Goal: Information Seeking & Learning: Find specific fact

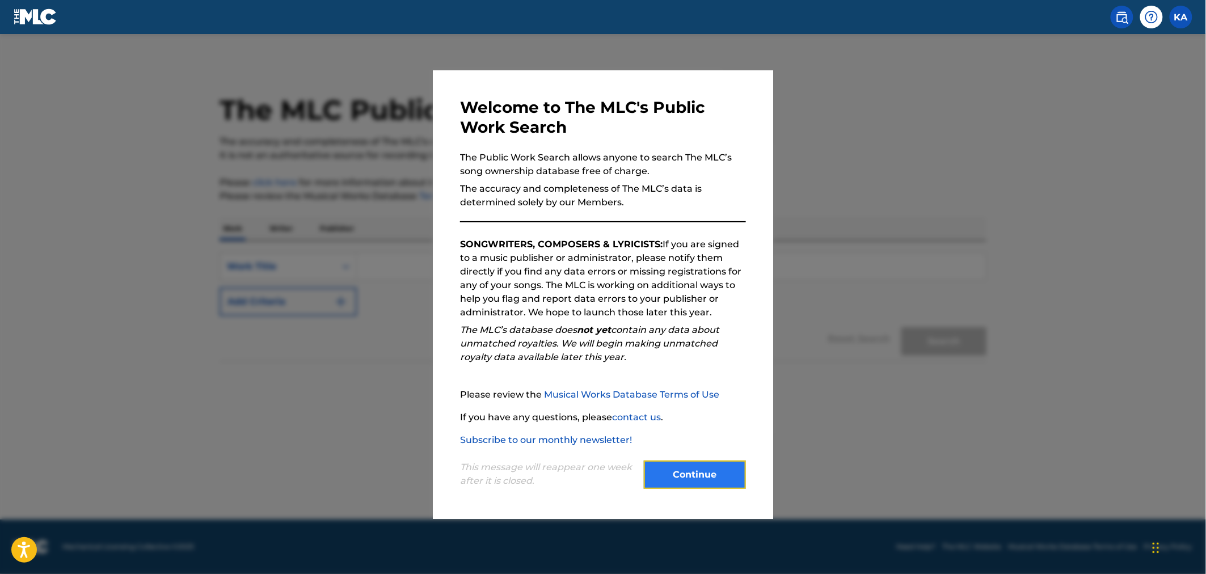
click at [739, 473] on button "Continue" at bounding box center [695, 475] width 102 height 28
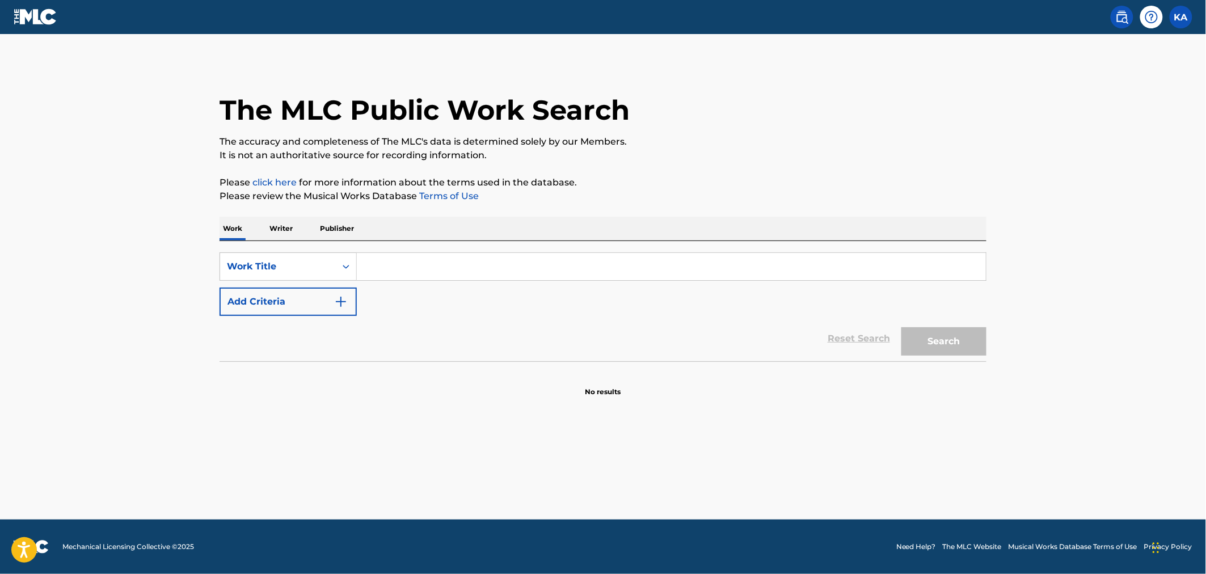
click at [405, 261] on input "Search Form" at bounding box center [671, 266] width 629 height 27
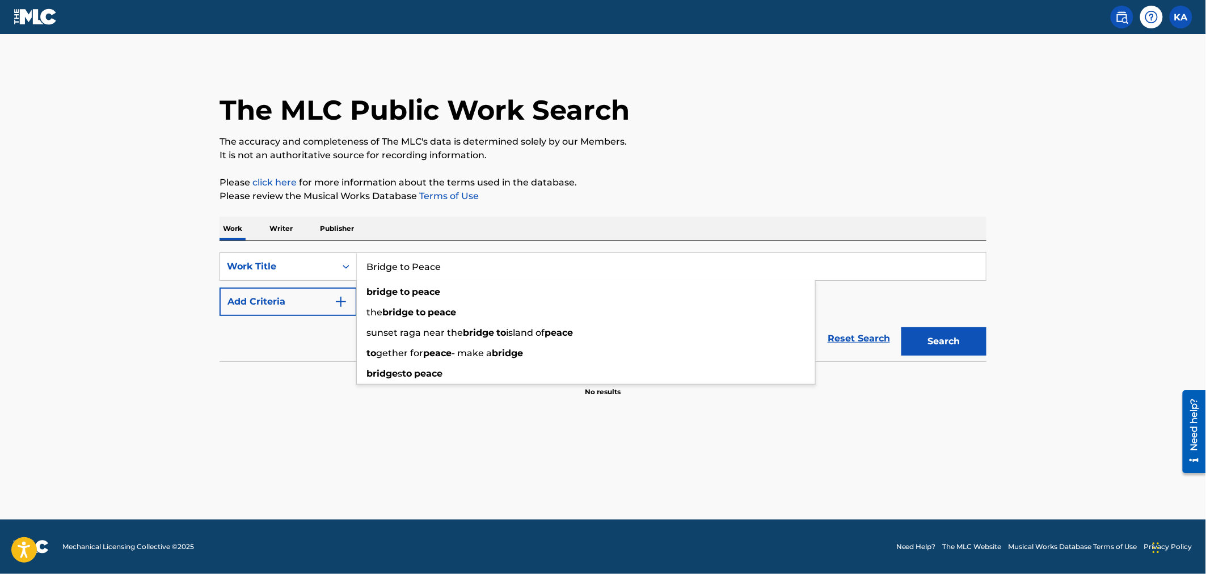
type input "Bridge to Peace"
click at [311, 427] on main "The MLC Public Work Search The accuracy and completeness of The MLC's data is d…" at bounding box center [603, 277] width 1206 height 486
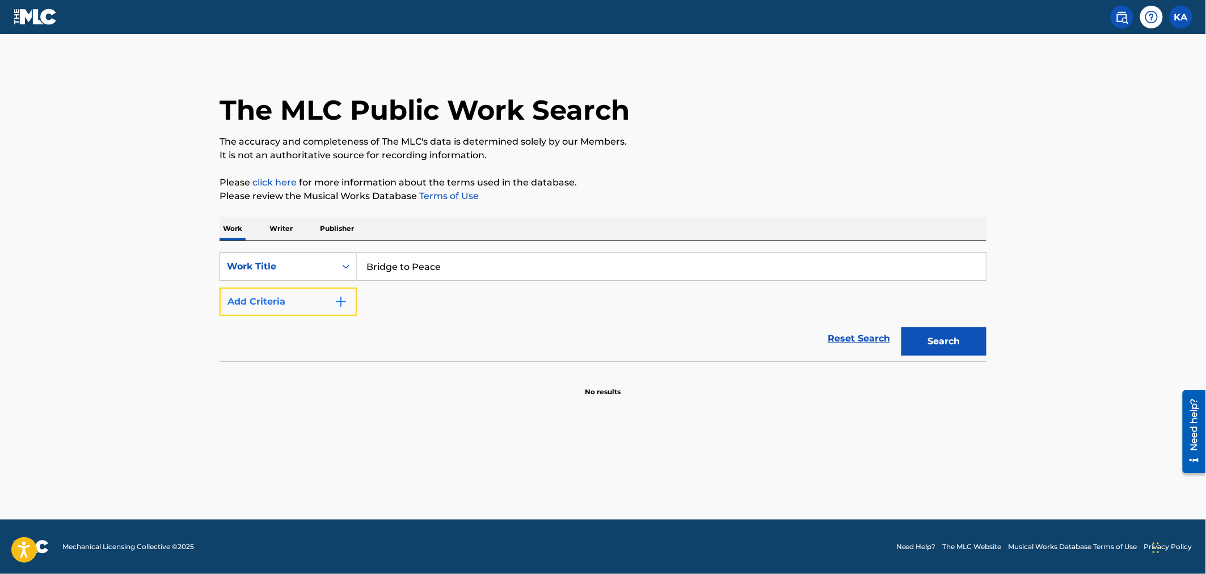
click at [315, 307] on button "Add Criteria" at bounding box center [288, 302] width 137 height 28
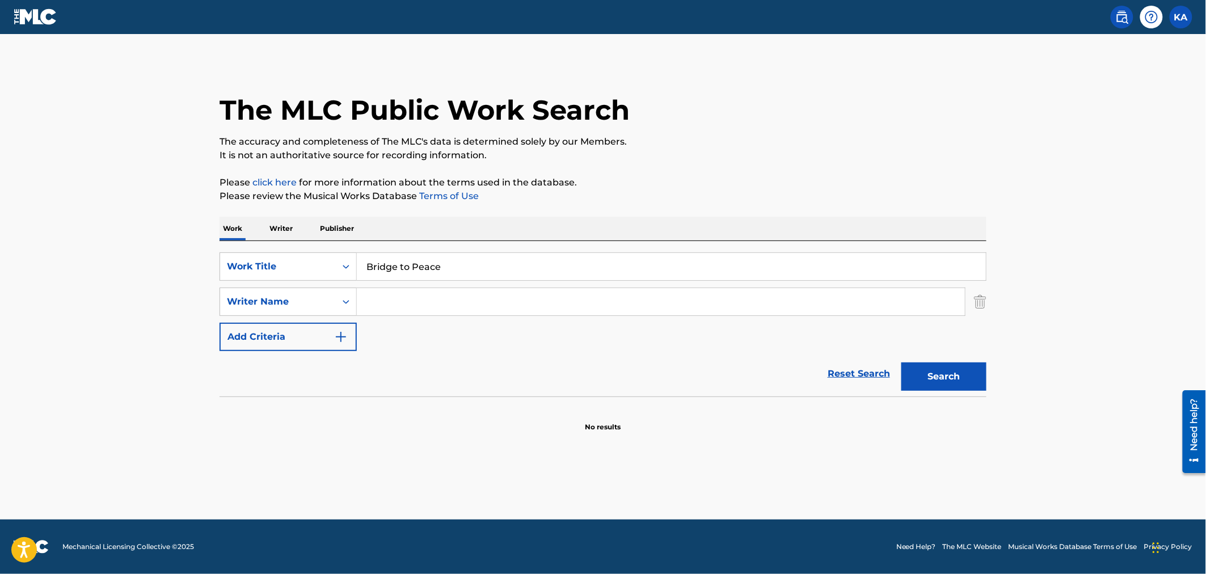
click at [403, 301] on input "Search Form" at bounding box center [661, 301] width 608 height 27
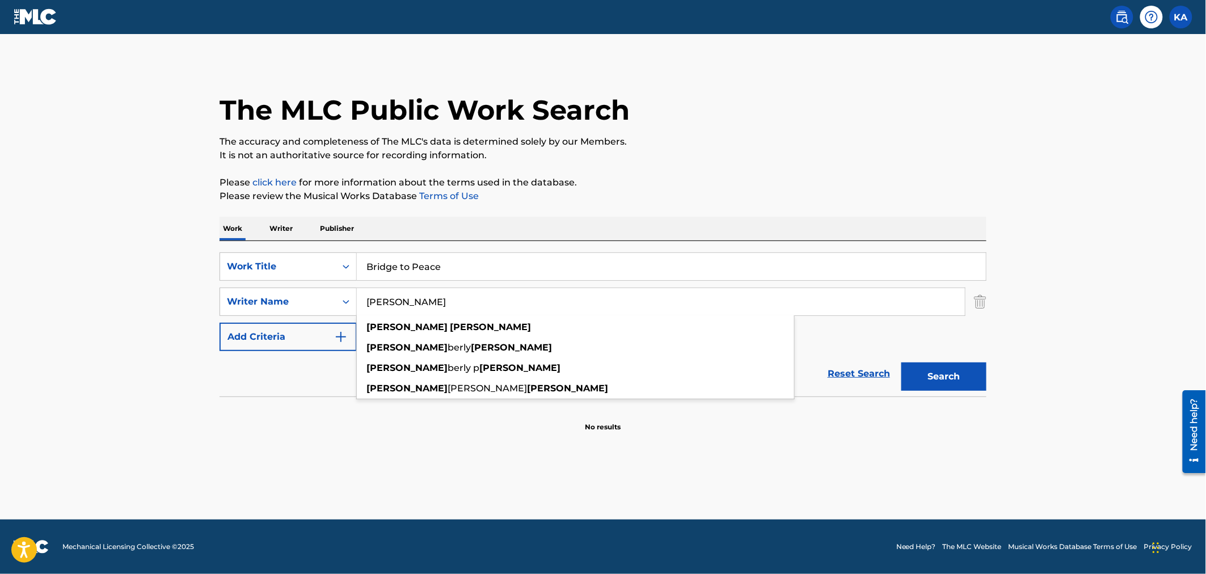
type input "[PERSON_NAME]"
click at [902, 363] on button "Search" at bounding box center [944, 377] width 85 height 28
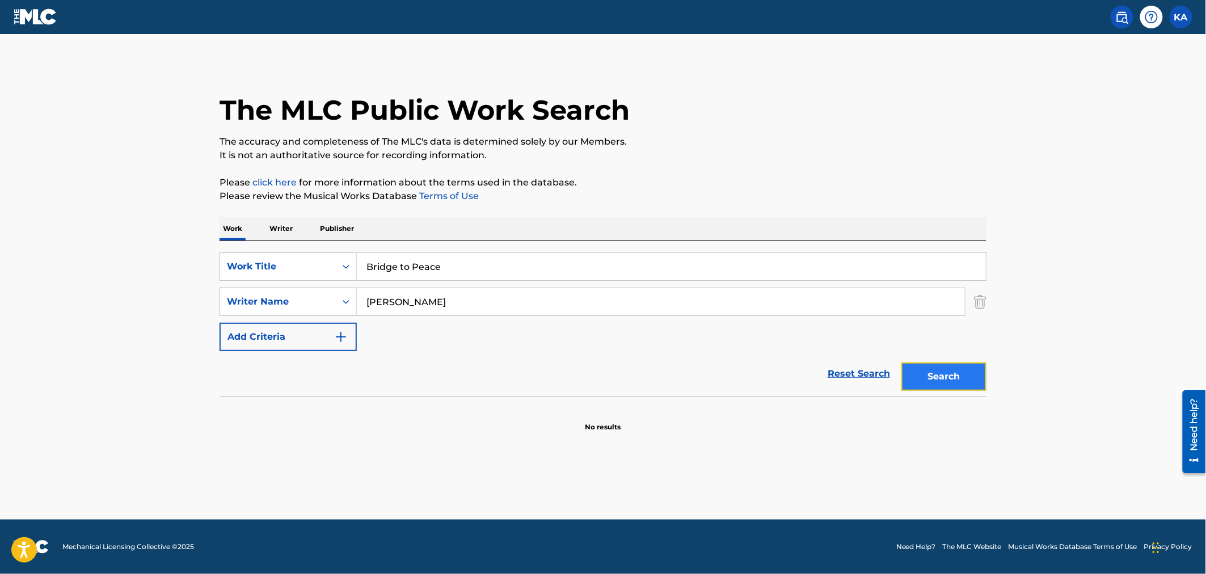
click at [934, 376] on button "Search" at bounding box center [944, 377] width 85 height 28
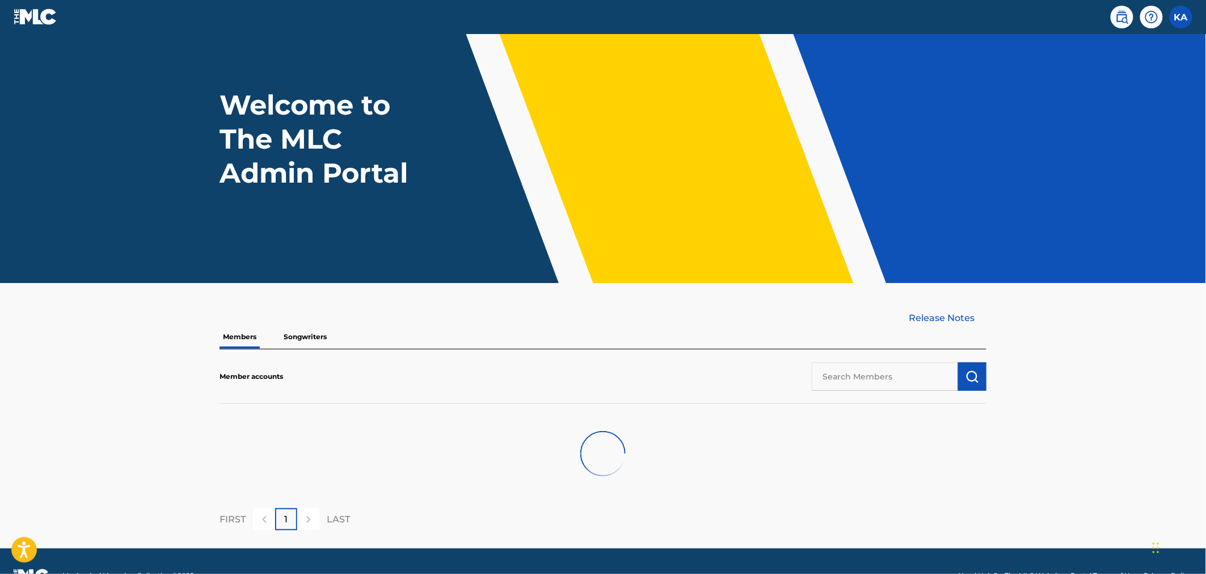
scroll to position [58, 0]
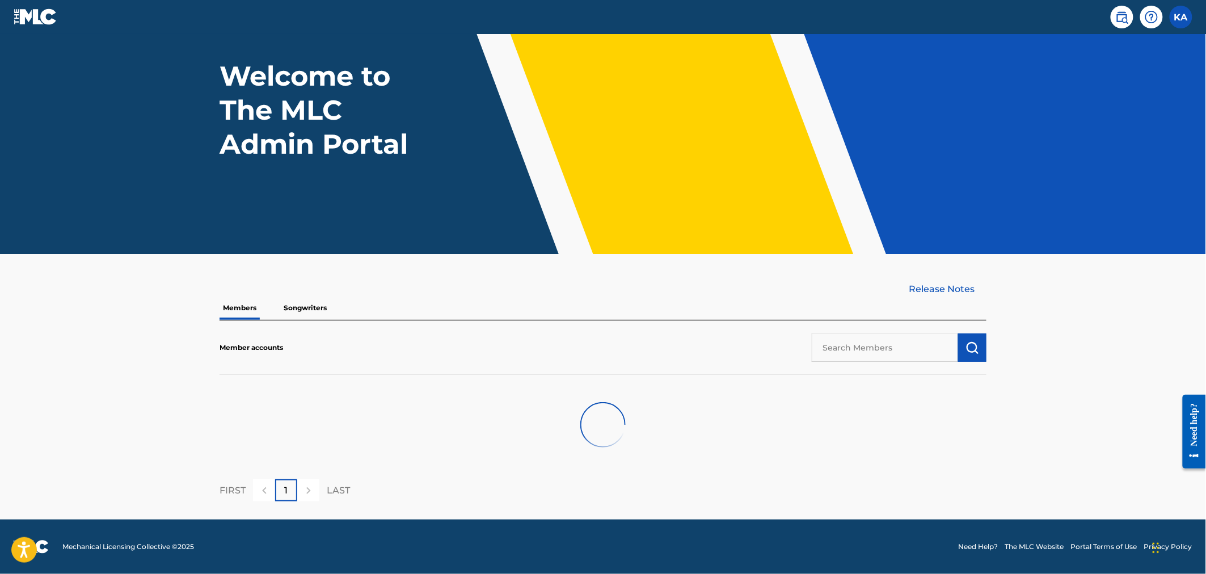
click at [852, 349] on input "text" at bounding box center [885, 348] width 146 height 28
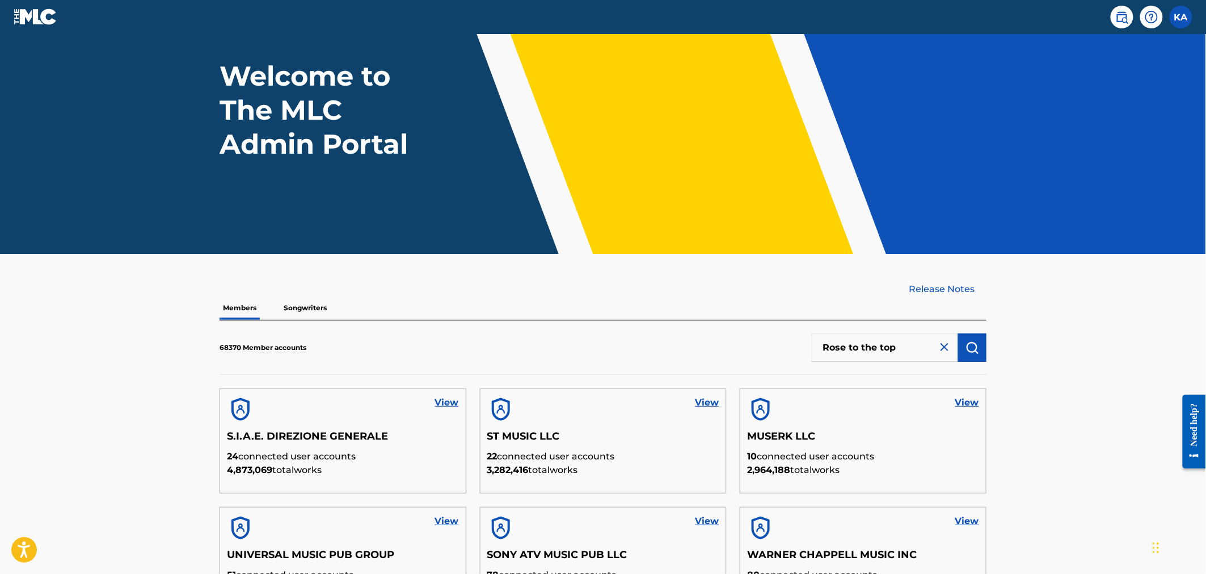
type input "Rose to the top"
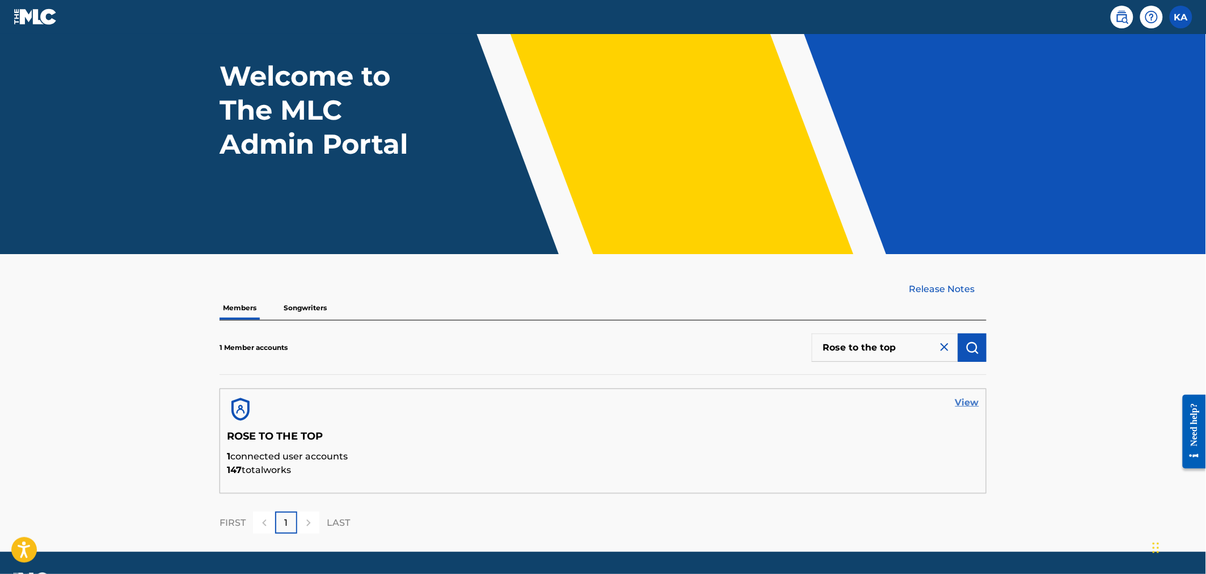
click at [970, 399] on link "View" at bounding box center [967, 403] width 24 height 14
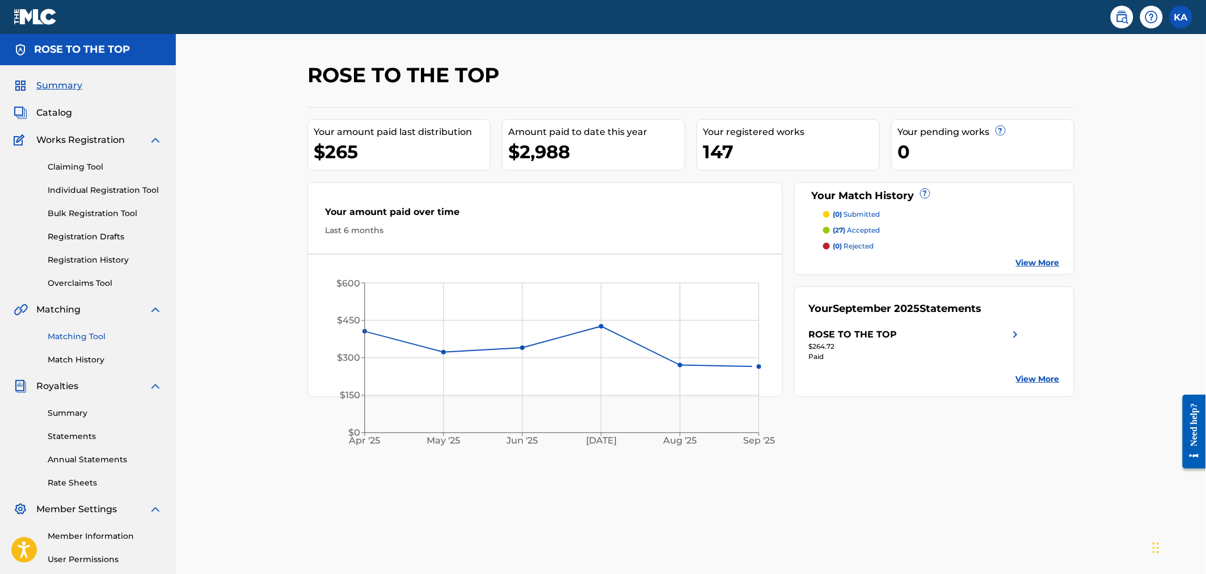
click at [83, 336] on link "Matching Tool" at bounding box center [105, 337] width 115 height 12
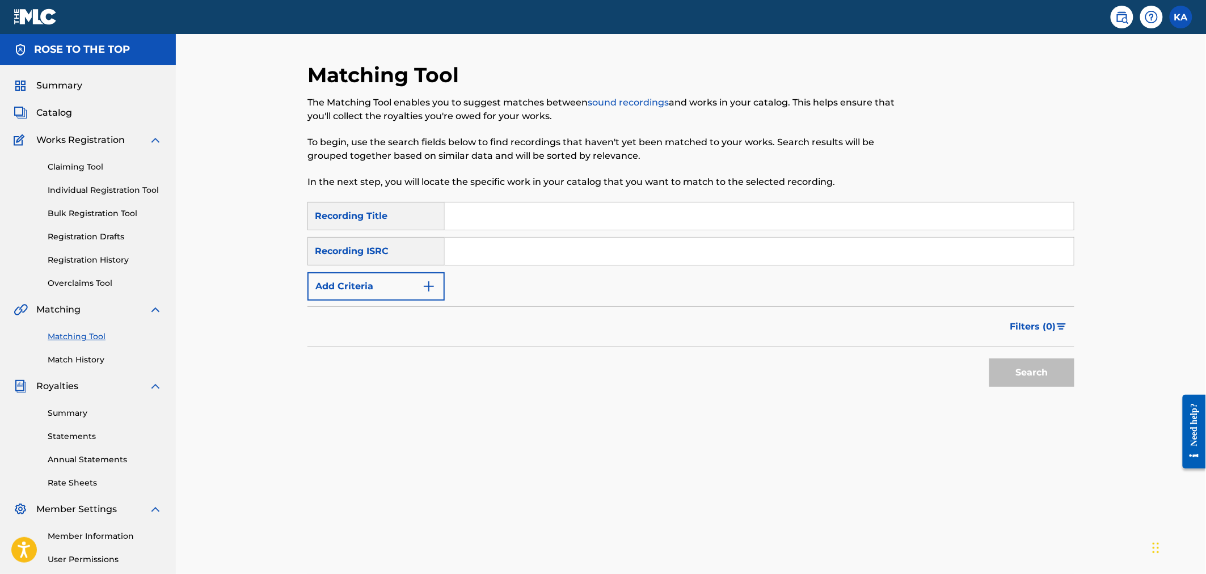
click at [520, 216] on input "Search Form" at bounding box center [759, 216] width 629 height 27
click at [468, 219] on input "Road to Peace" at bounding box center [759, 216] width 629 height 27
type input "Bridge to Peace"
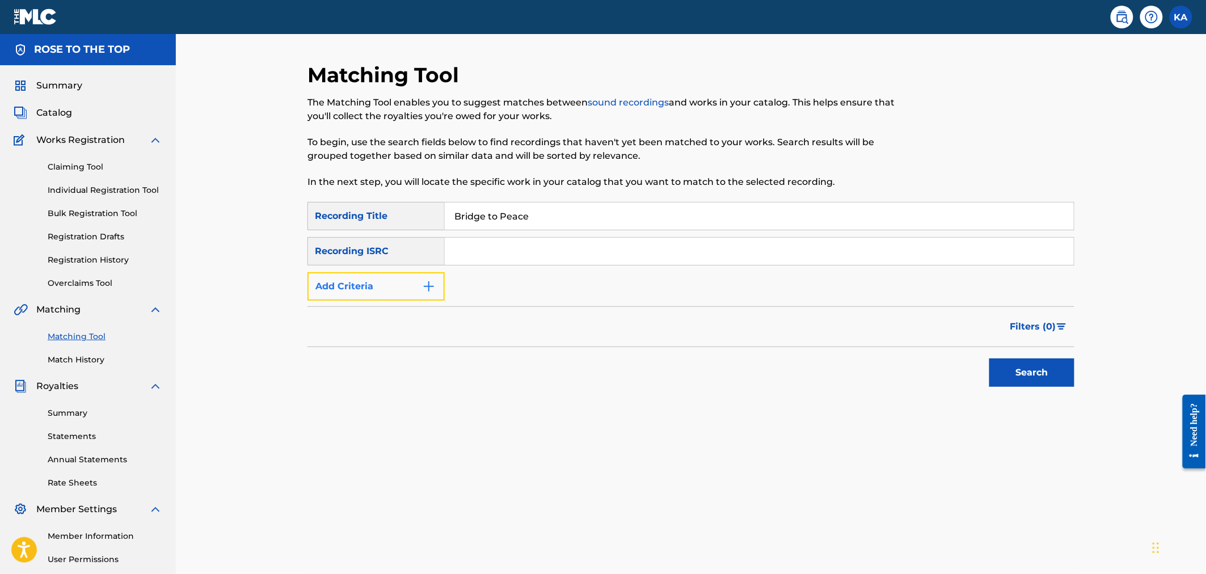
click at [416, 277] on button "Add Criteria" at bounding box center [376, 286] width 137 height 28
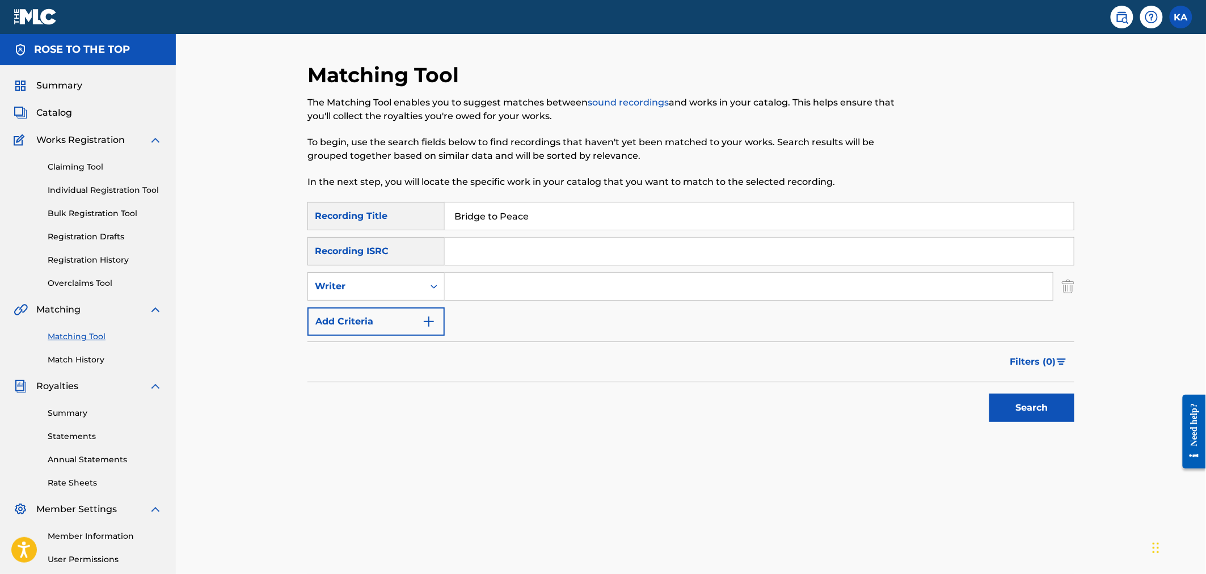
click at [469, 294] on input "Search Form" at bounding box center [749, 286] width 608 height 27
type input "[PERSON_NAME]"
click at [989, 394] on button "Search" at bounding box center [1031, 408] width 85 height 28
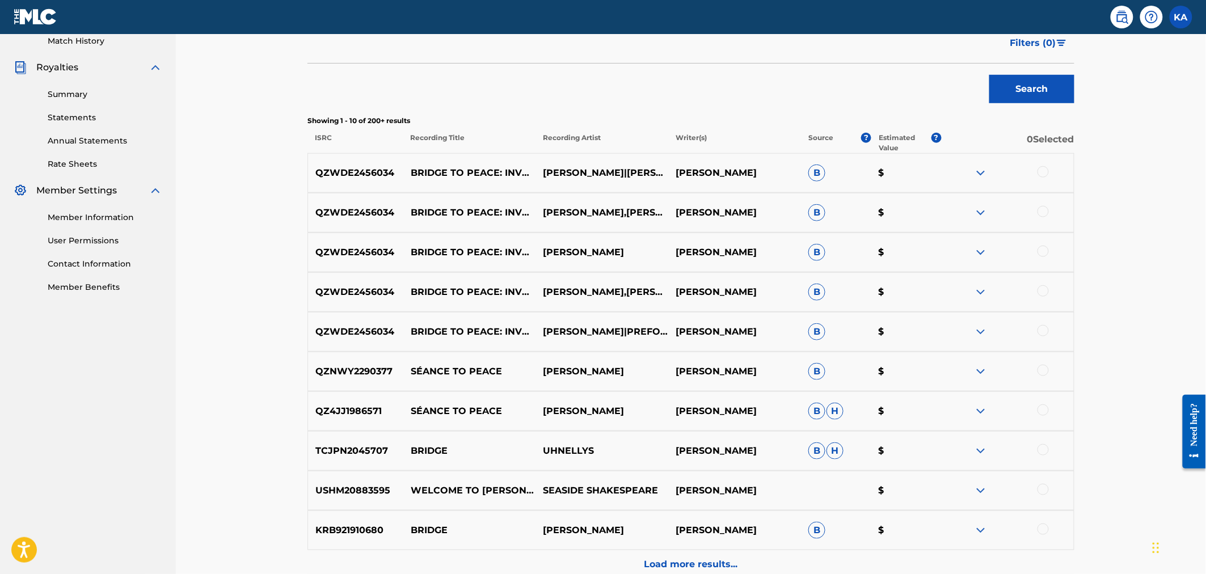
scroll to position [318, 0]
click at [360, 176] on p "QZWDE2456034" at bounding box center [355, 174] width 95 height 14
copy p "QZWDE2456034"
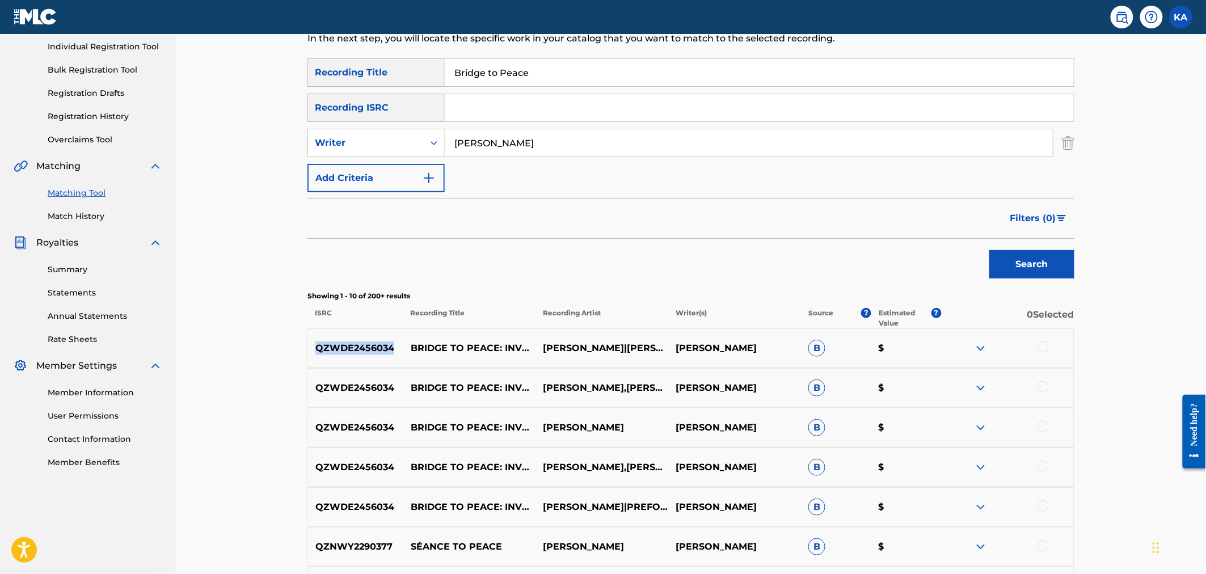
scroll to position [126, 0]
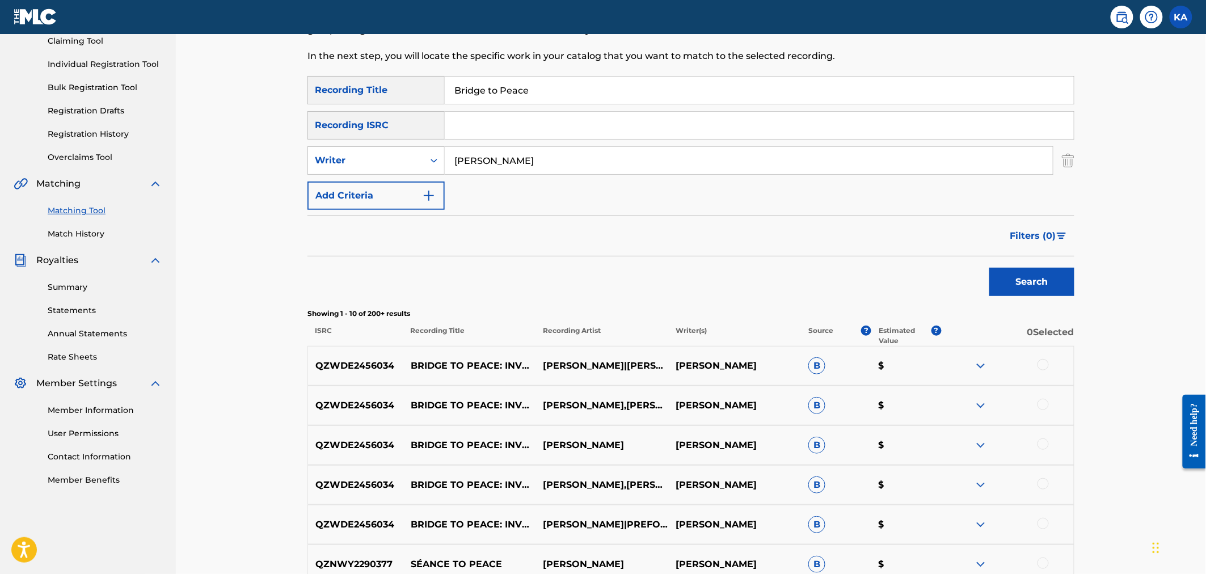
drag, startPoint x: 474, startPoint y: 128, endPoint x: 520, endPoint y: 122, distance: 45.8
click at [474, 128] on input "Search Form" at bounding box center [759, 125] width 629 height 27
paste input "QZWDE2456034"
type input "QZWDE2456034"
click at [1016, 279] on button "Search" at bounding box center [1031, 282] width 85 height 28
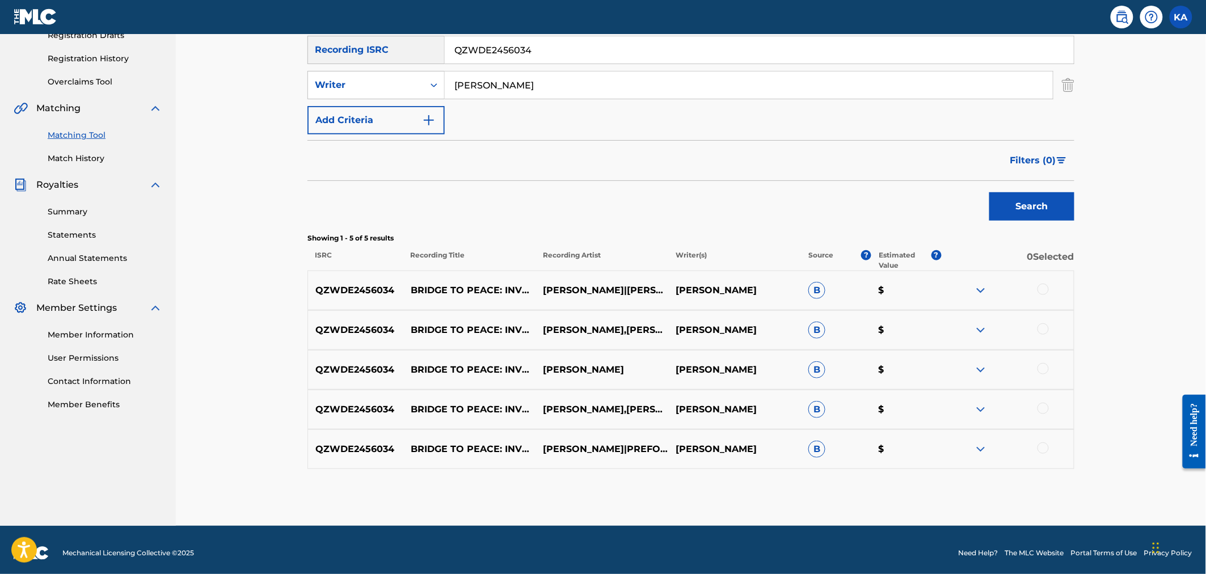
scroll to position [207, 0]
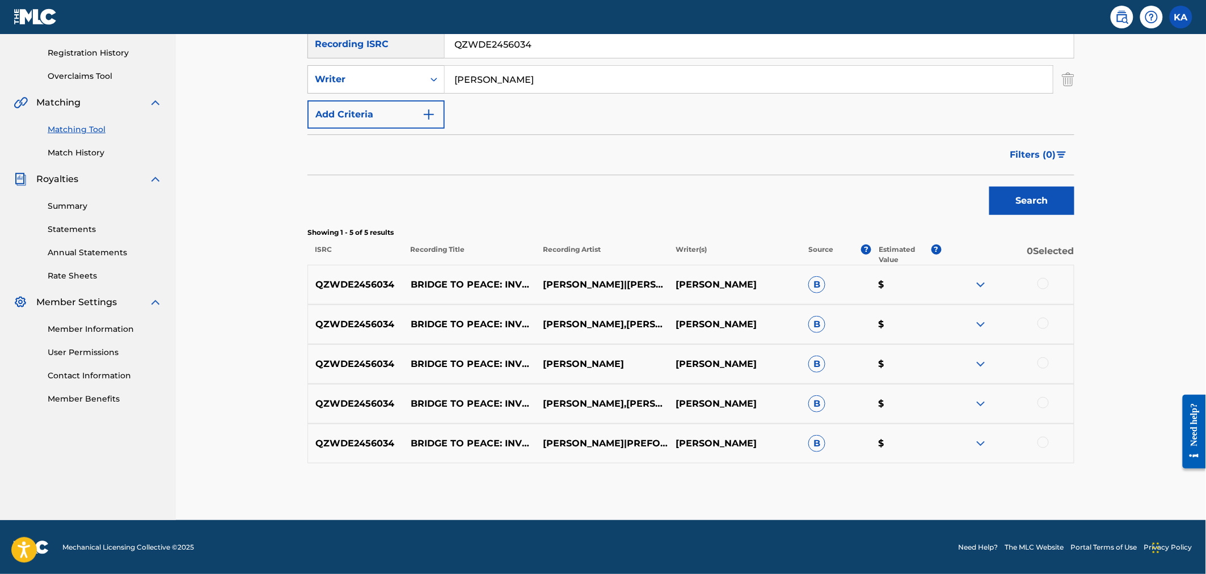
click at [979, 285] on img at bounding box center [981, 285] width 14 height 14
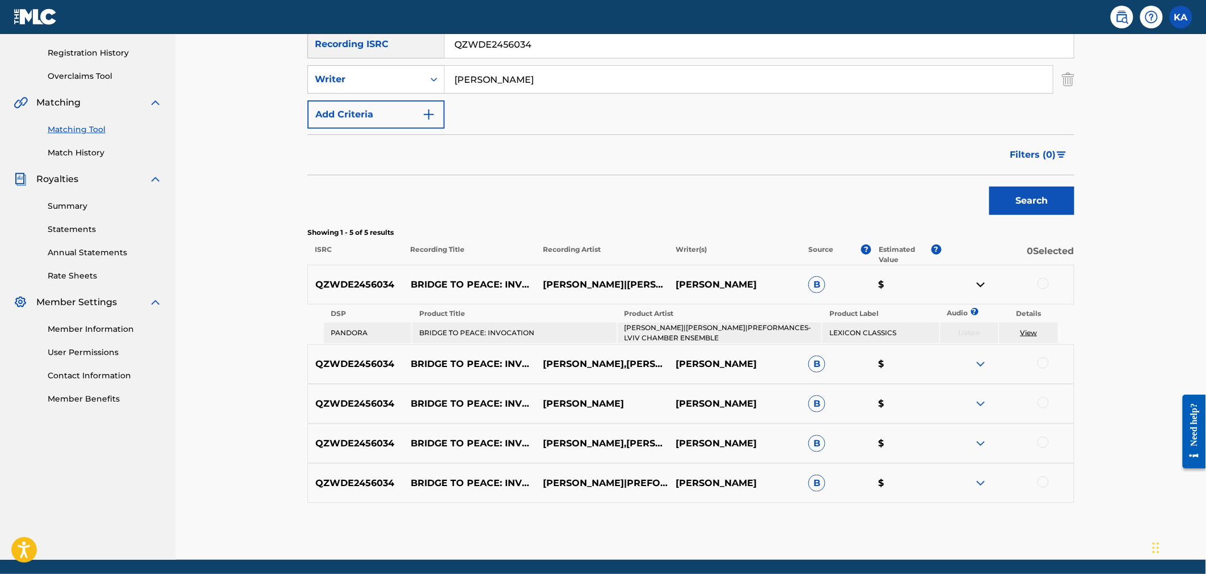
click at [983, 366] on img at bounding box center [981, 364] width 14 height 14
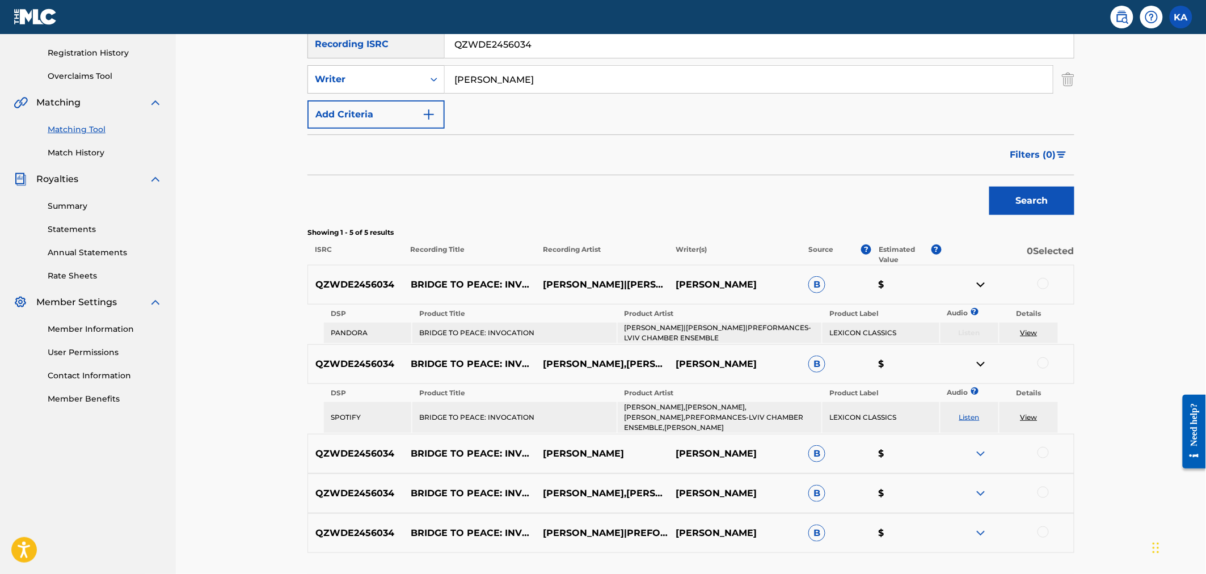
click at [975, 450] on img at bounding box center [981, 454] width 14 height 14
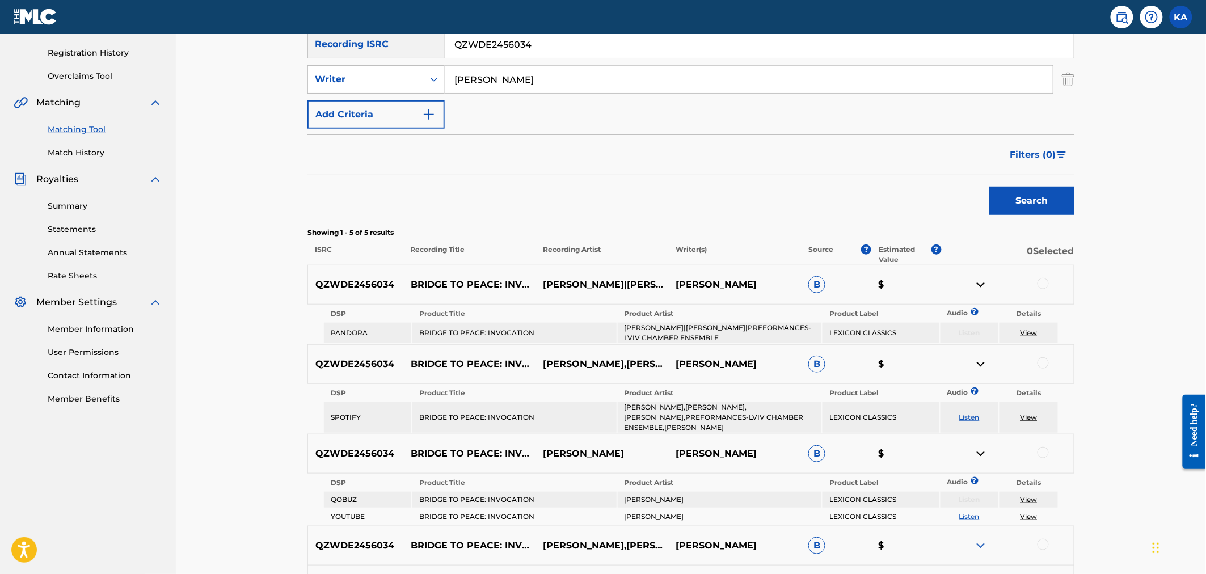
click at [978, 539] on img at bounding box center [981, 546] width 14 height 14
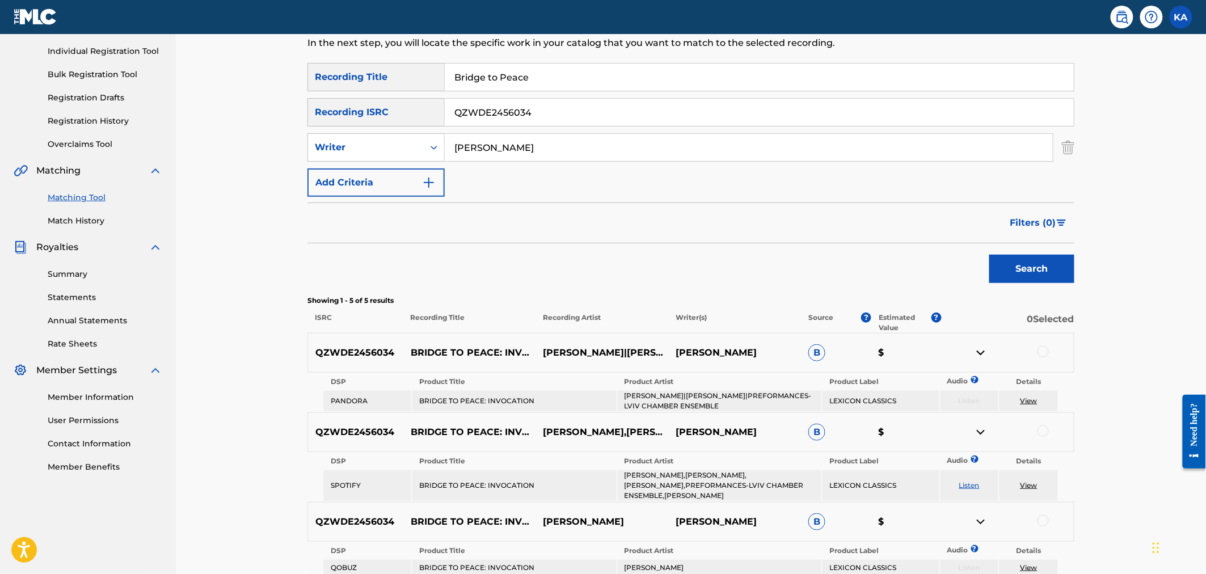
scroll to position [0, 0]
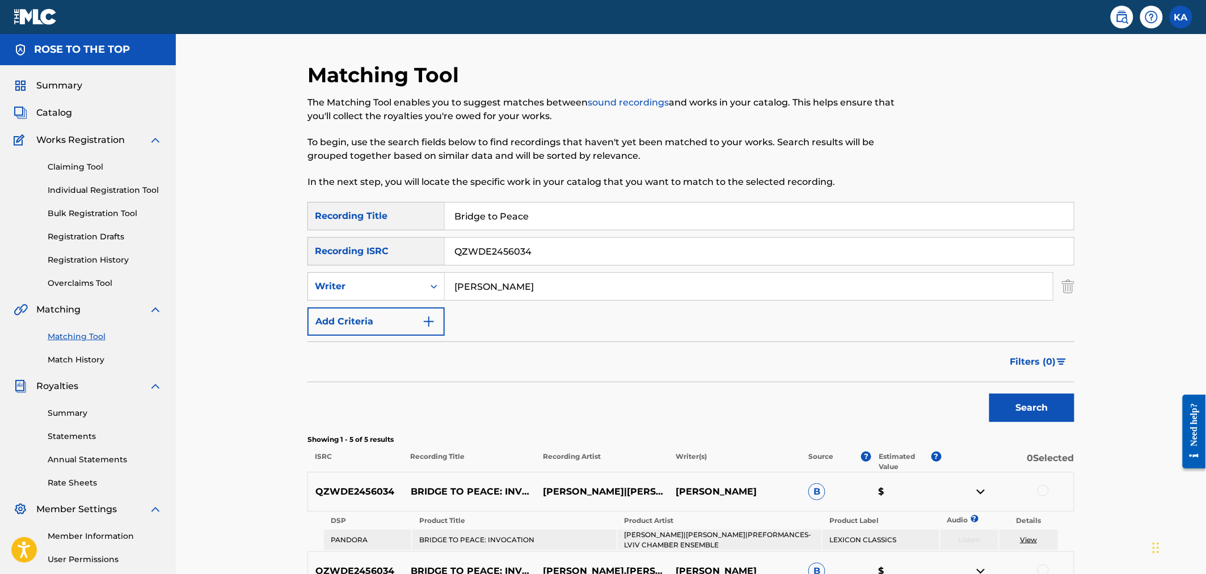
click at [486, 281] on input "[PERSON_NAME]" at bounding box center [749, 286] width 608 height 27
paste input "QZWDE2456034"
type input "QZWDE2456034"
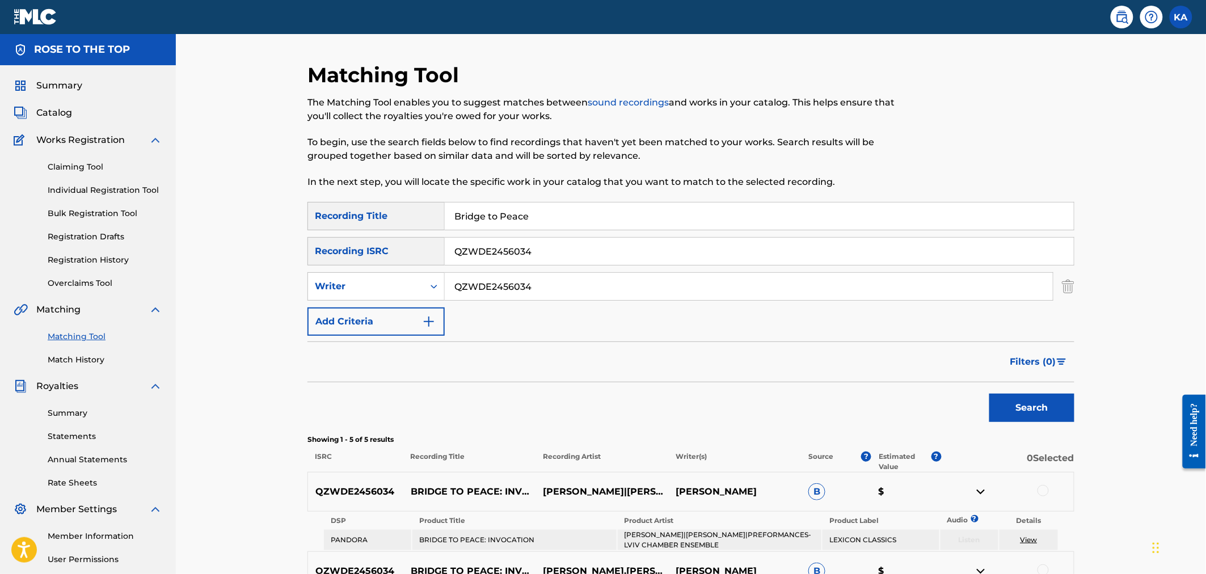
click at [506, 251] on input "QZWDE2456034" at bounding box center [759, 251] width 629 height 27
click at [518, 214] on input "Bridge to Peace" at bounding box center [759, 216] width 629 height 27
click at [517, 214] on input "Bridge to Peace" at bounding box center [759, 216] width 629 height 27
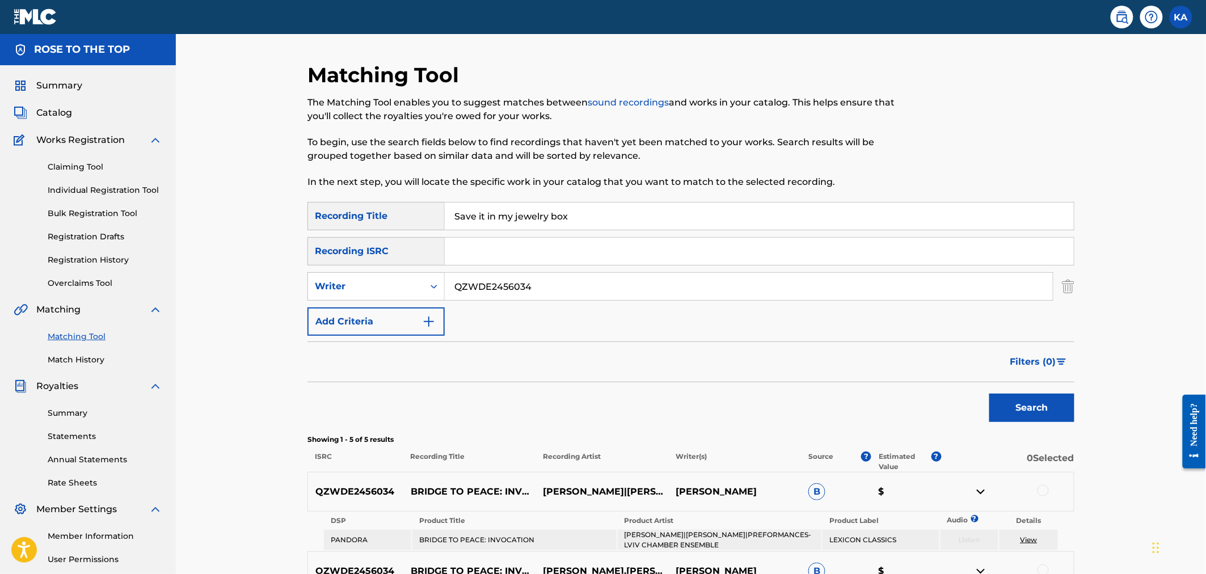
type input "Save it in my jewelry box"
click at [482, 287] on input "QZWDE2456034" at bounding box center [749, 286] width 608 height 27
paste input "J"
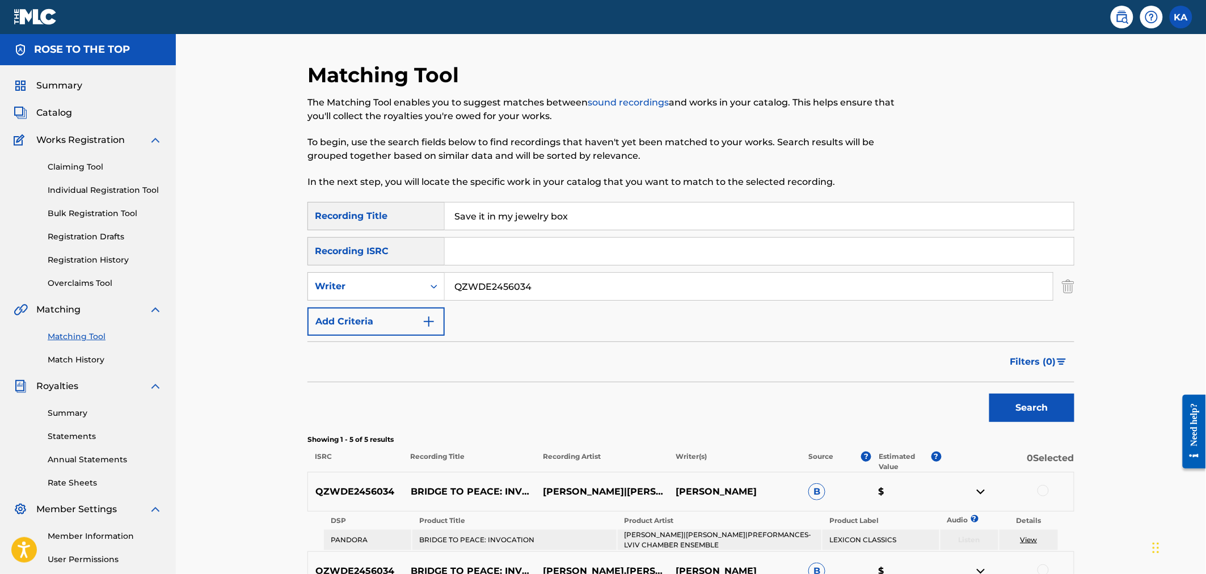
click at [482, 287] on input "QZWDE2456034" at bounding box center [749, 286] width 608 height 27
click at [989, 394] on button "Search" at bounding box center [1031, 408] width 85 height 28
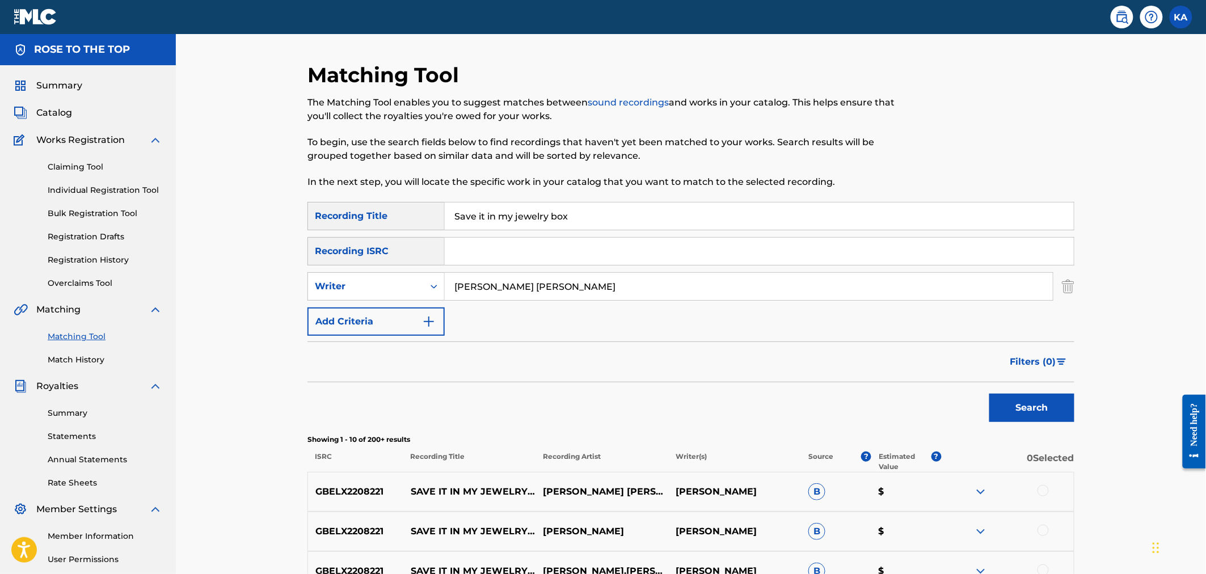
click at [466, 286] on input "Jo Jeffrey Grier" at bounding box center [749, 286] width 608 height 27
type input "Jon Jeffrey Grier"
click at [1028, 399] on button "Search" at bounding box center [1031, 408] width 85 height 28
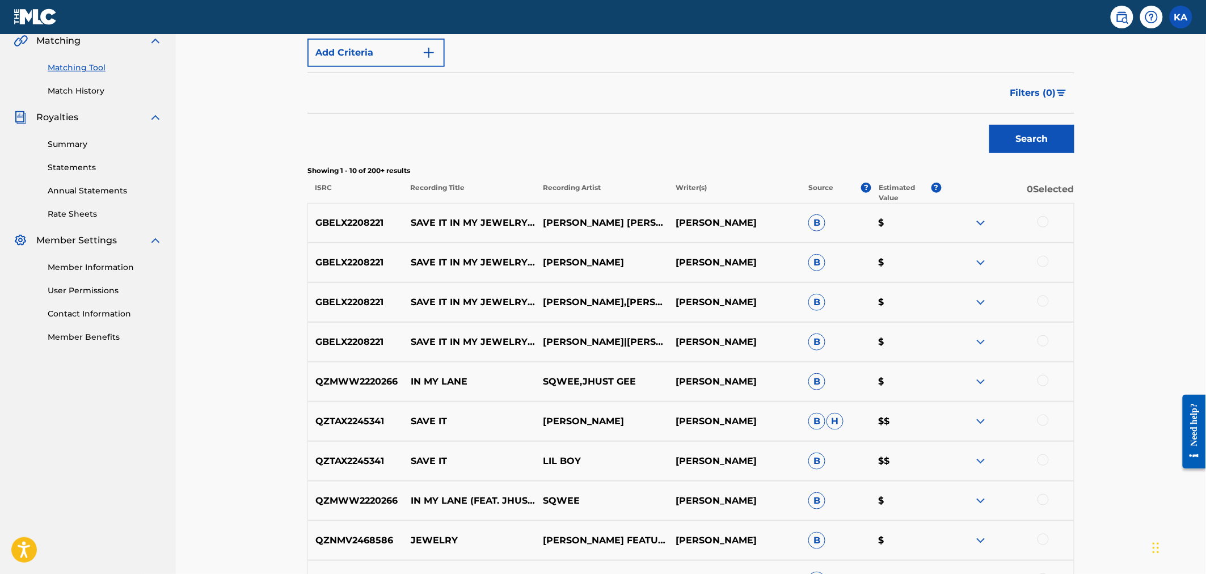
scroll to position [237, 0]
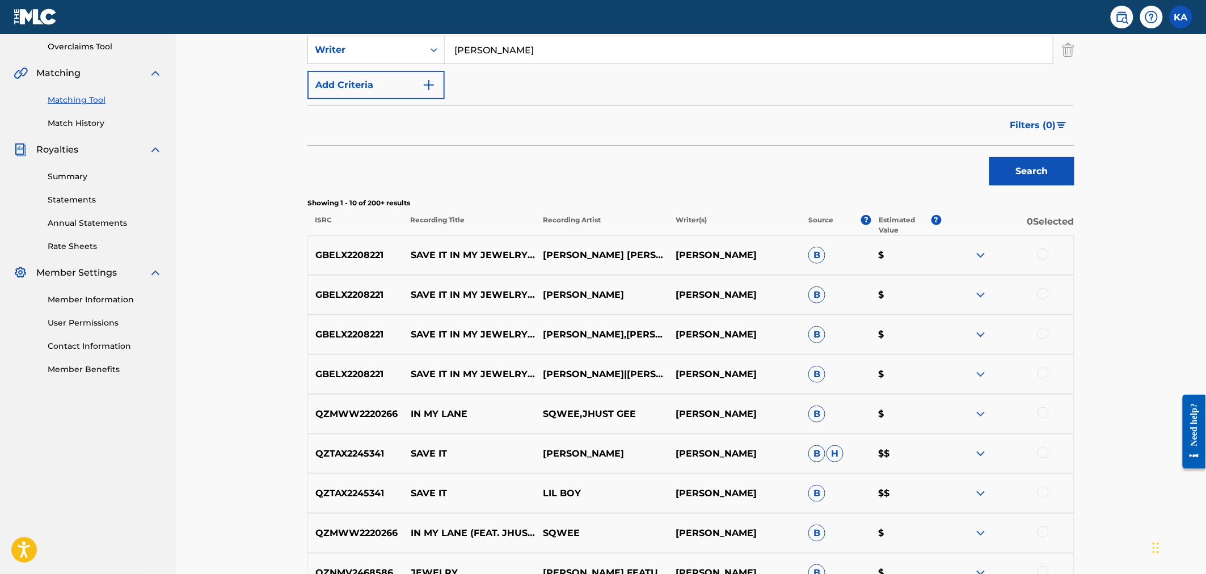
click at [348, 252] on p "GBELX2208221" at bounding box center [355, 255] width 95 height 14
copy p "GBELX2208221"
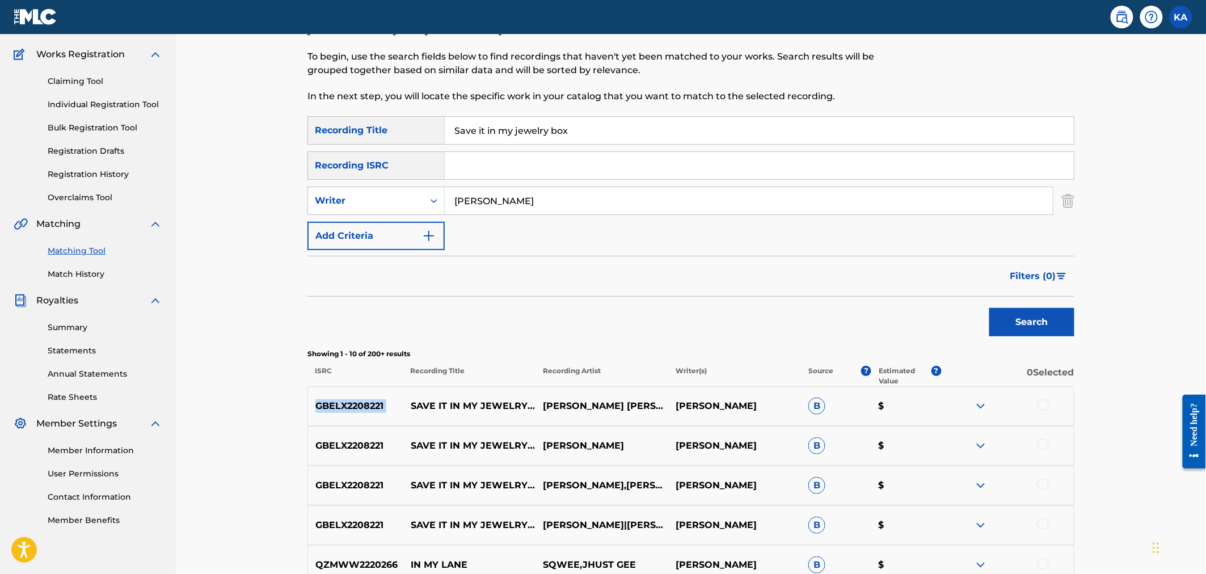
scroll to position [65, 0]
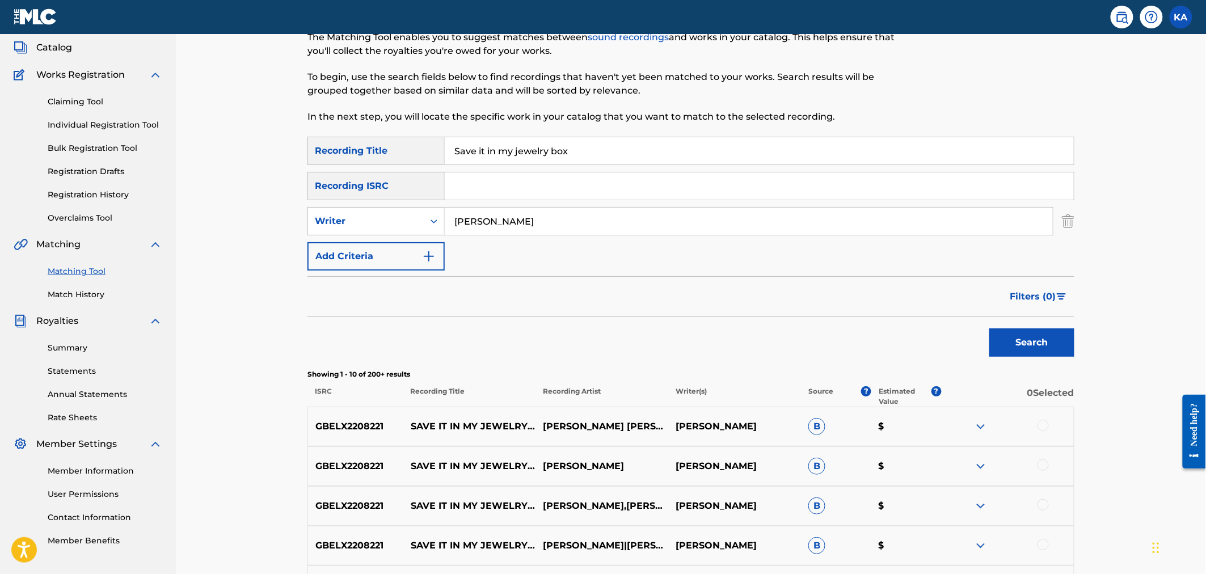
click at [483, 179] on input "Search Form" at bounding box center [759, 185] width 629 height 27
paste input "GBELX2208221"
type input "GBELX2208221"
click at [1036, 342] on button "Search" at bounding box center [1031, 342] width 85 height 28
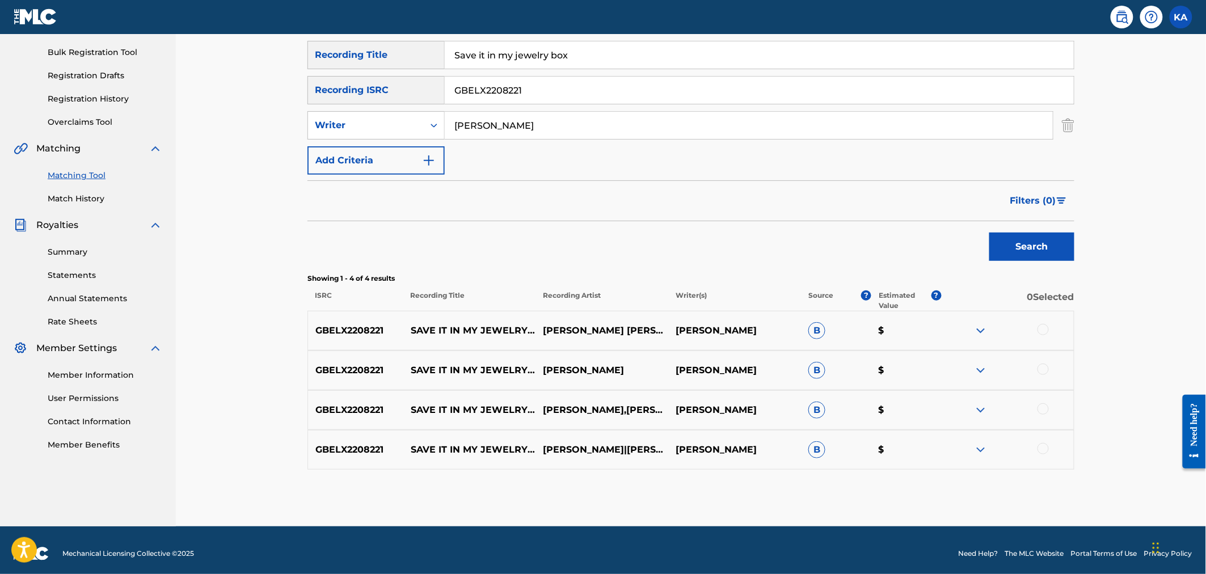
scroll to position [167, 0]
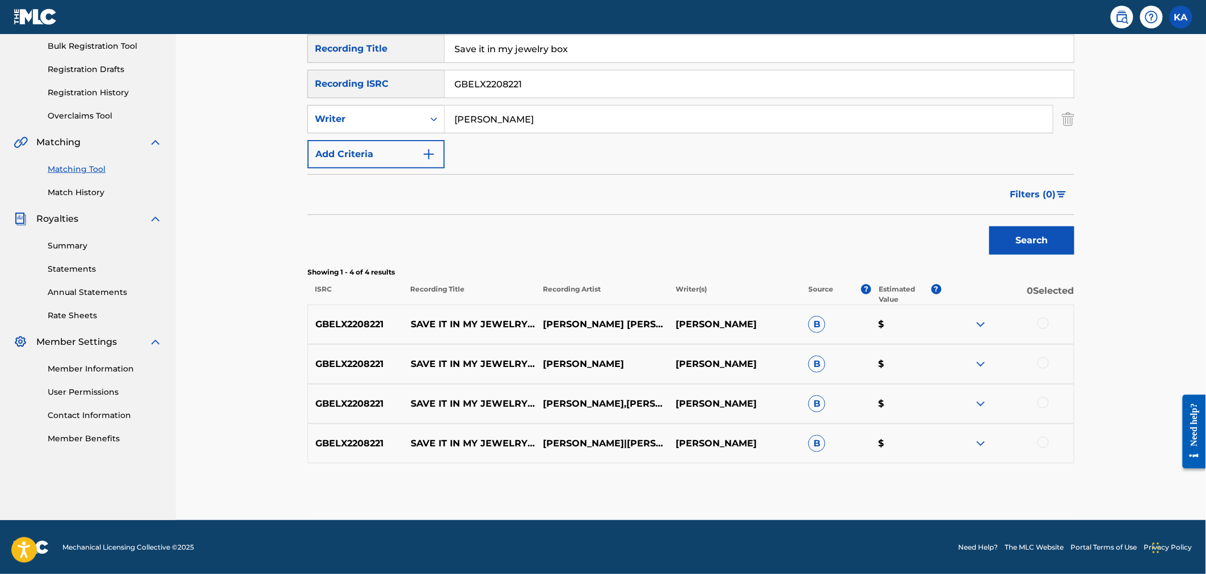
click at [978, 327] on img at bounding box center [981, 325] width 14 height 14
click at [980, 369] on img at bounding box center [981, 364] width 14 height 14
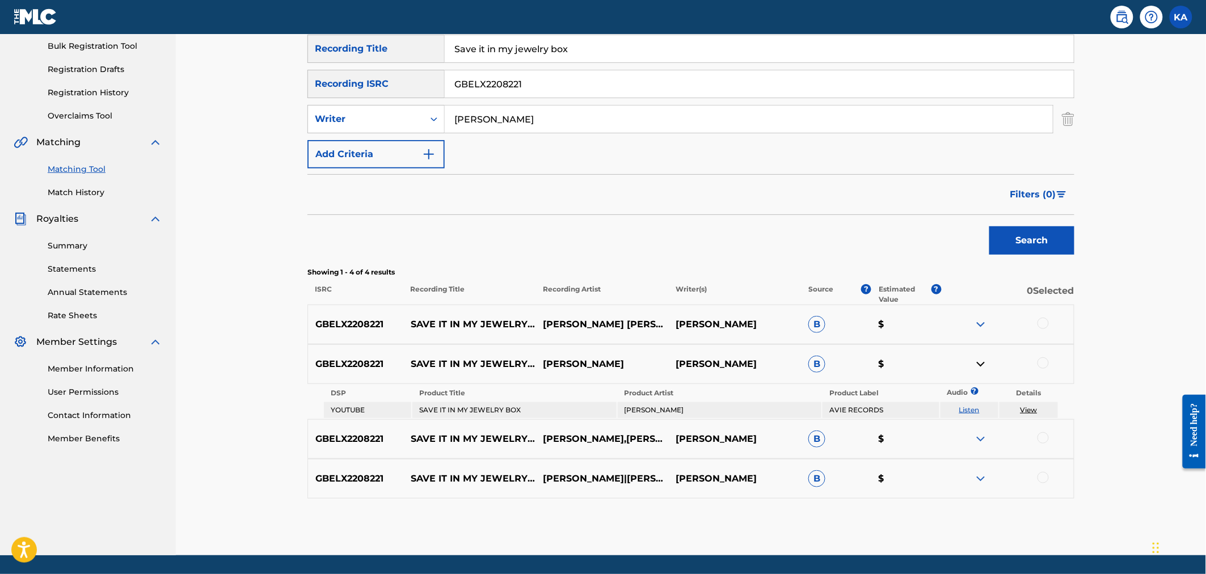
click at [979, 330] on img at bounding box center [981, 325] width 14 height 14
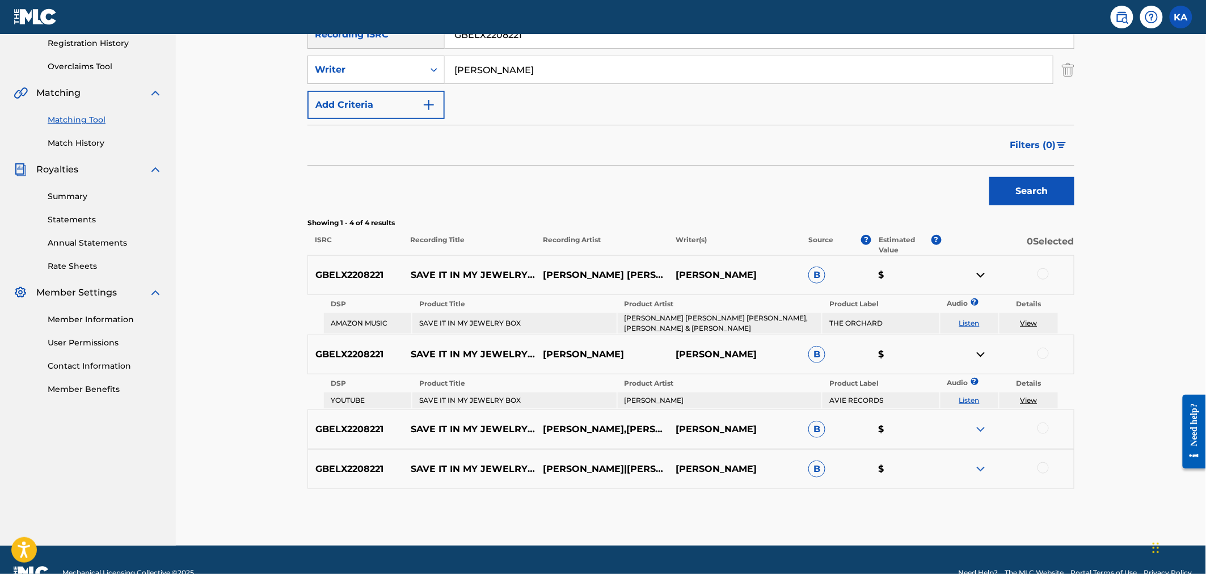
scroll to position [217, 0]
click at [982, 427] on img at bounding box center [981, 429] width 14 height 14
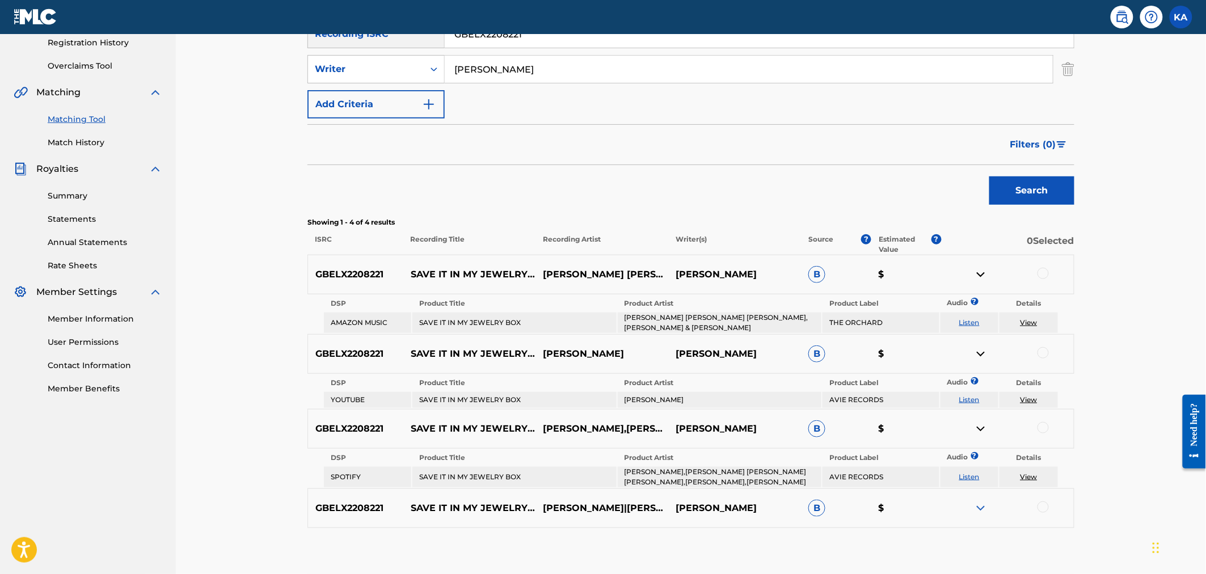
click at [980, 509] on img at bounding box center [981, 509] width 14 height 14
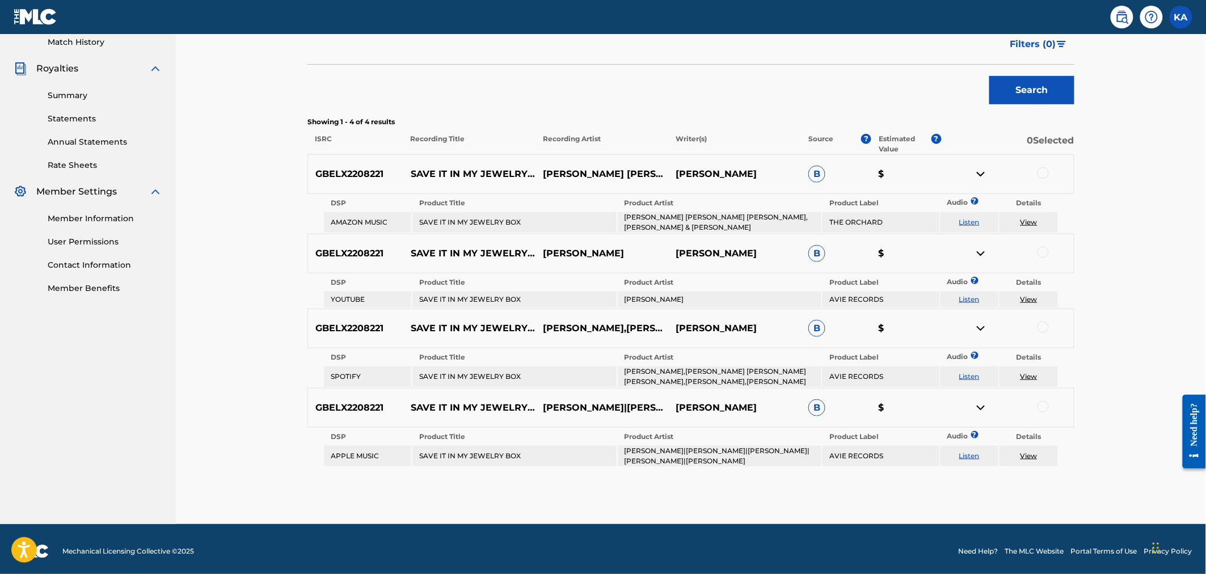
scroll to position [319, 0]
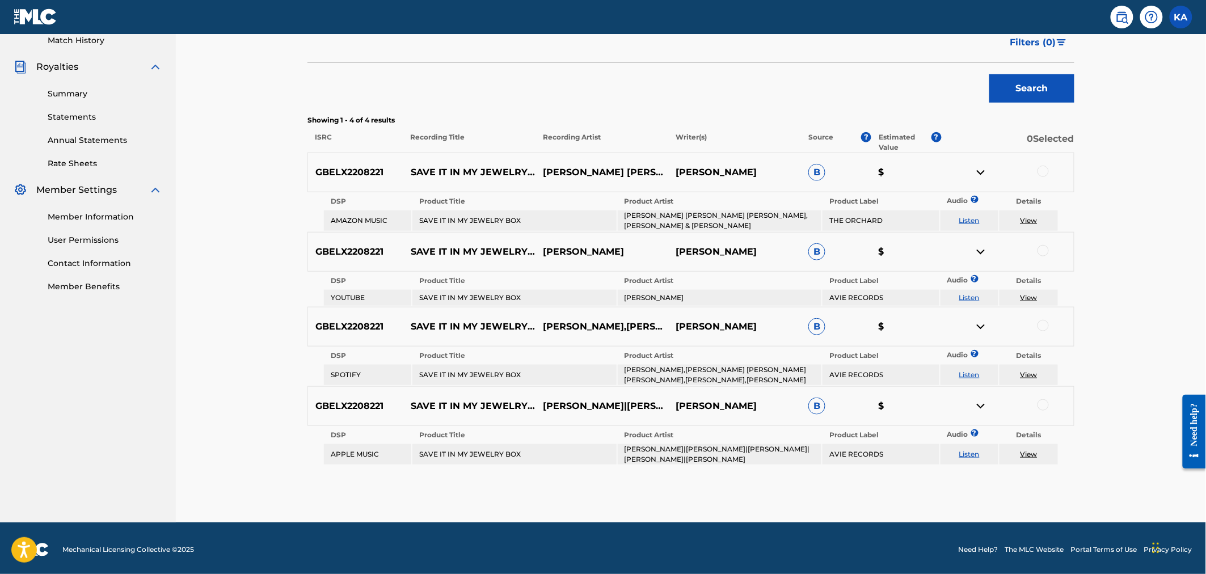
click at [971, 374] on link "Listen" at bounding box center [969, 374] width 20 height 9
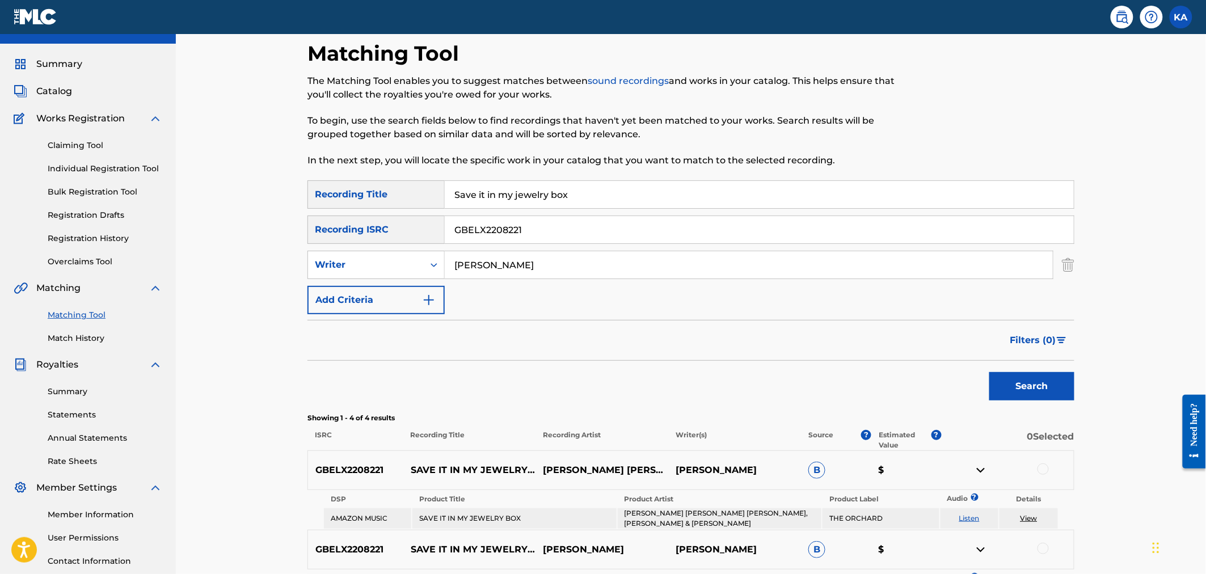
scroll to position [0, 0]
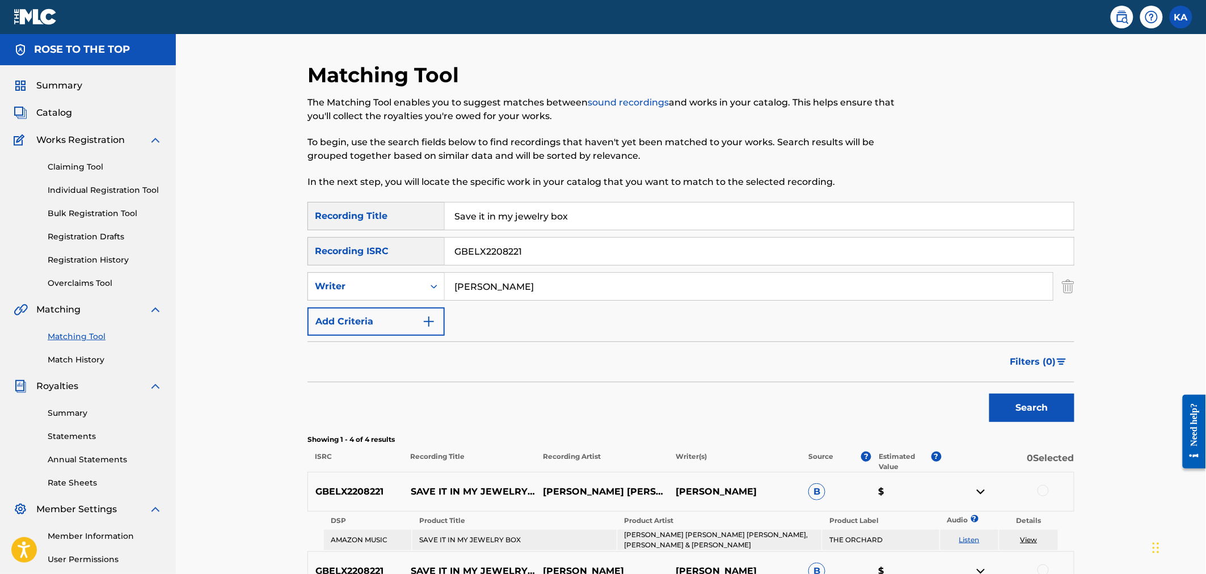
click at [525, 220] on input "Save it in my jewelry box" at bounding box center [759, 216] width 629 height 27
type input "Bridge to Peace"
click at [507, 288] on input "Jon Jeffrey Grier" at bounding box center [749, 286] width 608 height 27
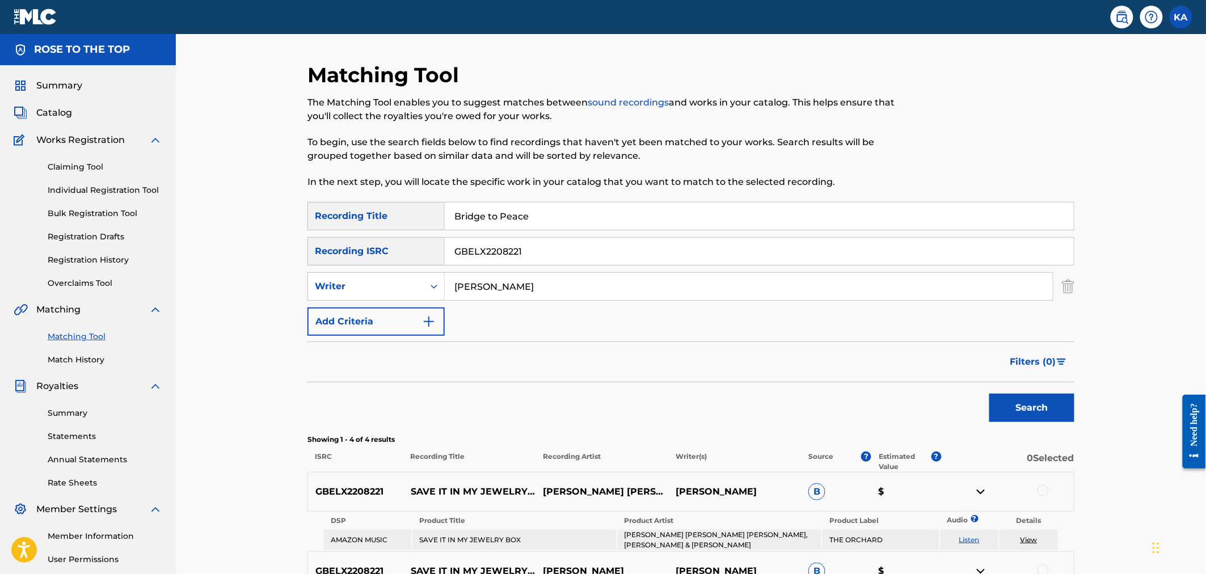
click at [507, 288] on input "Jon Jeffrey Grier" at bounding box center [749, 286] width 608 height 27
type input "J"
type input "[PERSON_NAME]"
click at [508, 251] on input "GBELX2208221" at bounding box center [759, 251] width 629 height 27
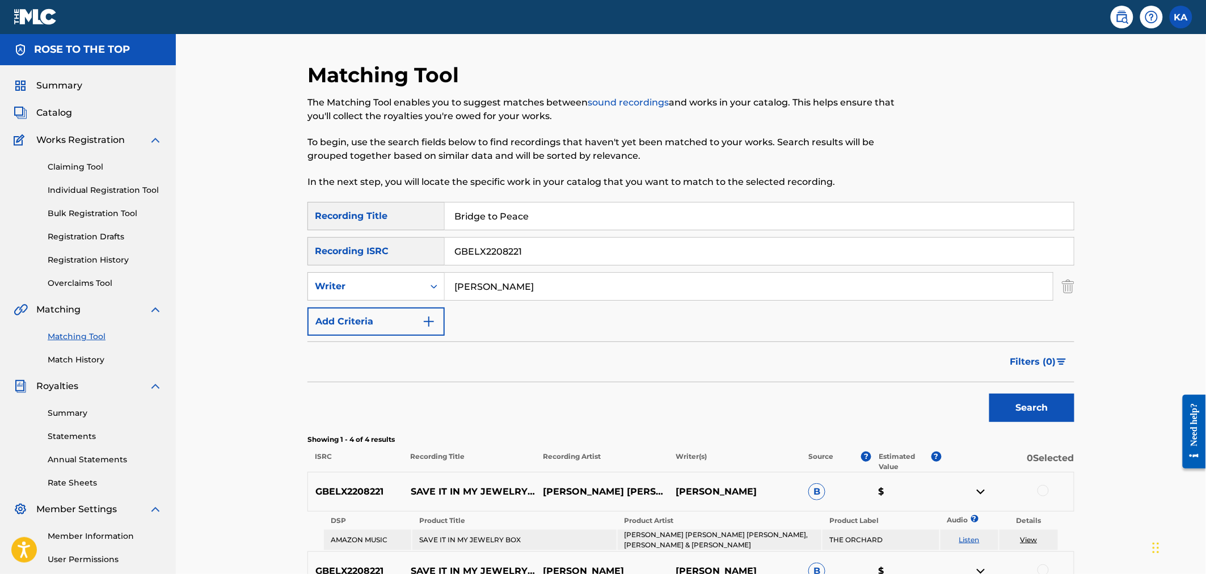
click at [508, 251] on input "GBELX2208221" at bounding box center [759, 251] width 629 height 27
click at [1002, 408] on button "Search" at bounding box center [1031, 408] width 85 height 28
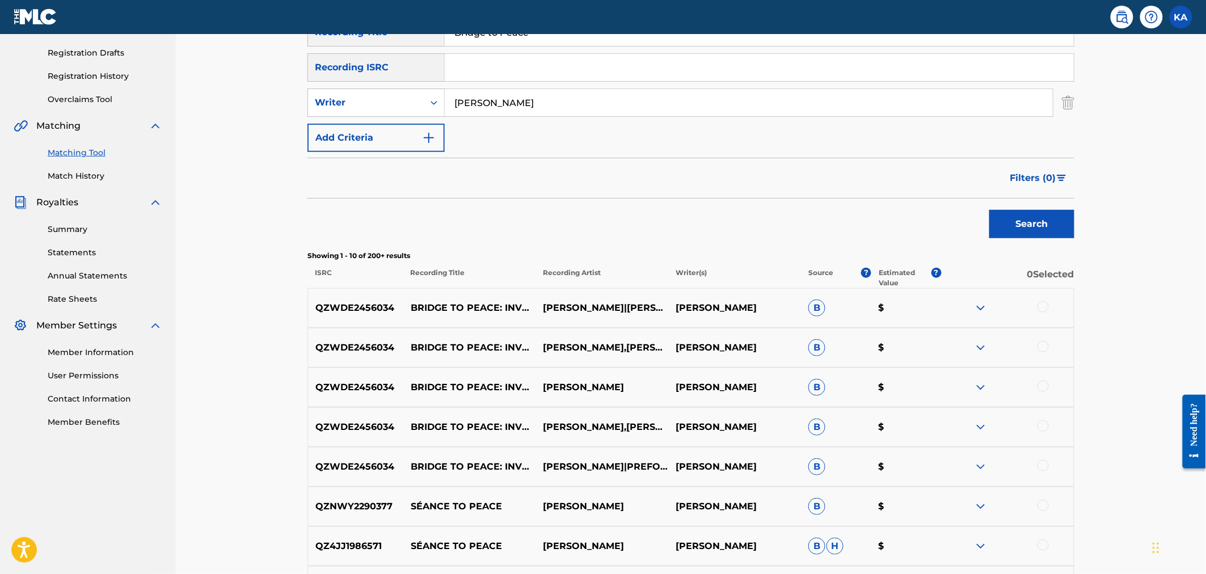
scroll to position [219, 0]
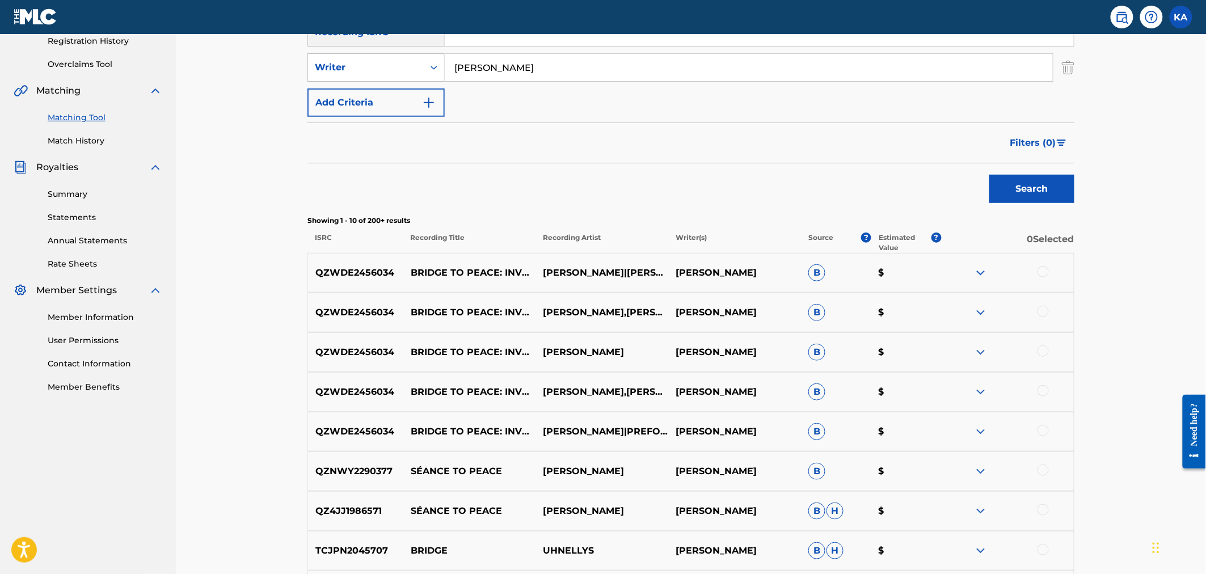
click at [353, 273] on p "QZWDE2456034" at bounding box center [355, 273] width 95 height 14
copy p "QZWDE2456034"
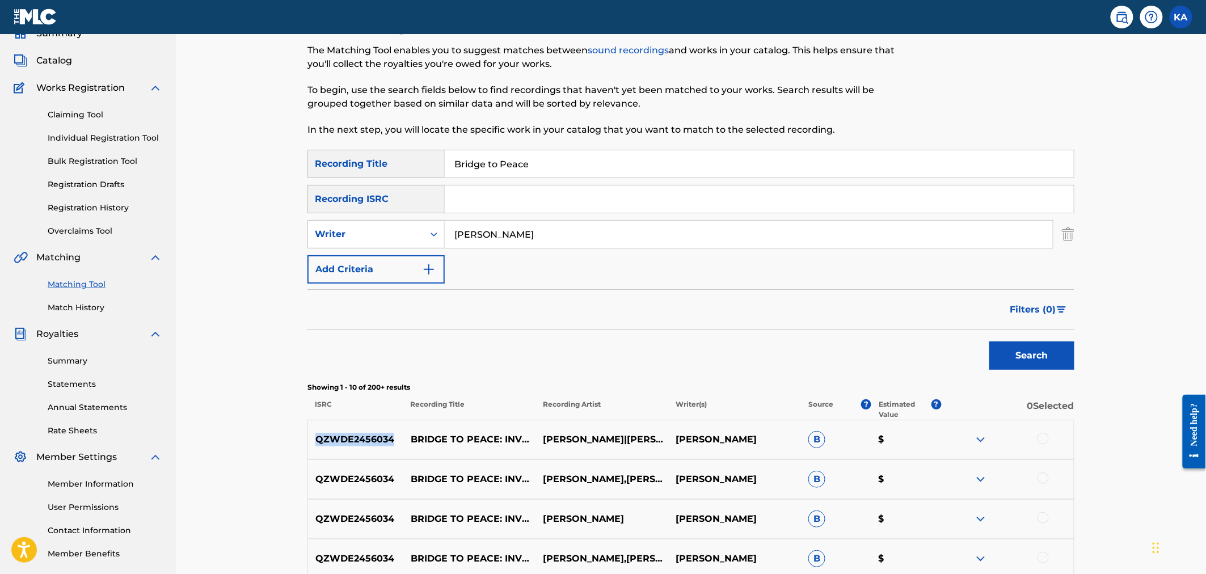
scroll to position [26, 0]
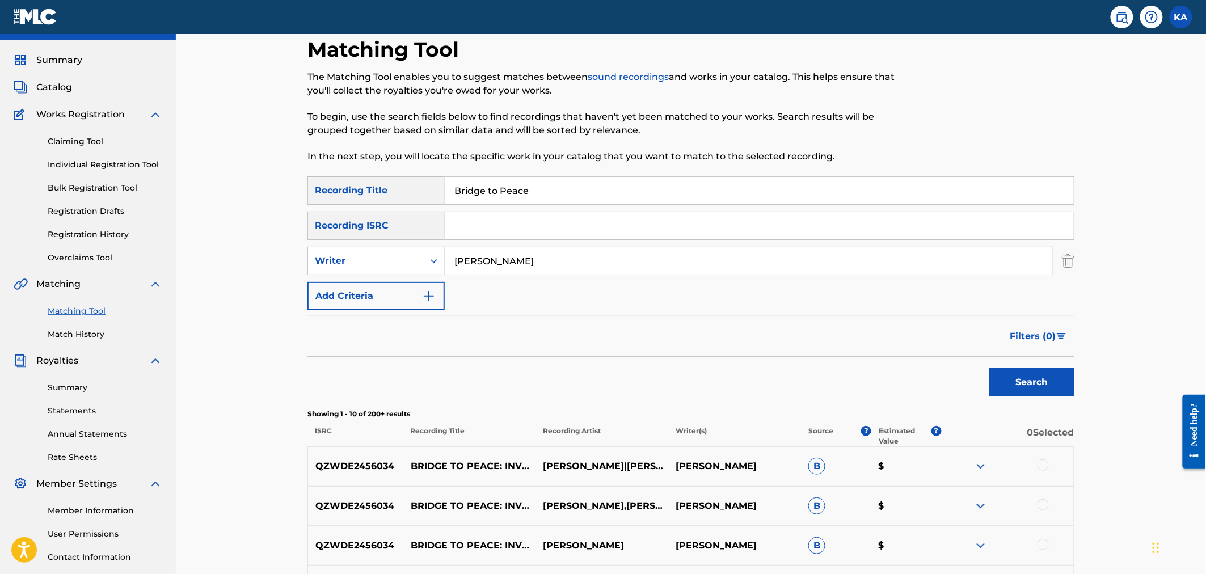
click at [494, 225] on input "Search Form" at bounding box center [759, 225] width 629 height 27
paste input "QZWDE2456034"
type input "QZWDE2456034"
click at [1058, 382] on button "Search" at bounding box center [1031, 382] width 85 height 28
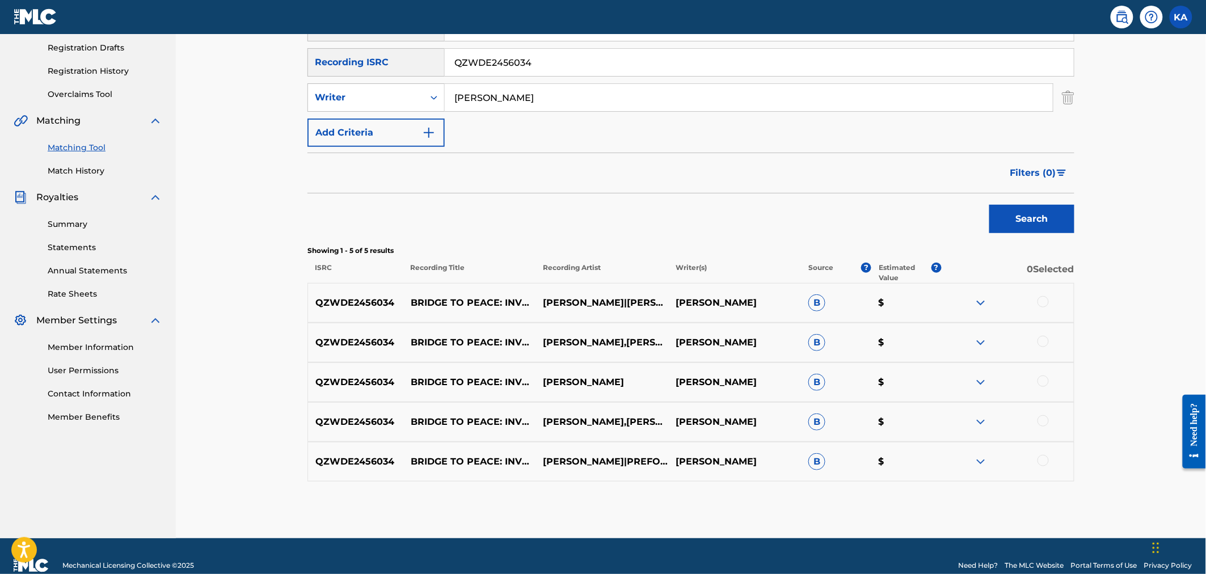
scroll to position [207, 0]
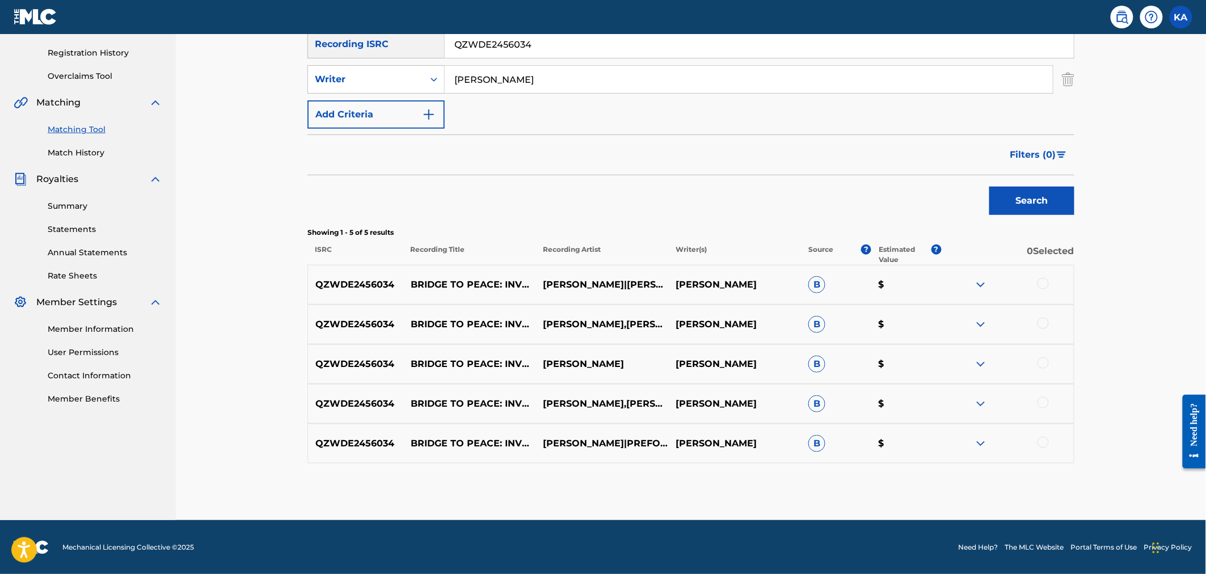
click at [977, 284] on img at bounding box center [981, 285] width 14 height 14
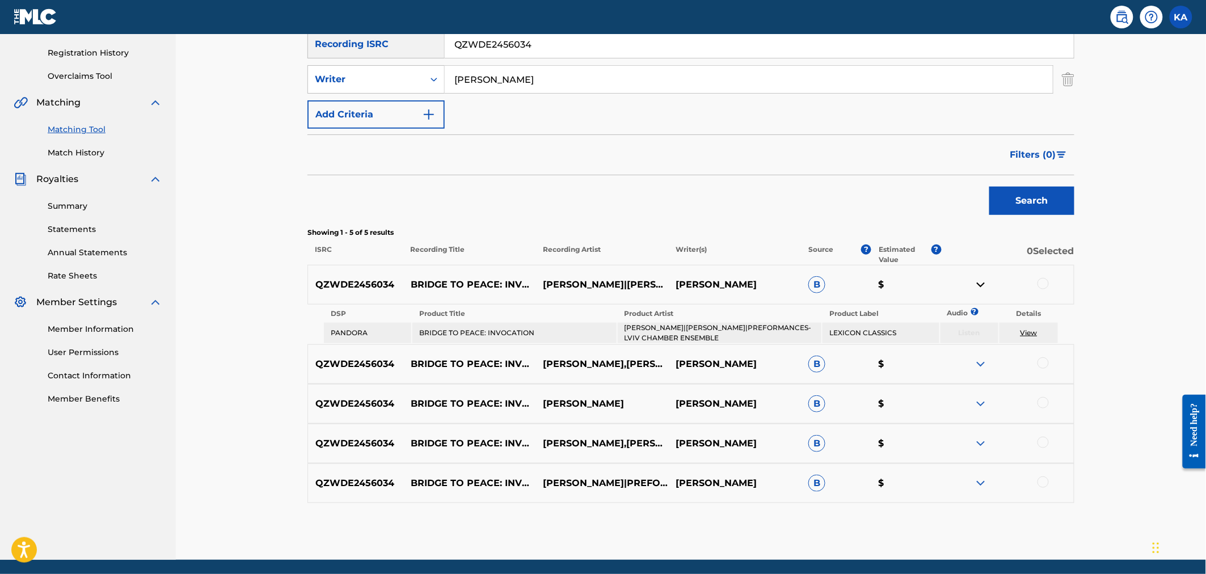
click at [982, 363] on img at bounding box center [981, 364] width 14 height 14
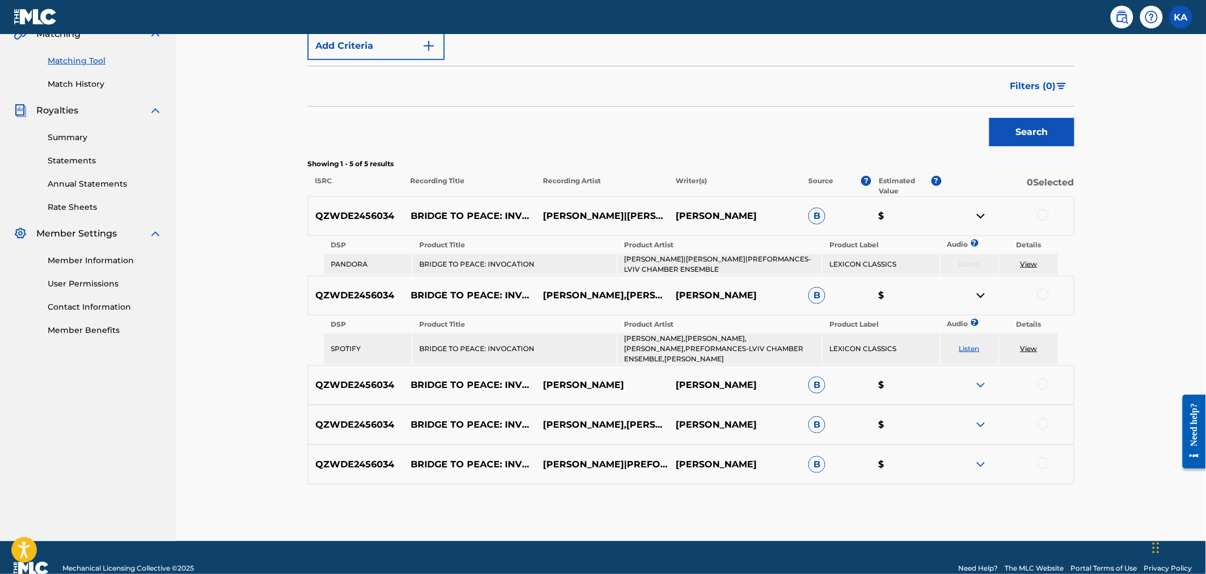
scroll to position [276, 0]
click at [982, 383] on img at bounding box center [981, 385] width 14 height 14
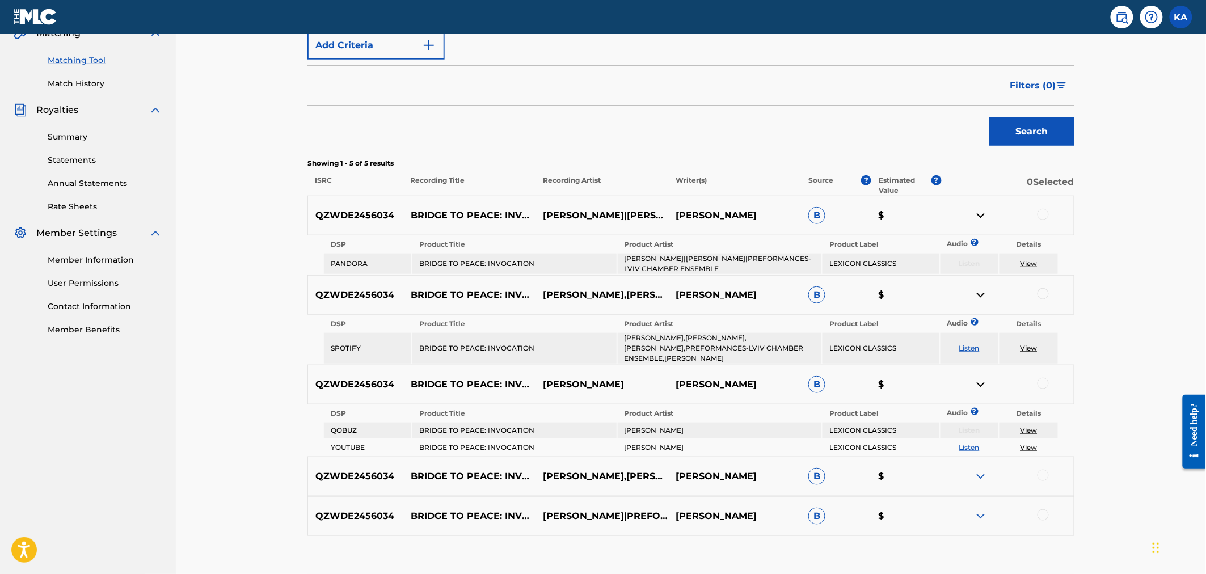
click at [982, 471] on img at bounding box center [981, 477] width 14 height 14
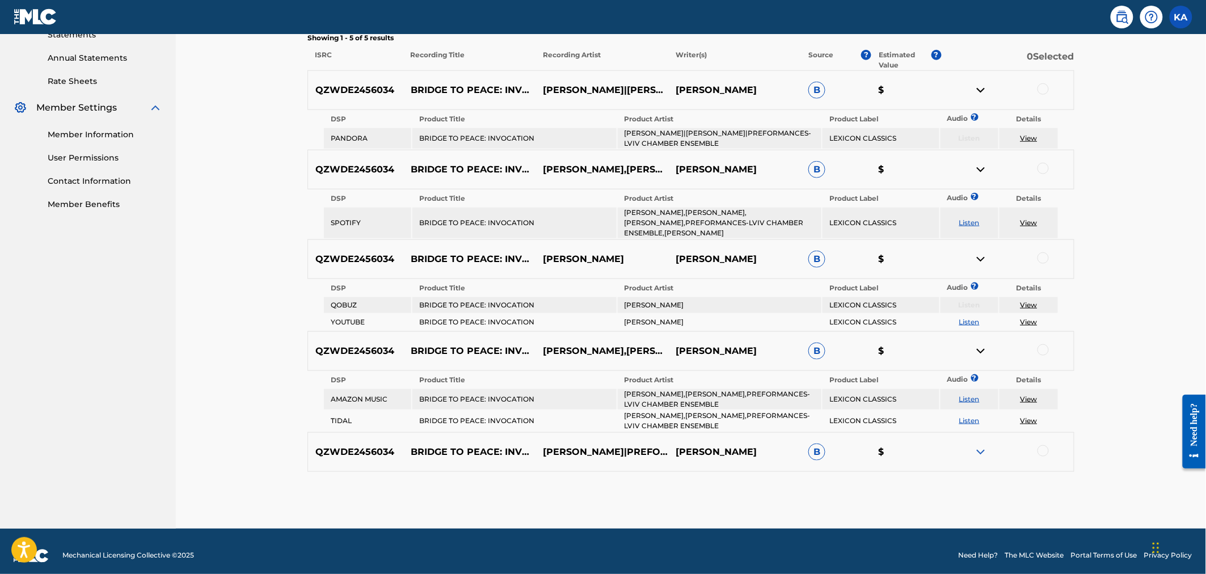
scroll to position [403, 0]
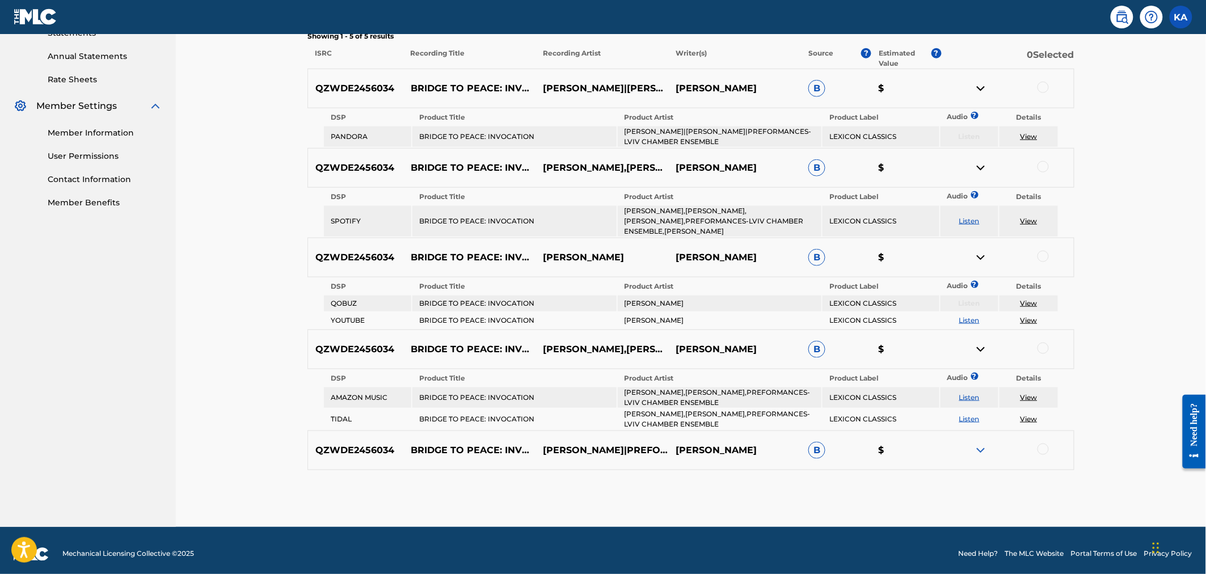
click at [979, 444] on img at bounding box center [981, 451] width 14 height 14
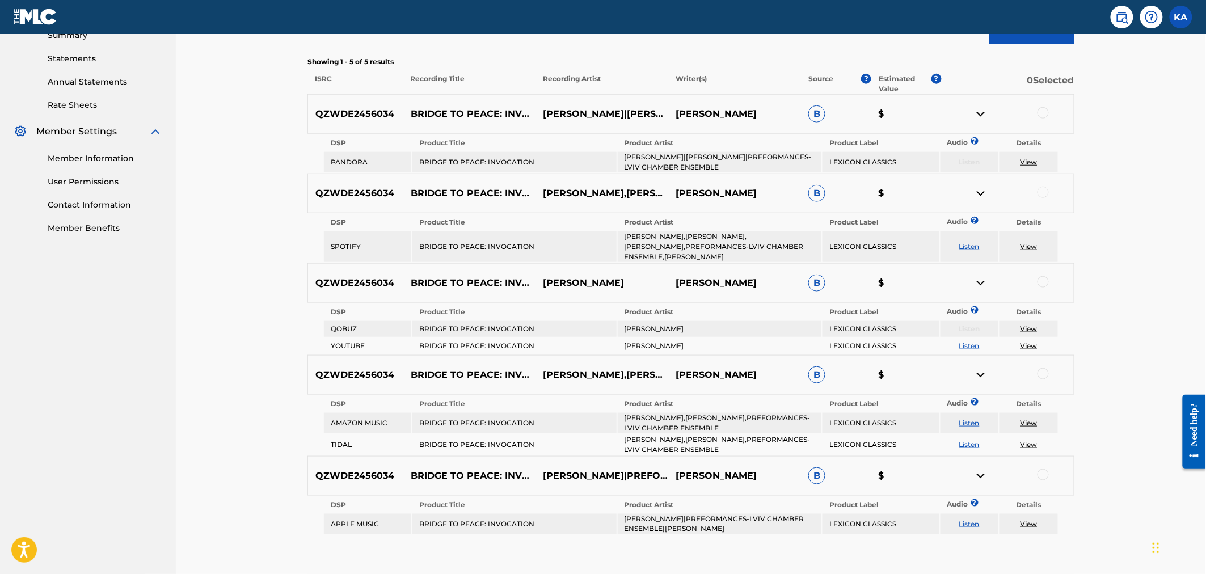
scroll to position [313, 0]
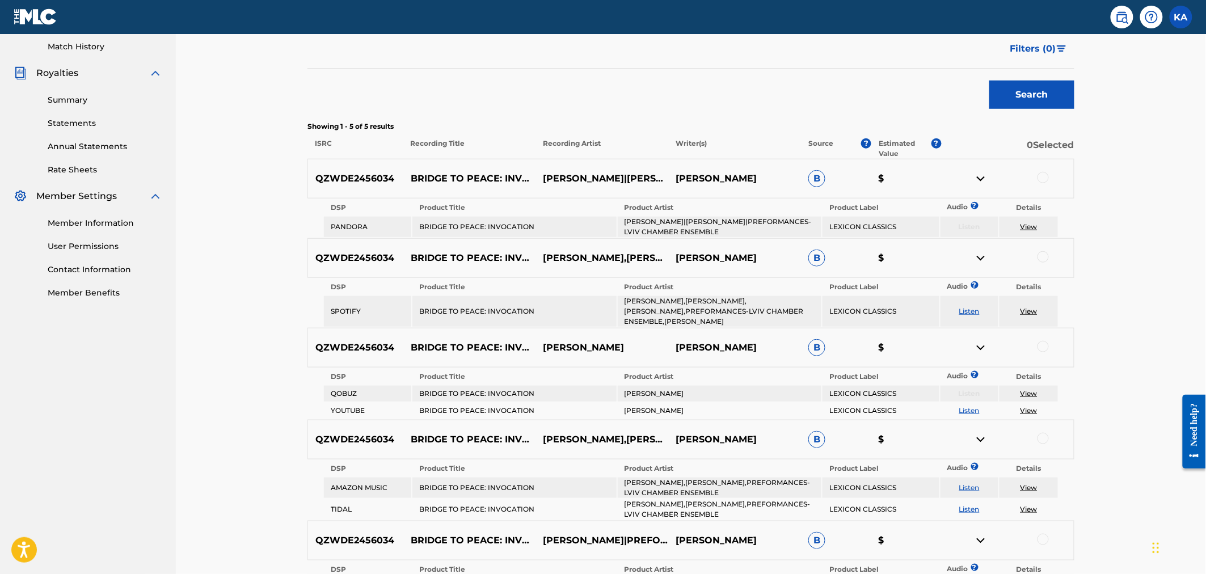
click at [1044, 180] on div at bounding box center [1043, 177] width 11 height 11
click at [1039, 254] on div at bounding box center [1043, 256] width 11 height 11
click at [1044, 344] on div at bounding box center [1043, 346] width 11 height 11
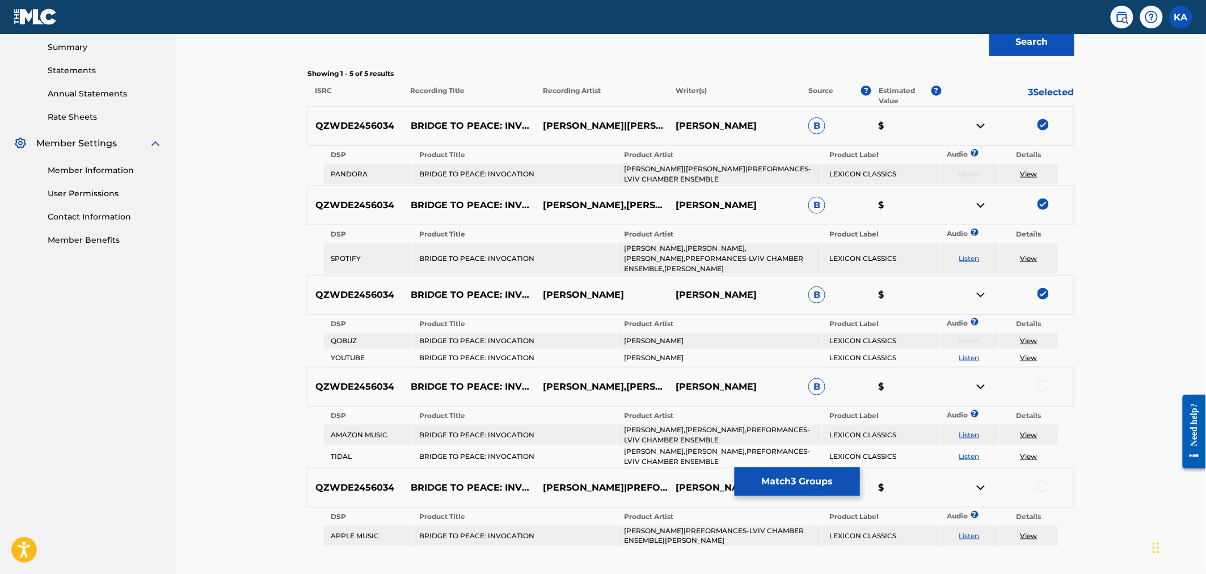
scroll to position [376, 0]
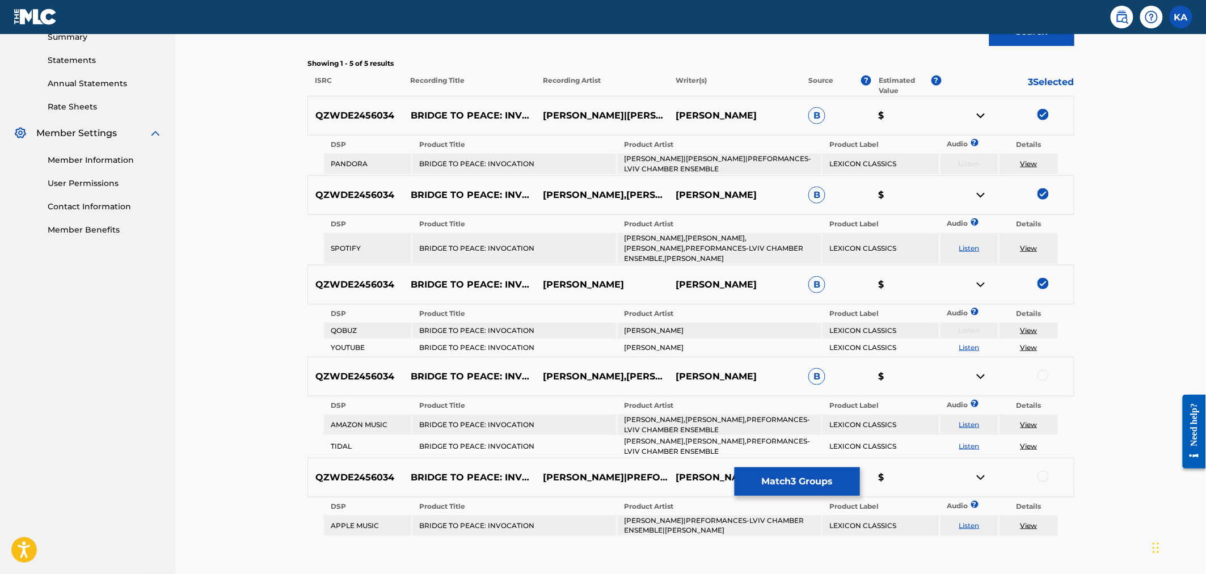
click at [1044, 373] on div at bounding box center [1043, 375] width 11 height 11
click at [1040, 471] on div at bounding box center [1043, 476] width 11 height 11
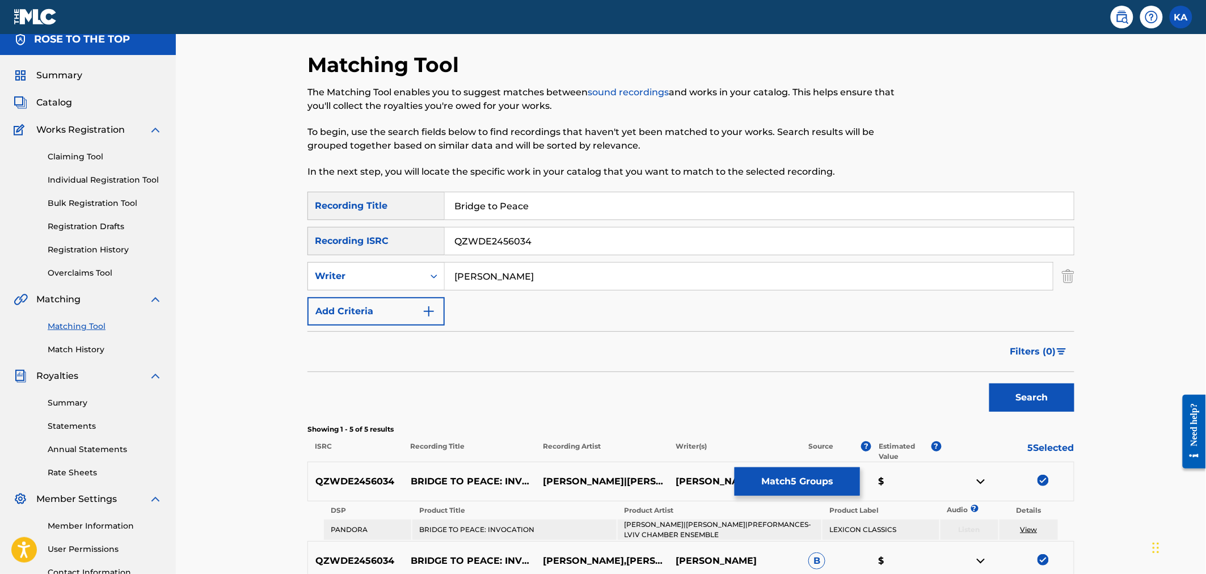
scroll to position [0, 0]
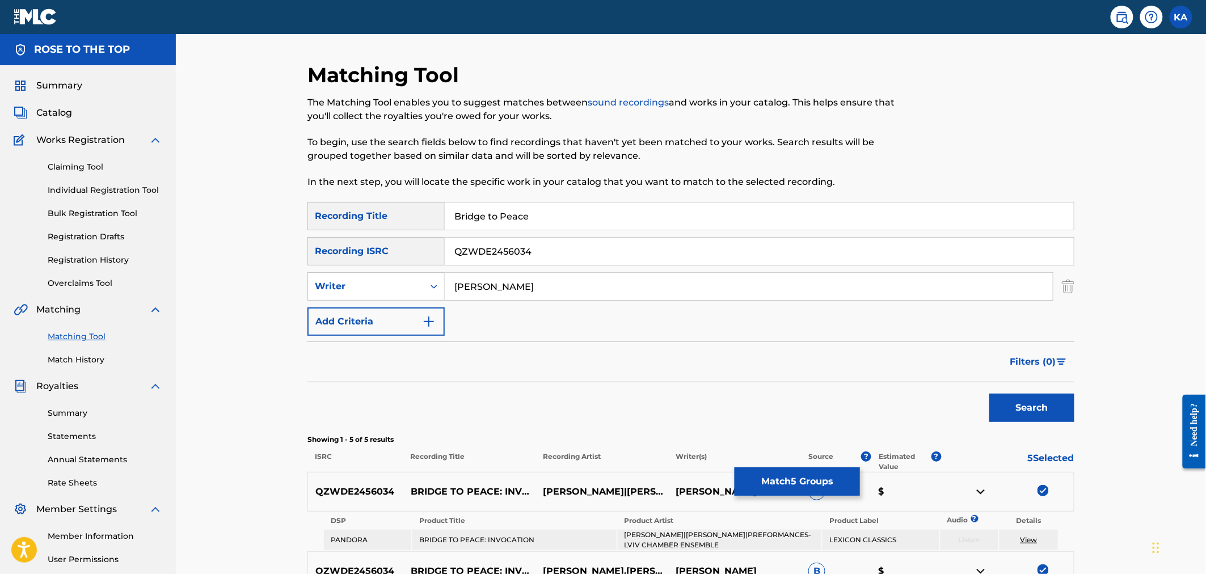
click at [475, 288] on input "[PERSON_NAME]" at bounding box center [749, 286] width 608 height 27
type input "Kim D Sherman"
click at [494, 216] on input "Bridge to Peace" at bounding box center [759, 216] width 629 height 27
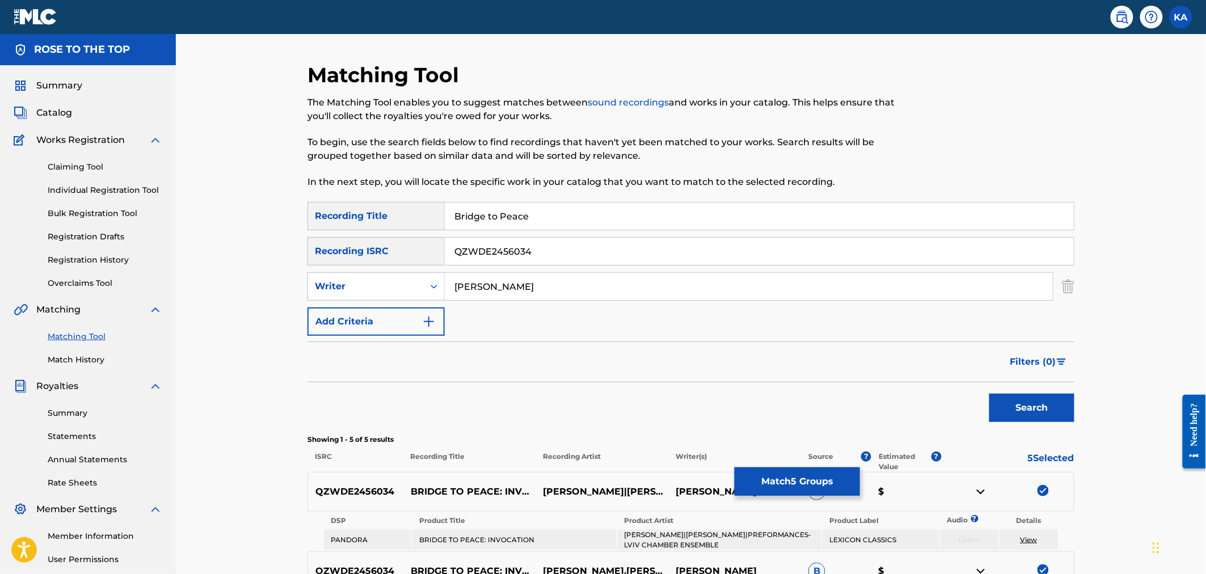
click at [494, 216] on input "Bridge to Peace" at bounding box center [759, 216] width 629 height 27
type input "Wedding Song"
click at [501, 248] on input "QZWDE2456034" at bounding box center [759, 251] width 629 height 27
click at [1037, 407] on button "Search" at bounding box center [1031, 408] width 85 height 28
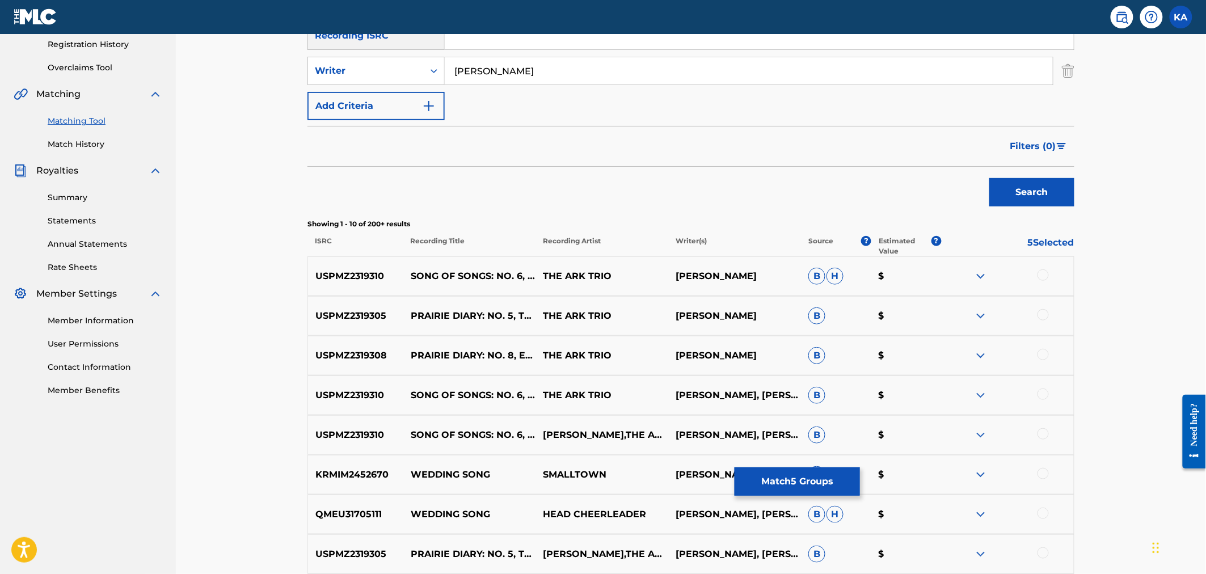
scroll to position [228, 0]
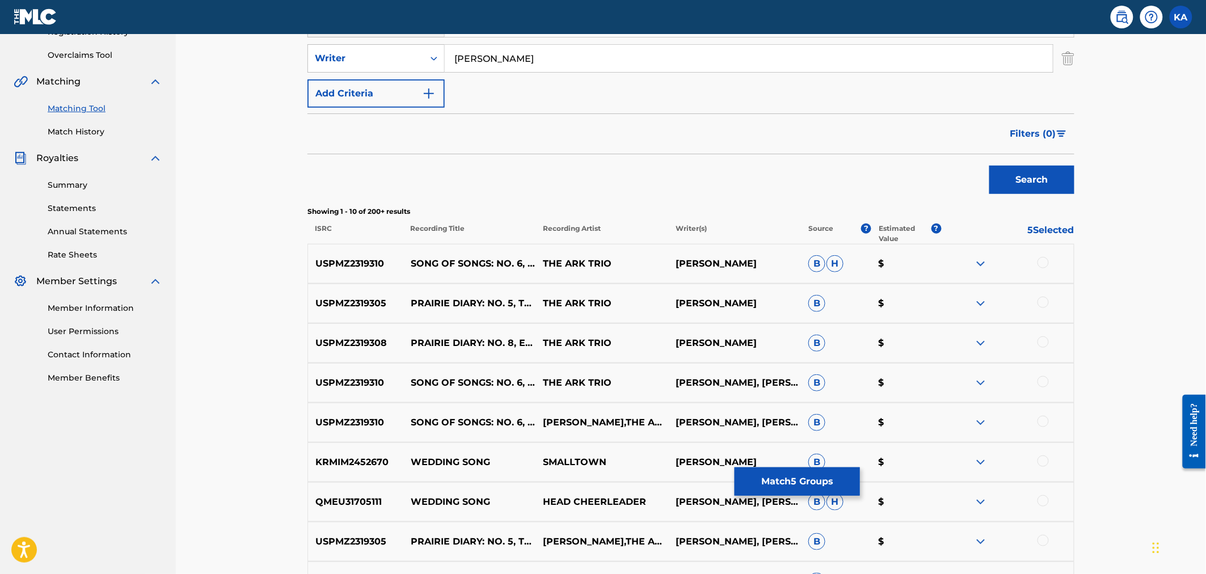
click at [350, 264] on p "USPMZ2319310" at bounding box center [355, 264] width 95 height 14
copy p "USPMZ2319310"
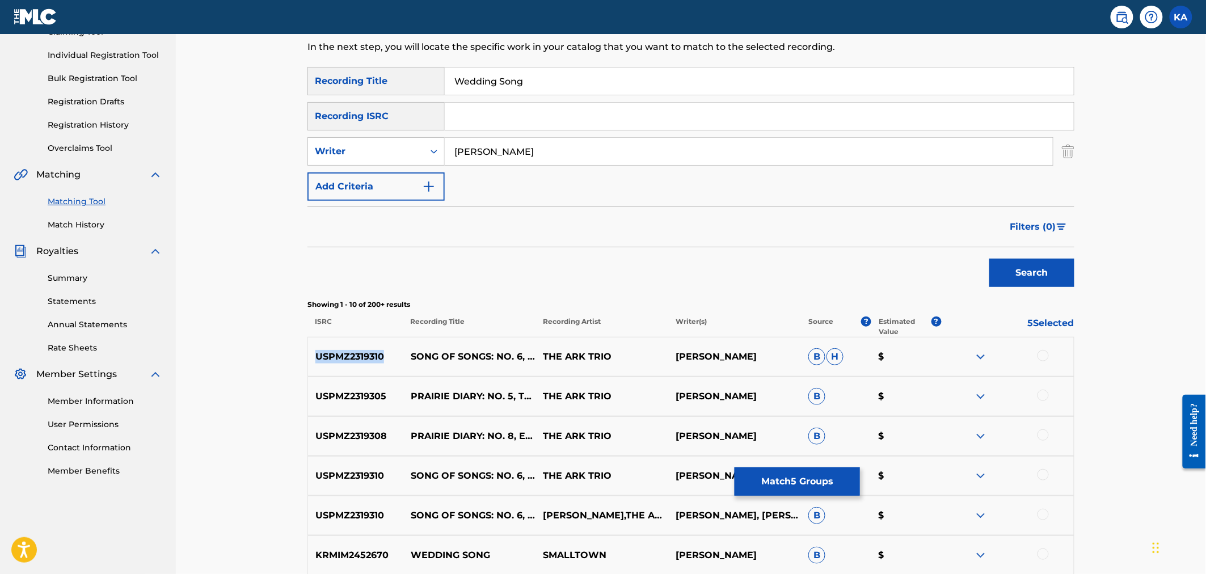
scroll to position [129, 0]
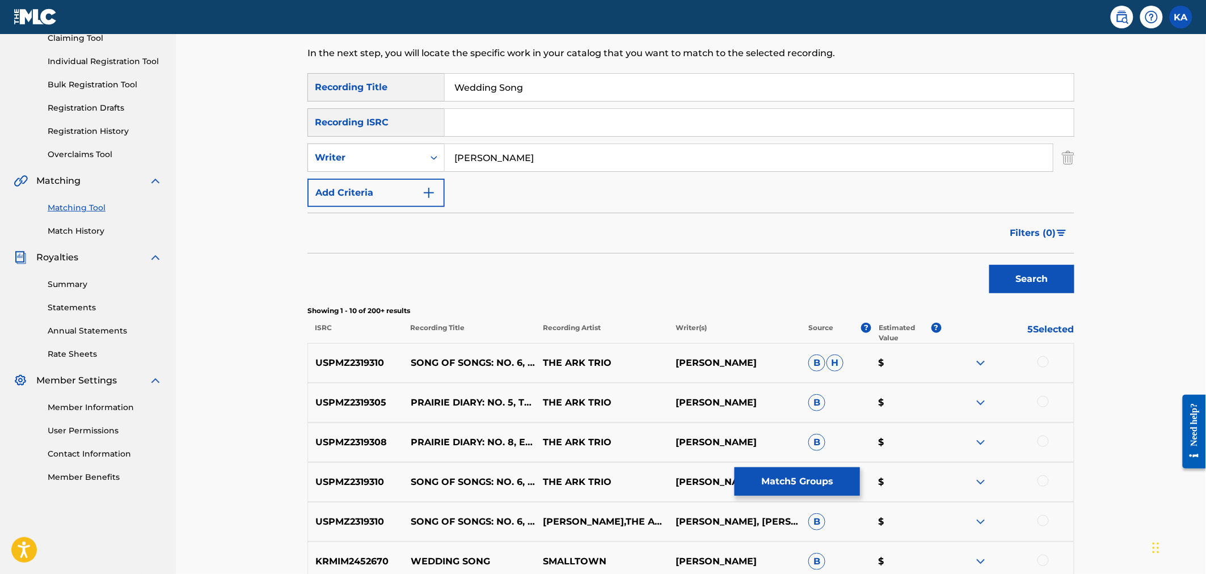
click at [485, 117] on input "Search Form" at bounding box center [759, 122] width 629 height 27
paste input "USPMZ2319310"
type input "USPMZ2319310"
click at [1061, 273] on button "Search" at bounding box center [1031, 279] width 85 height 28
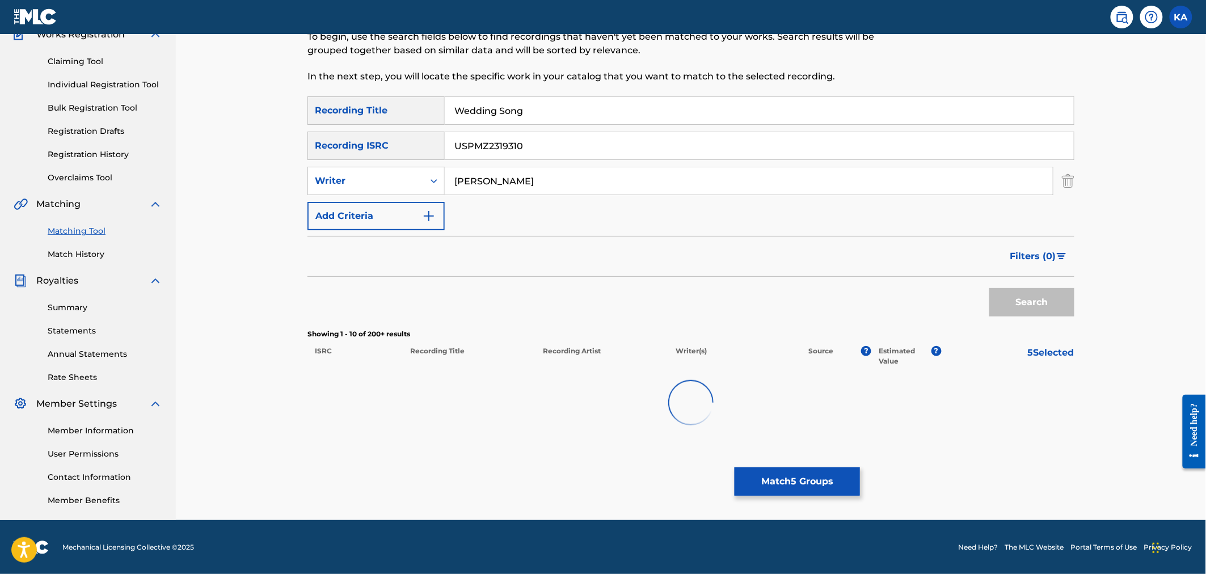
scroll to position [128, 0]
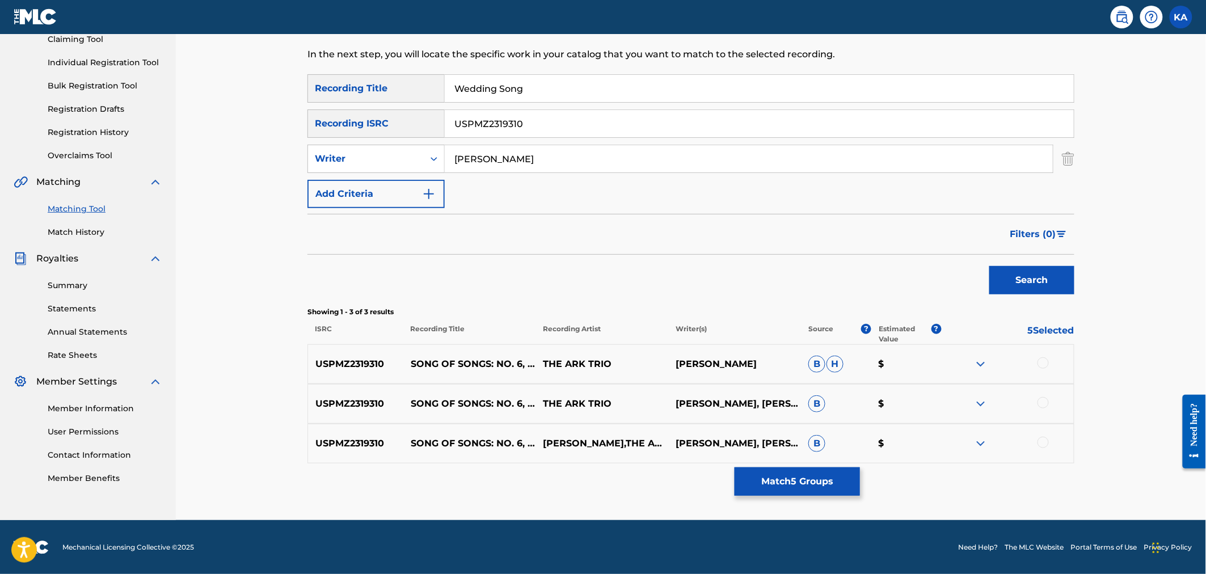
click at [983, 363] on img at bounding box center [981, 364] width 14 height 14
click at [974, 363] on img at bounding box center [981, 364] width 14 height 14
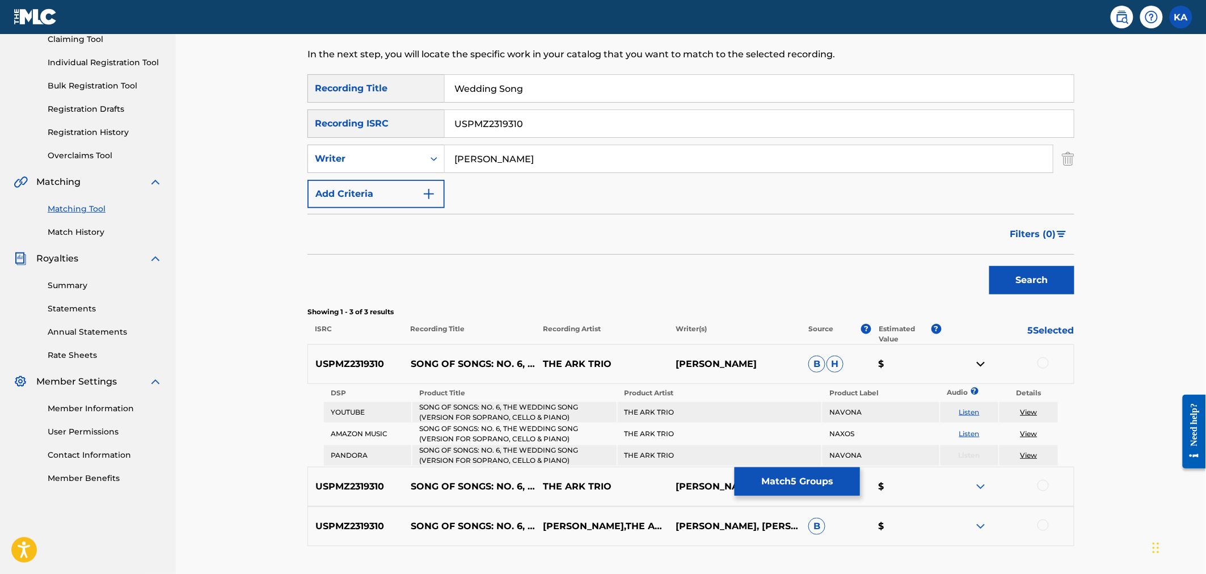
scroll to position [129, 0]
click at [853, 302] on div "SearchWithCriteria74314d48-40ec-4e5c-8d9c-9903fc82dd8a Recording Title Wedding …" at bounding box center [691, 309] width 767 height 472
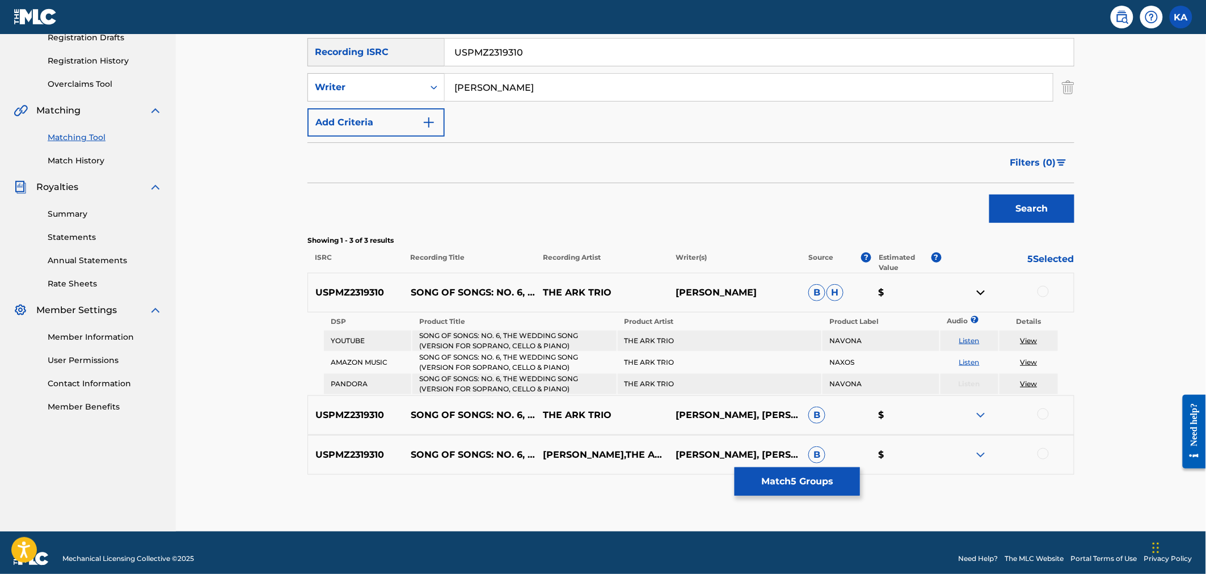
scroll to position [208, 0]
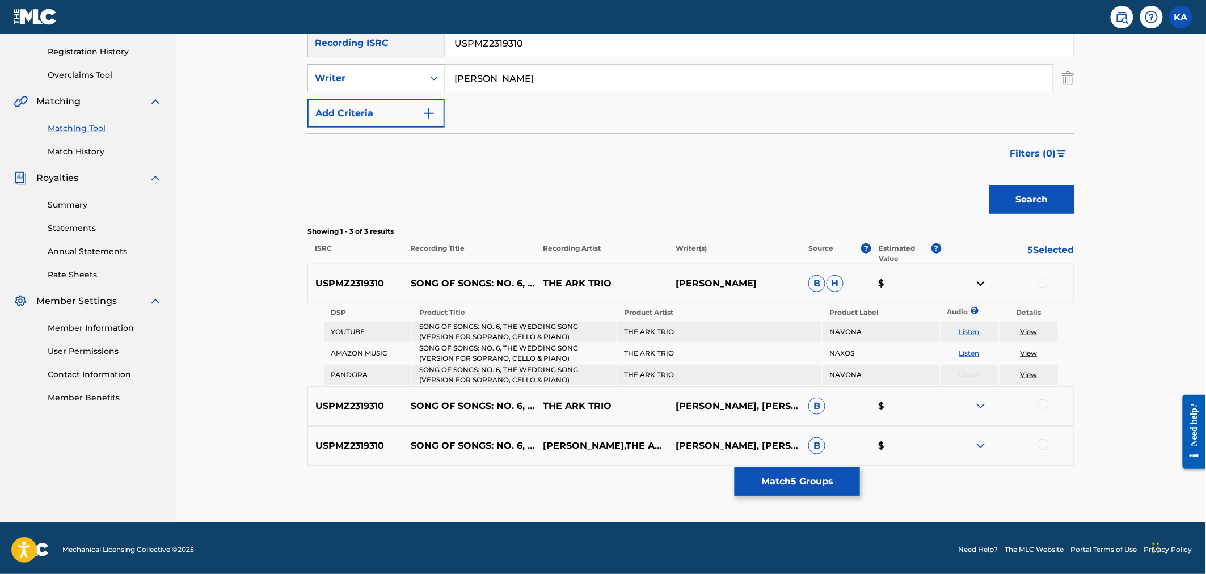
click at [976, 401] on img at bounding box center [981, 406] width 14 height 14
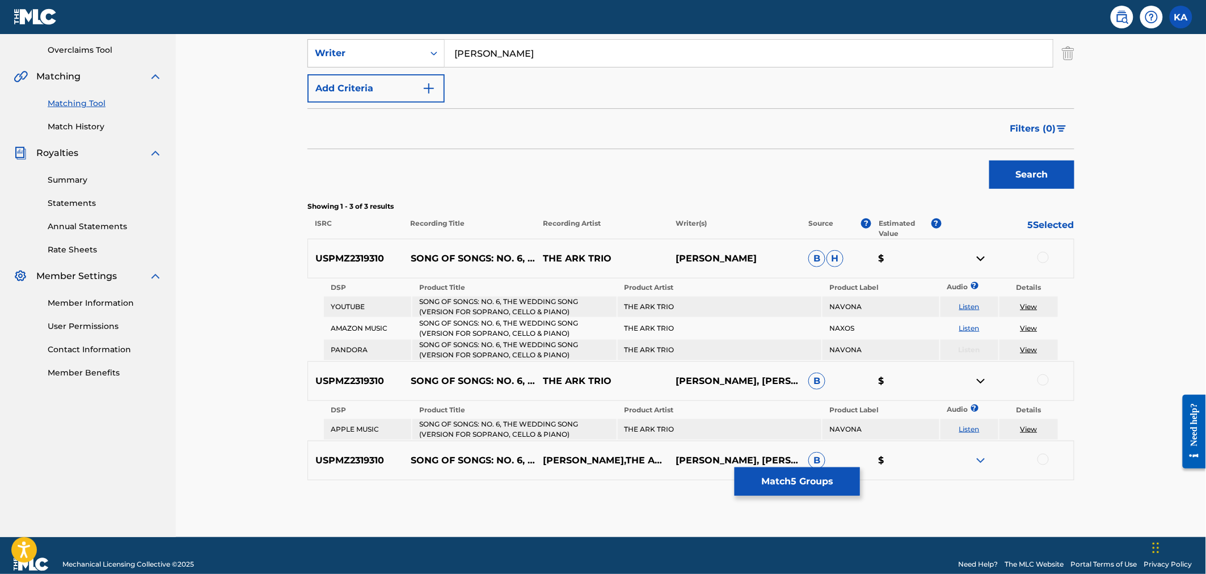
scroll to position [246, 0]
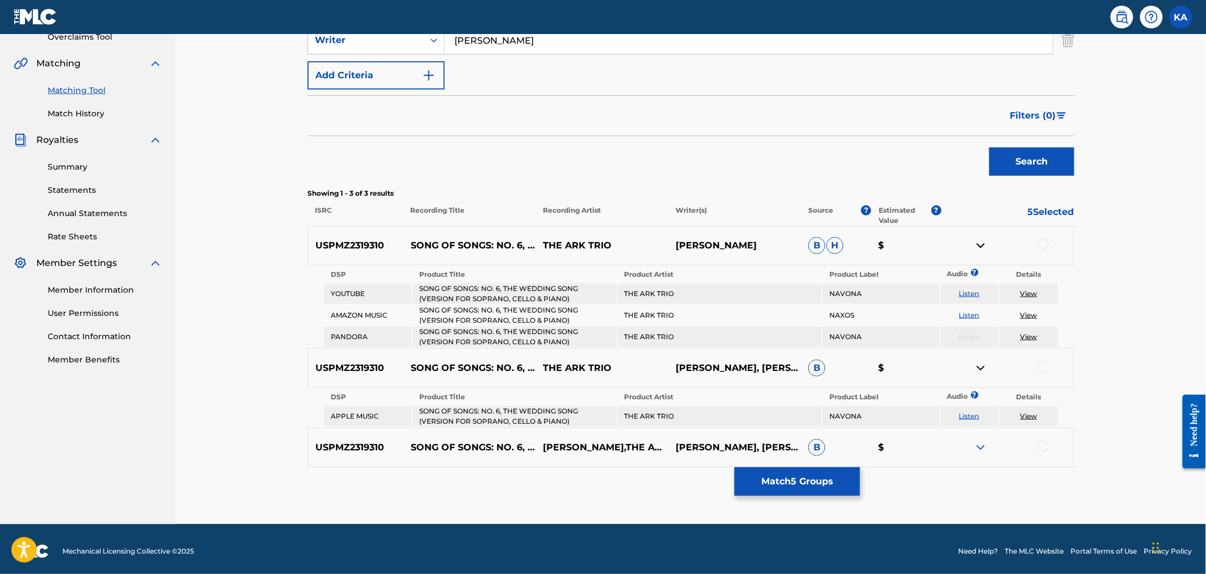
click at [980, 445] on img at bounding box center [981, 448] width 14 height 14
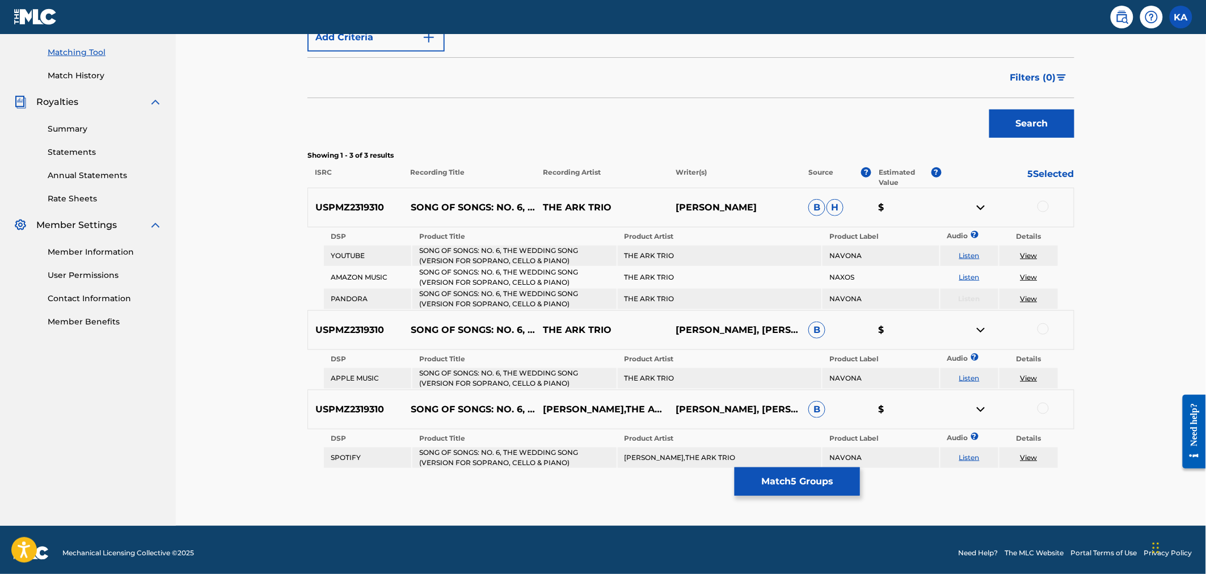
scroll to position [285, 0]
click at [1033, 276] on link "View" at bounding box center [1029, 276] width 17 height 9
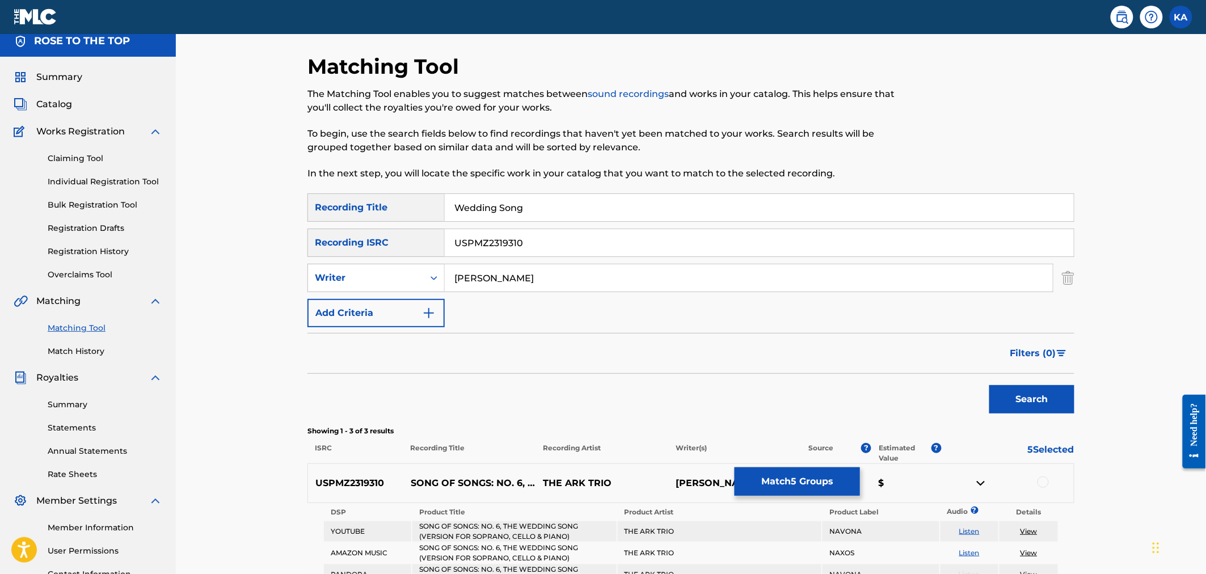
scroll to position [0, 0]
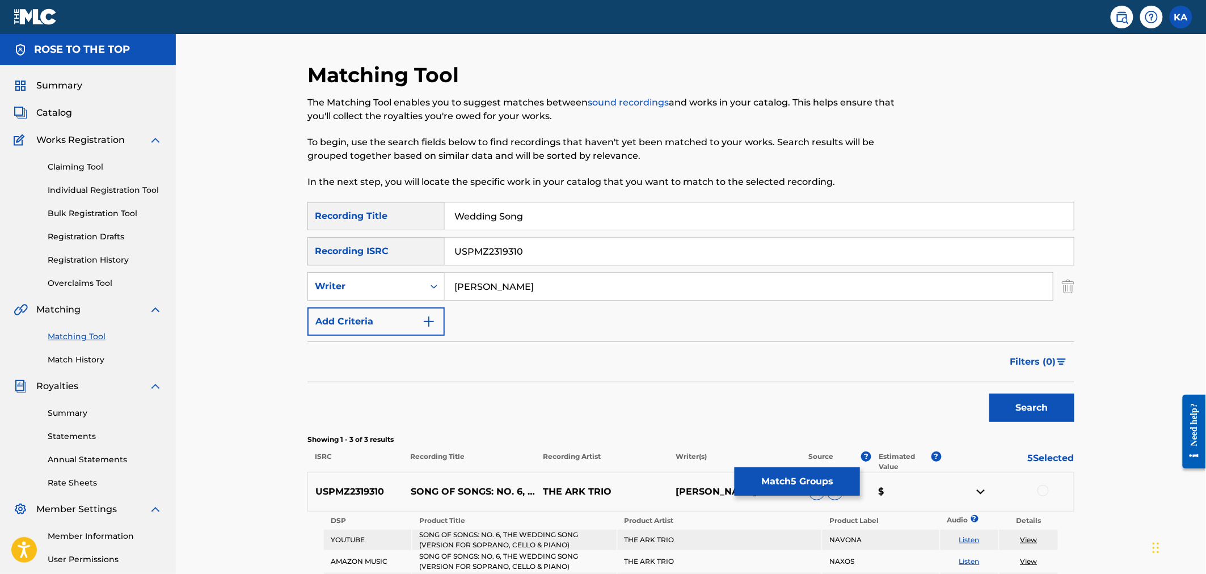
click at [488, 248] on input "USPMZ2319310" at bounding box center [759, 251] width 629 height 27
click at [488, 217] on input "Wedding Song" at bounding box center [759, 216] width 629 height 27
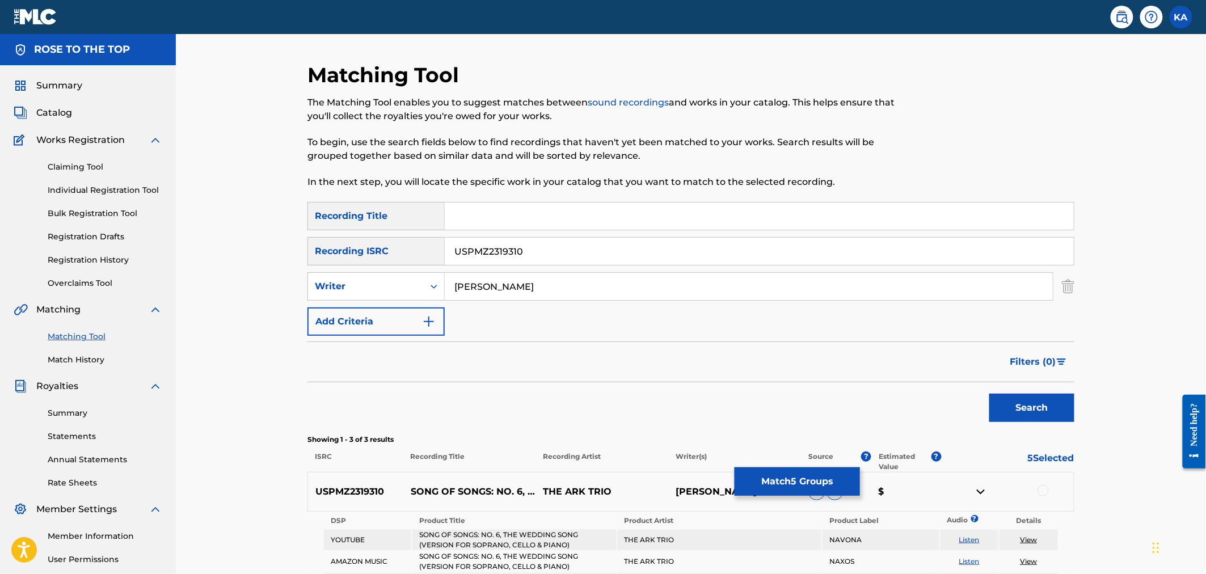
click at [481, 250] on input "USPMZ2319310" at bounding box center [759, 251] width 629 height 27
click at [1000, 406] on button "Search" at bounding box center [1031, 408] width 85 height 28
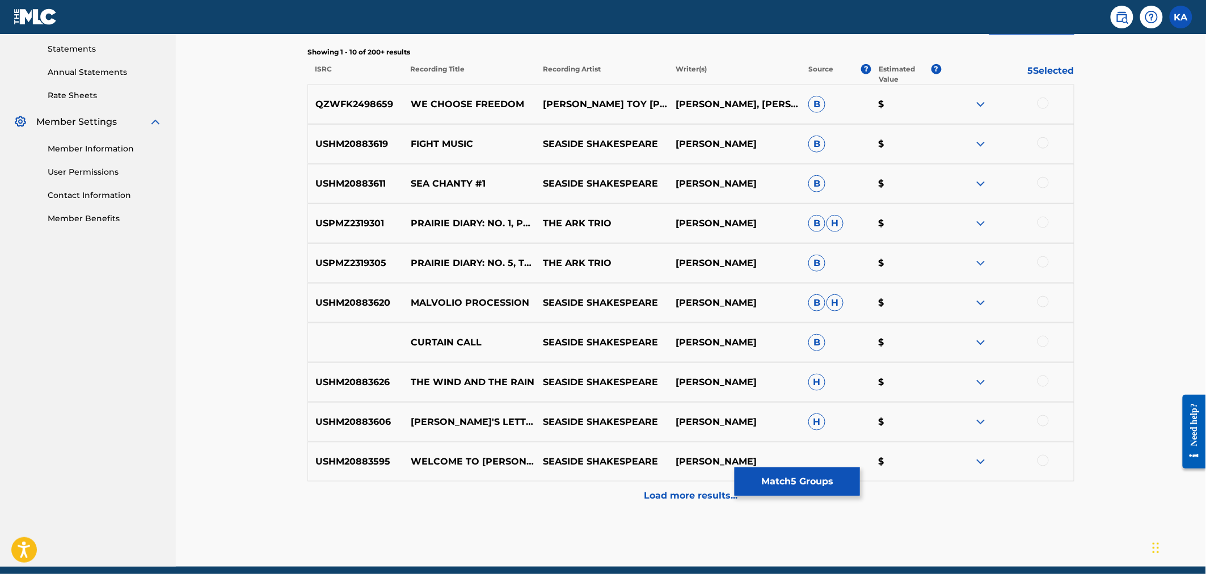
scroll to position [434, 0]
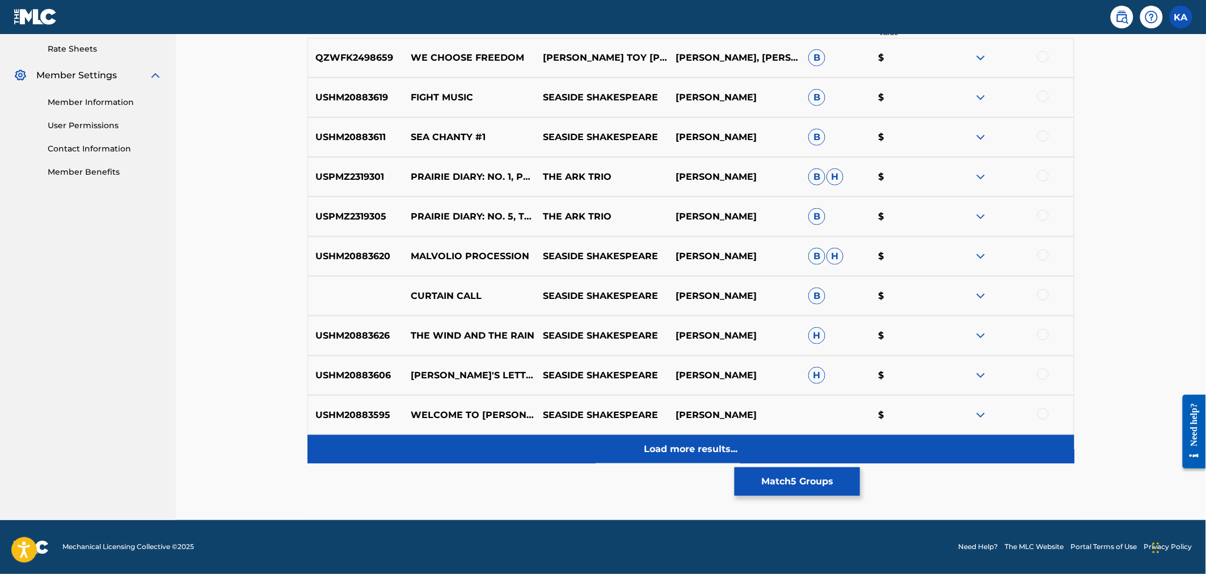
click at [704, 450] on p "Load more results..." at bounding box center [692, 450] width 94 height 14
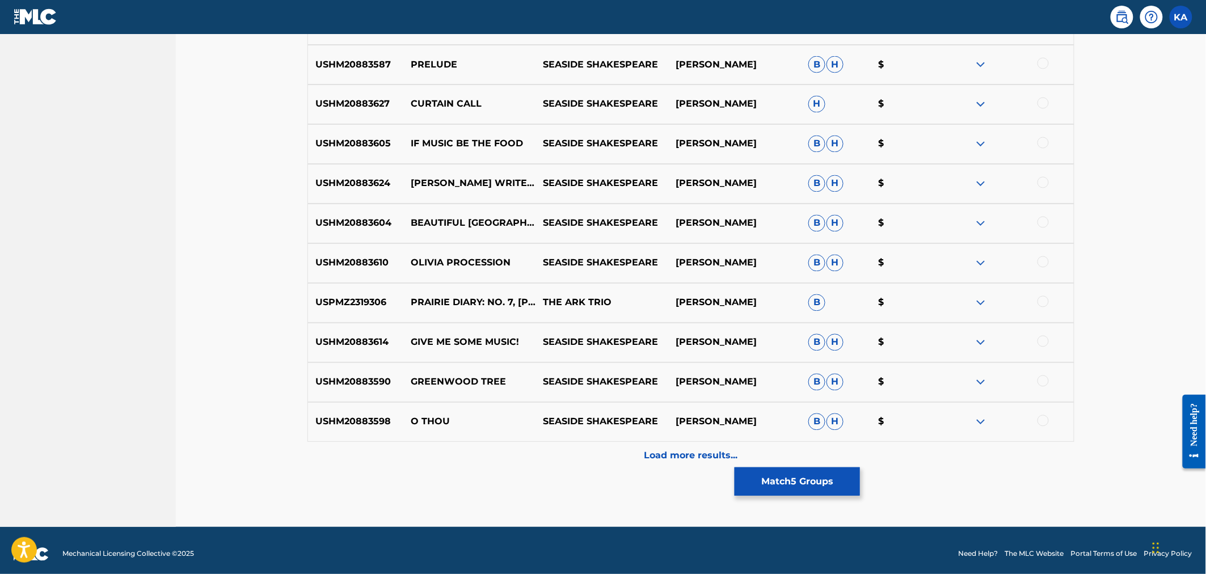
scroll to position [831, 0]
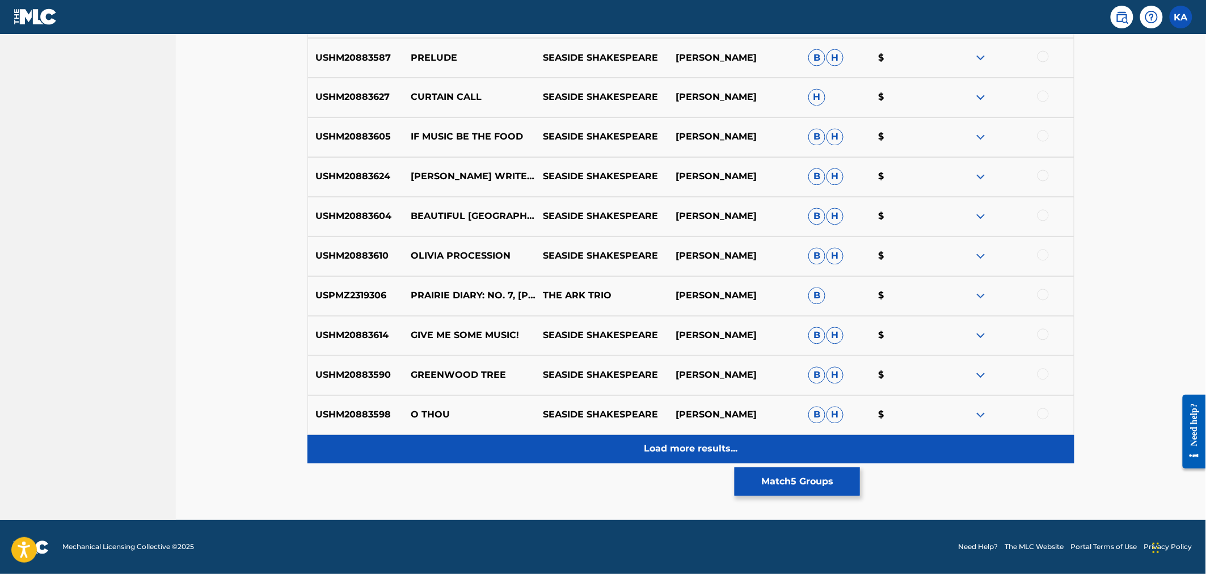
click at [688, 454] on p "Load more results..." at bounding box center [692, 450] width 94 height 14
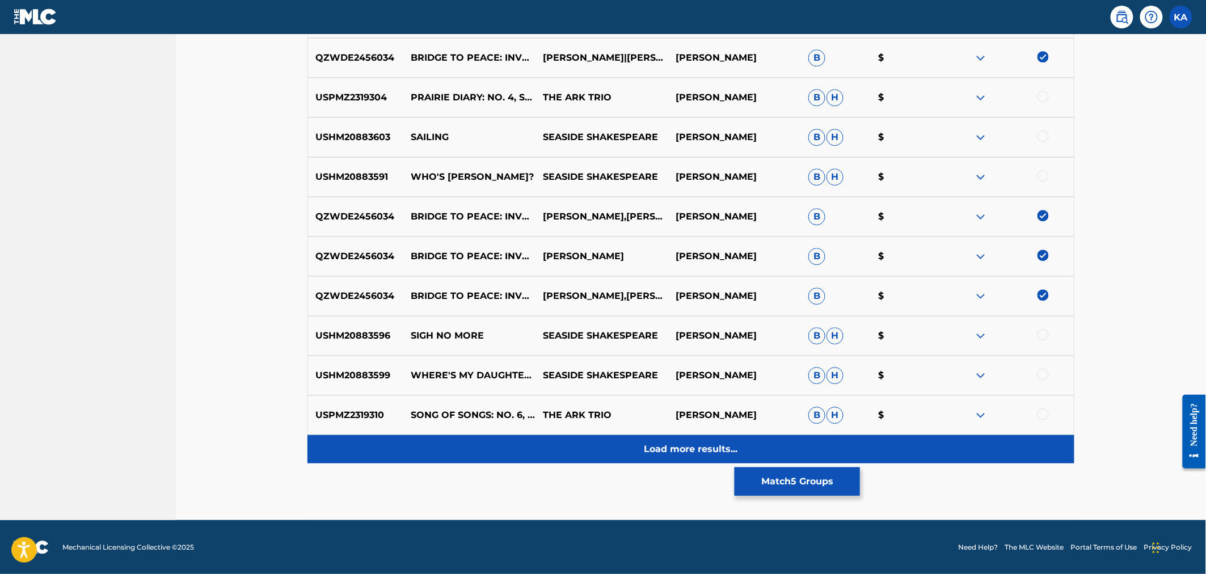
click at [704, 440] on div "Load more results..." at bounding box center [691, 449] width 767 height 28
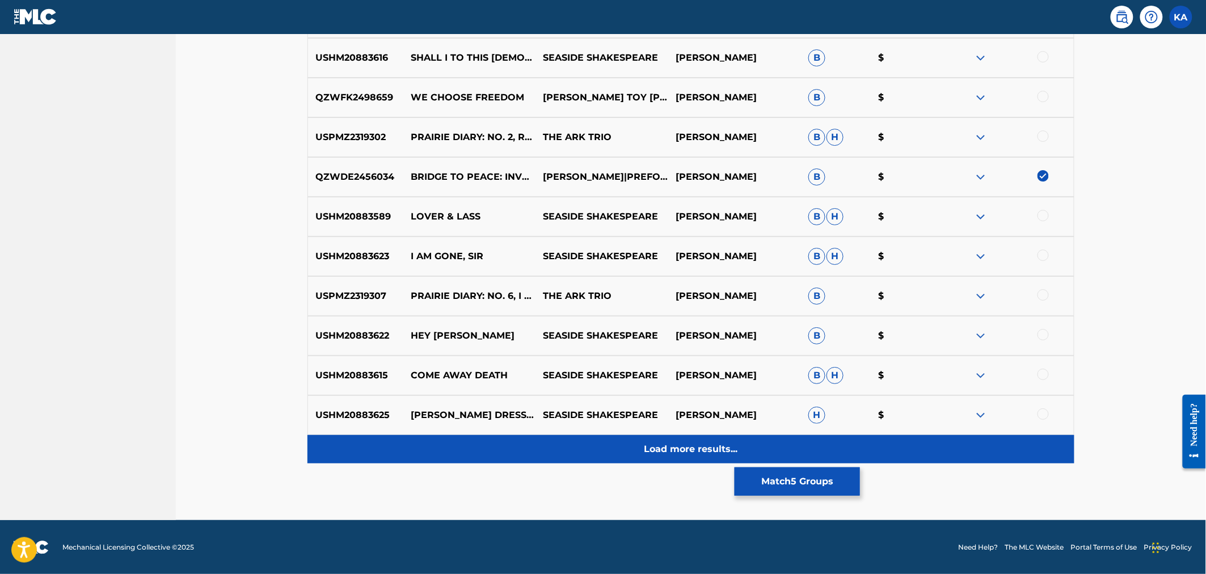
click at [701, 441] on div "Load more results..." at bounding box center [691, 449] width 767 height 28
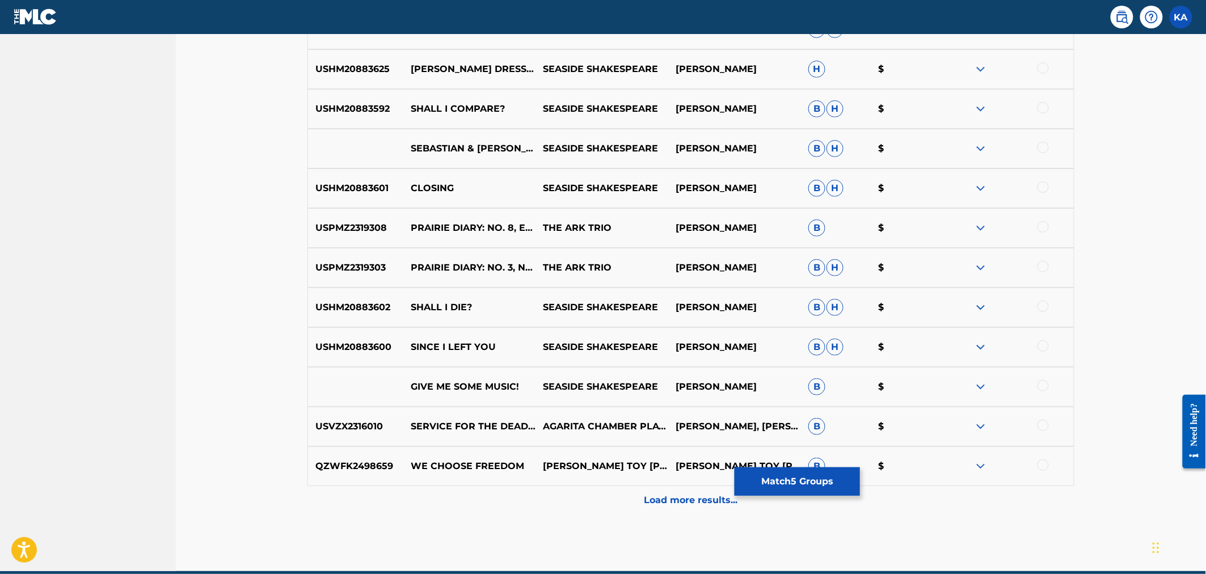
scroll to position [2009, 0]
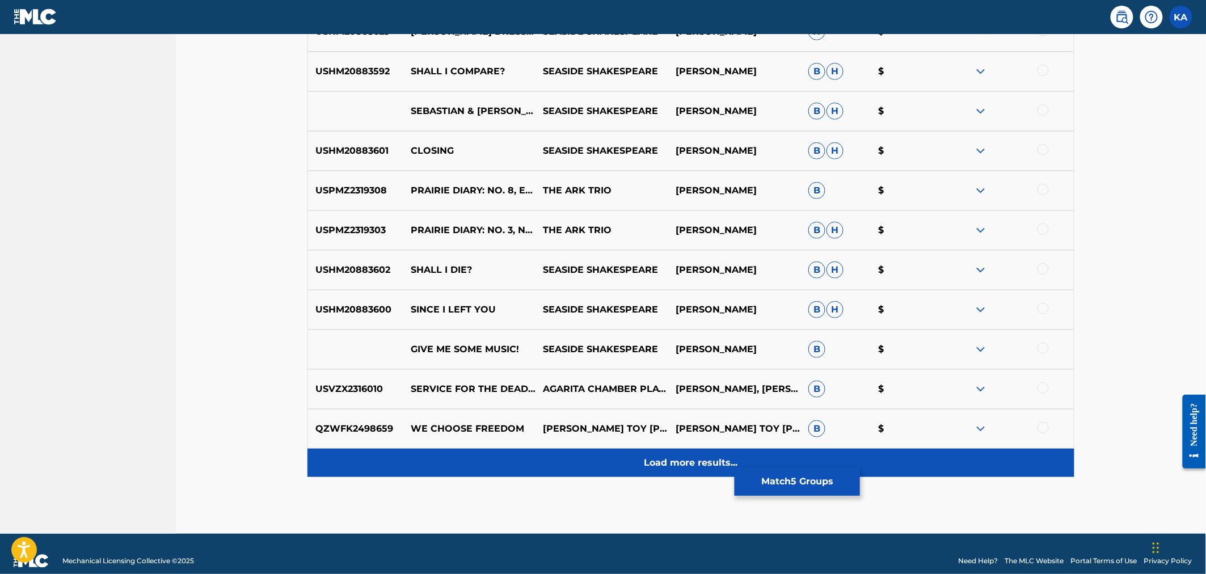
click at [698, 461] on p "Load more results..." at bounding box center [692, 463] width 94 height 14
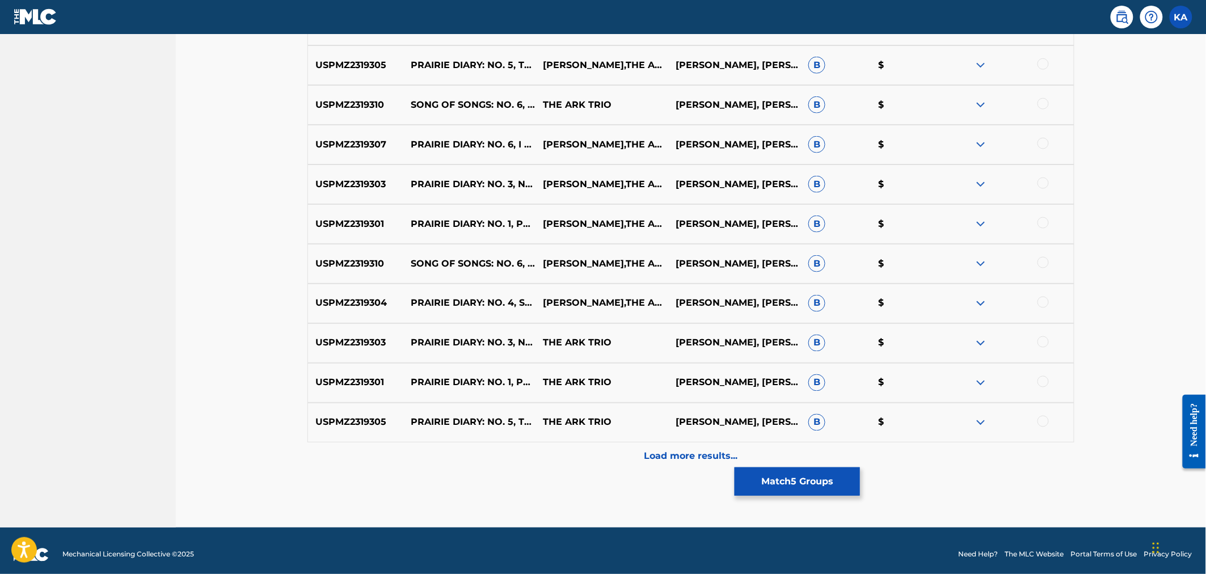
scroll to position [2420, 0]
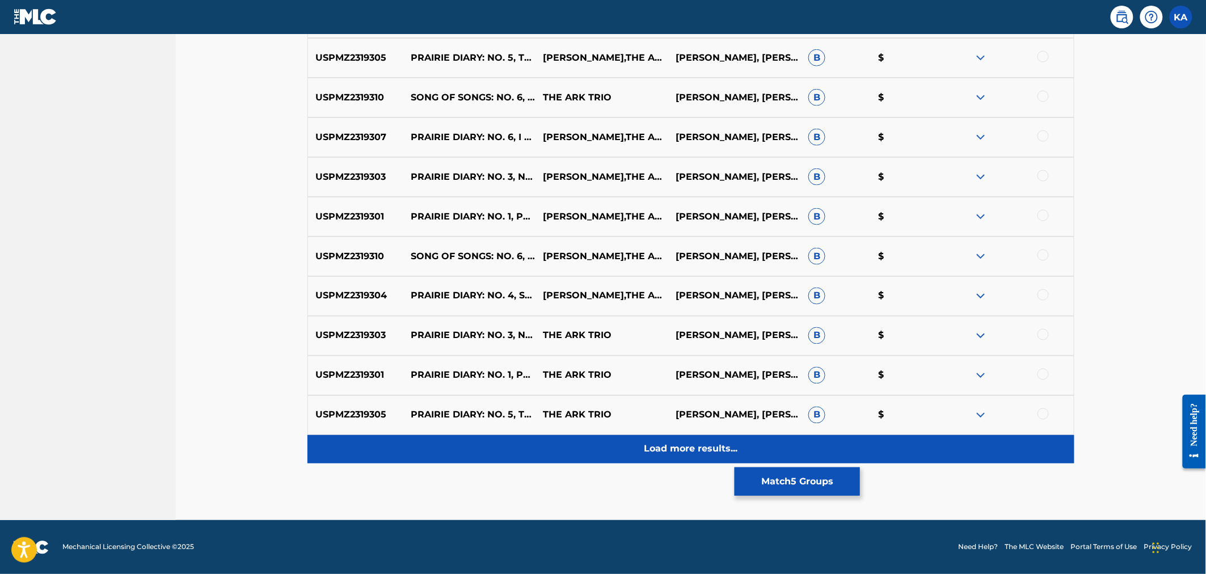
click at [685, 446] on p "Load more results..." at bounding box center [692, 450] width 94 height 14
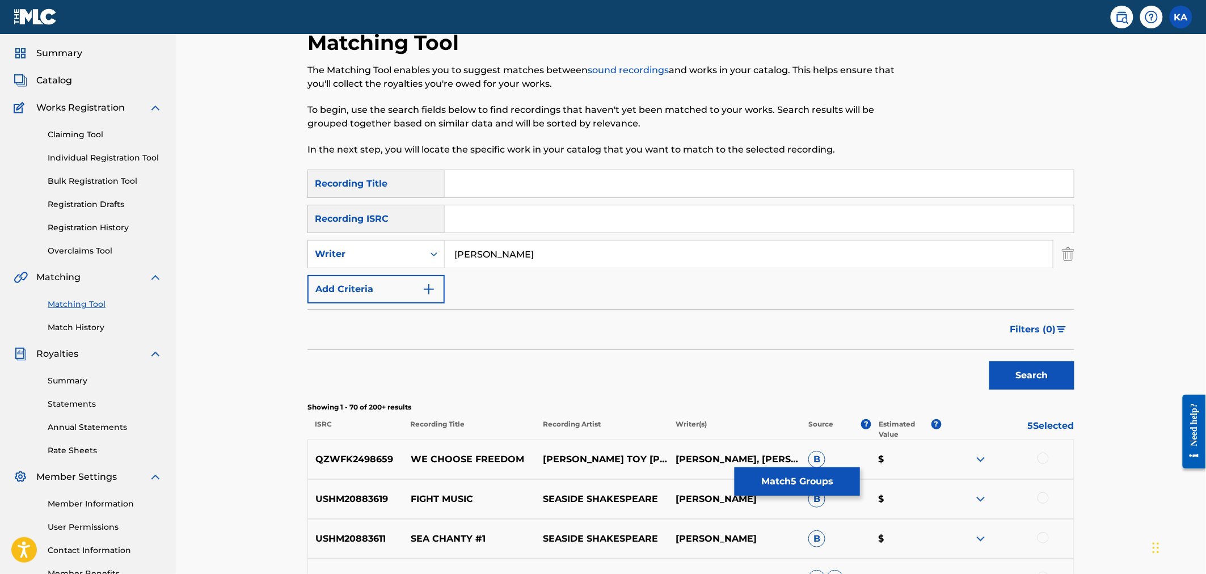
scroll to position [0, 0]
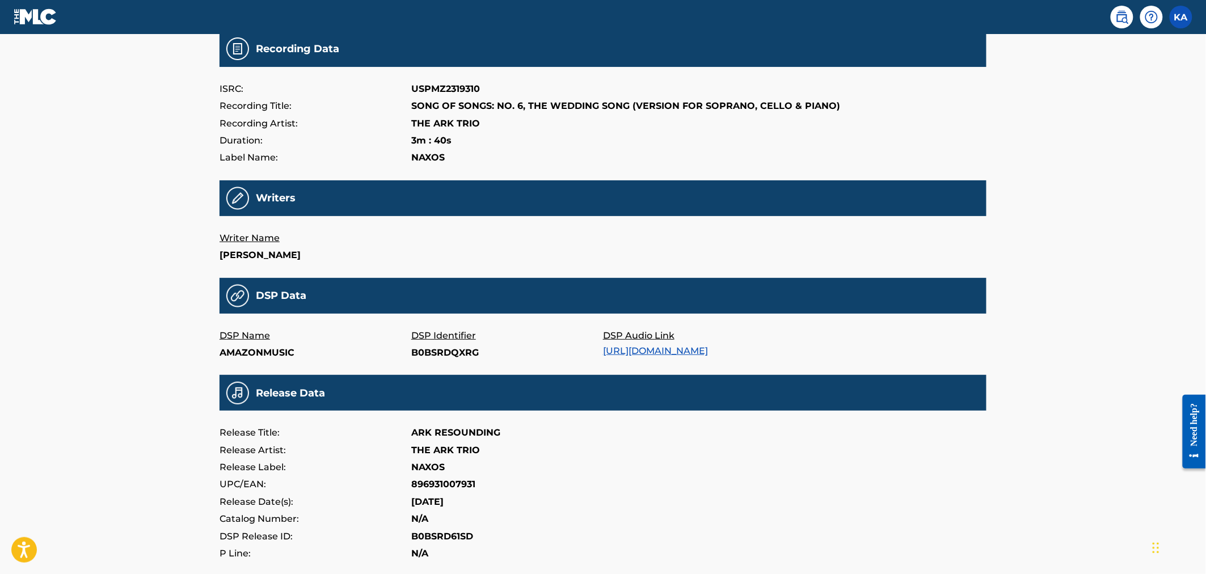
scroll to position [74, 0]
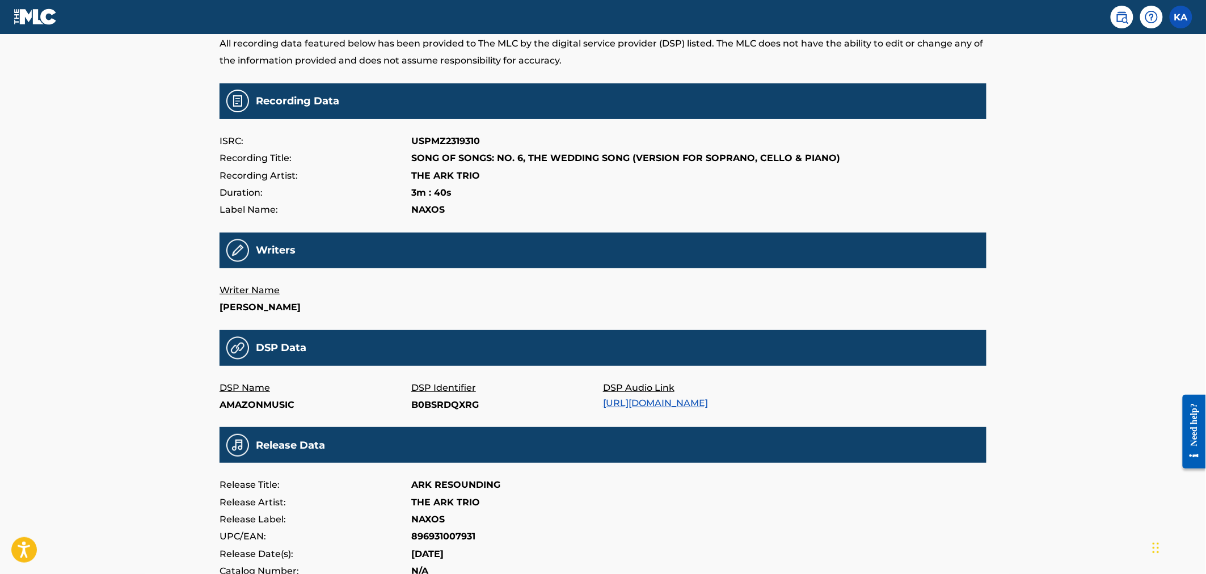
click at [668, 402] on link "https://music.amazon.com/albums/B0BSRD61SD/B0BSRDQXRG" at bounding box center [655, 403] width 105 height 11
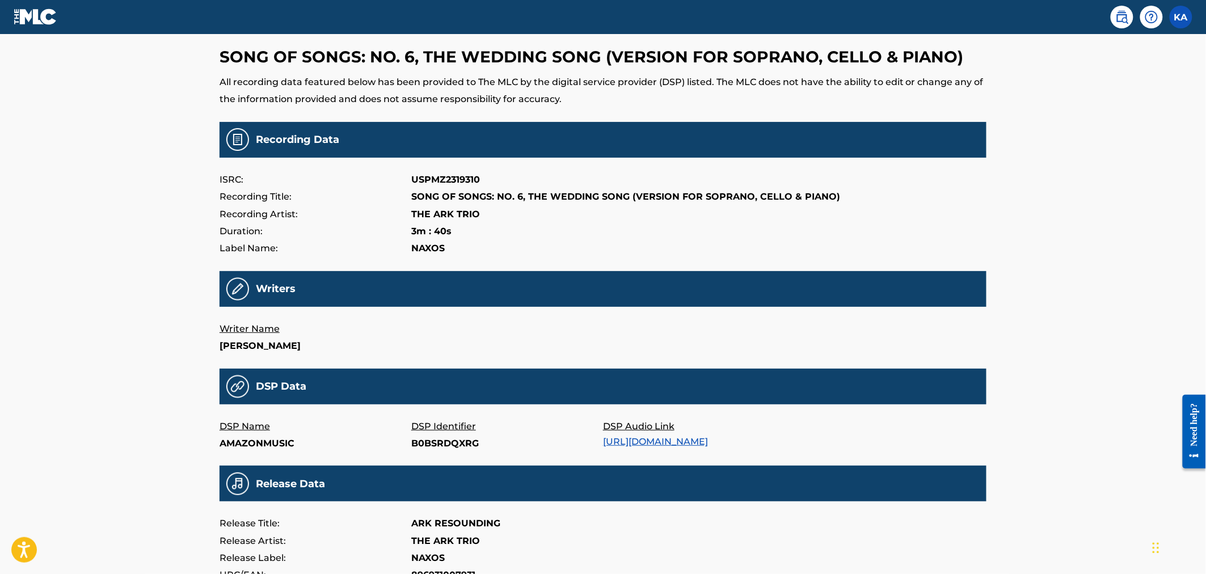
scroll to position [0, 0]
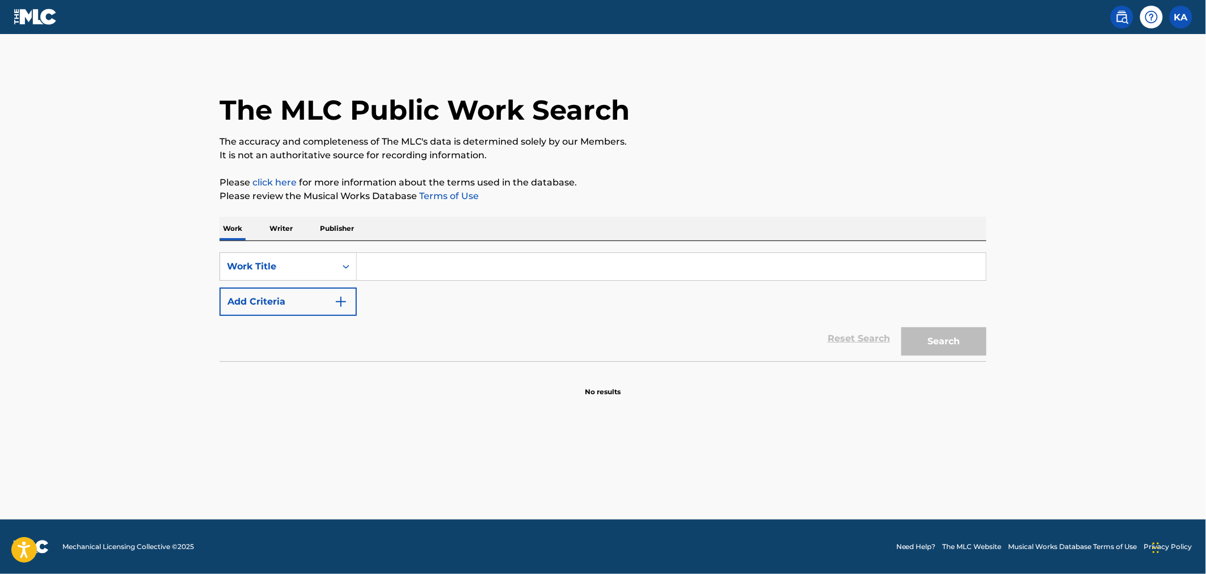
click at [293, 226] on p "Writer" at bounding box center [281, 229] width 30 height 24
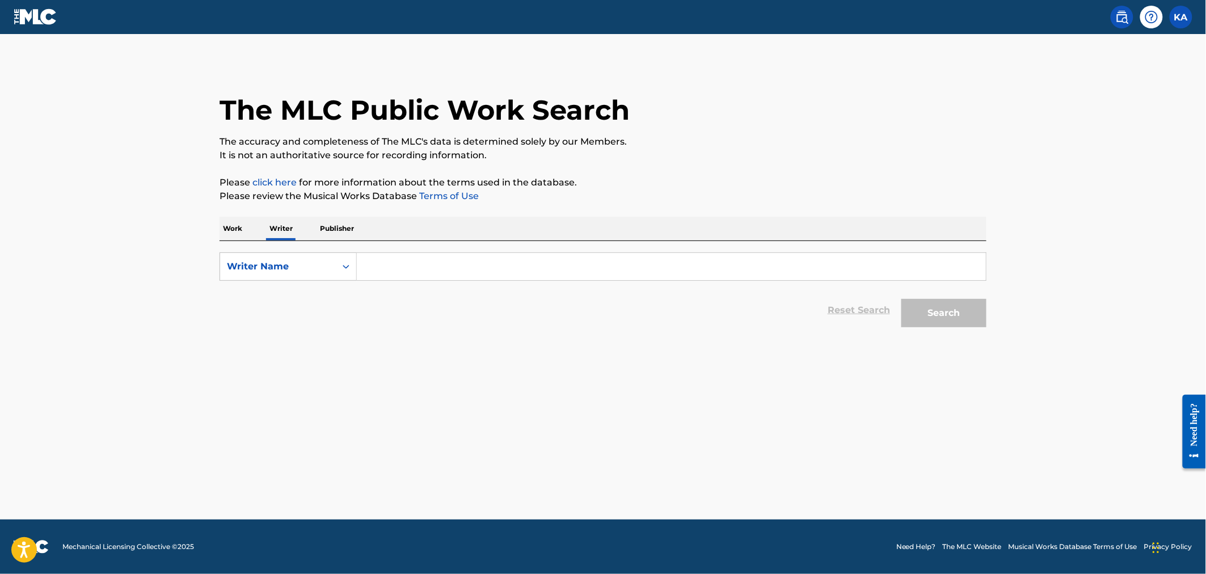
click at [388, 268] on input "Search Form" at bounding box center [671, 266] width 629 height 27
paste input "USPMZ2319310"
click at [412, 269] on input "USPMZ2319310" at bounding box center [671, 266] width 629 height 27
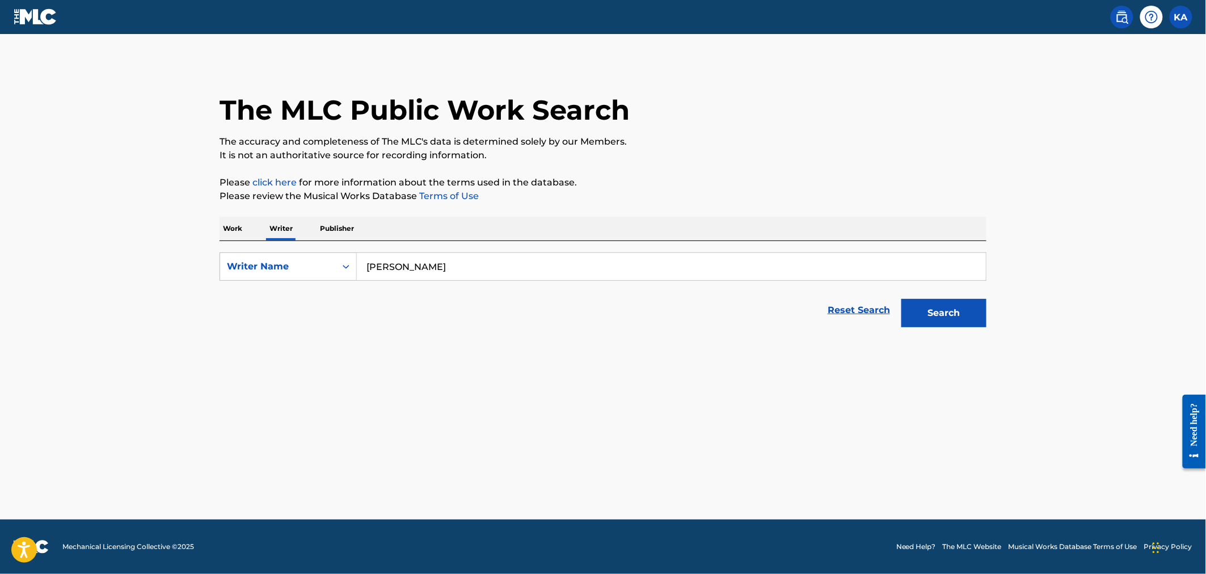
type input "Kim D. Sherman"
click at [902, 299] on button "Search" at bounding box center [944, 313] width 85 height 28
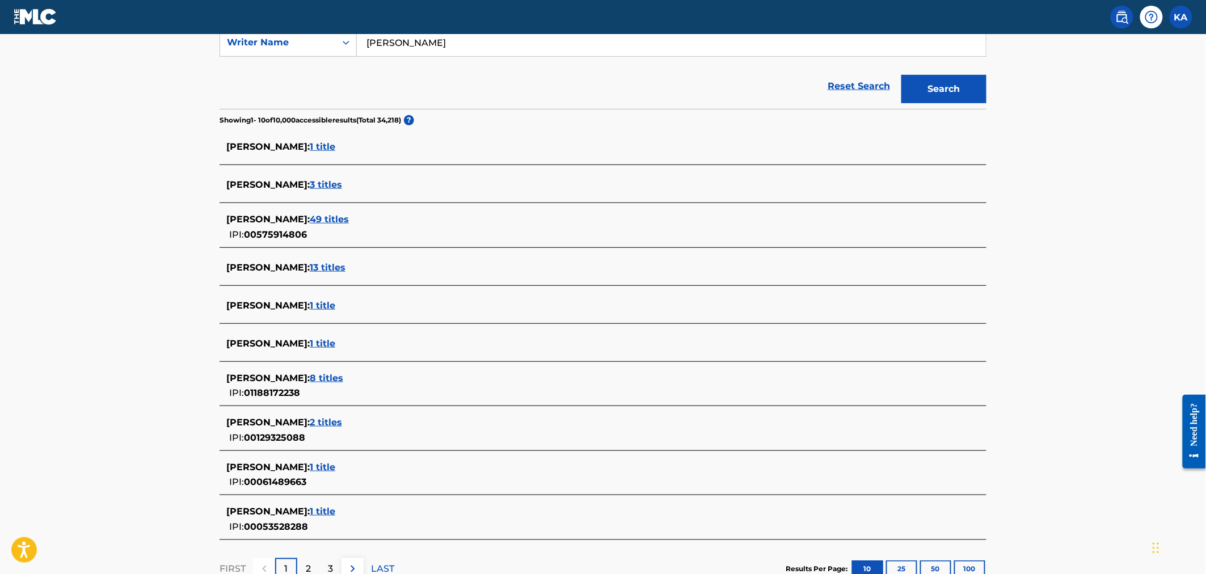
scroll to position [240, 0]
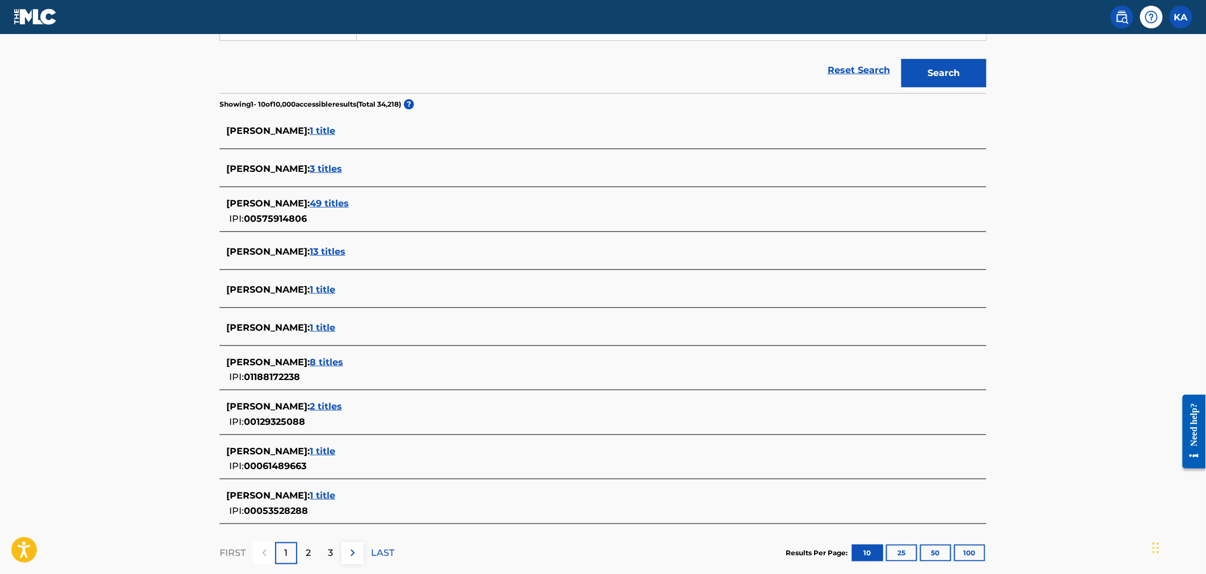
click at [320, 360] on span "8 titles" at bounding box center [326, 362] width 33 height 11
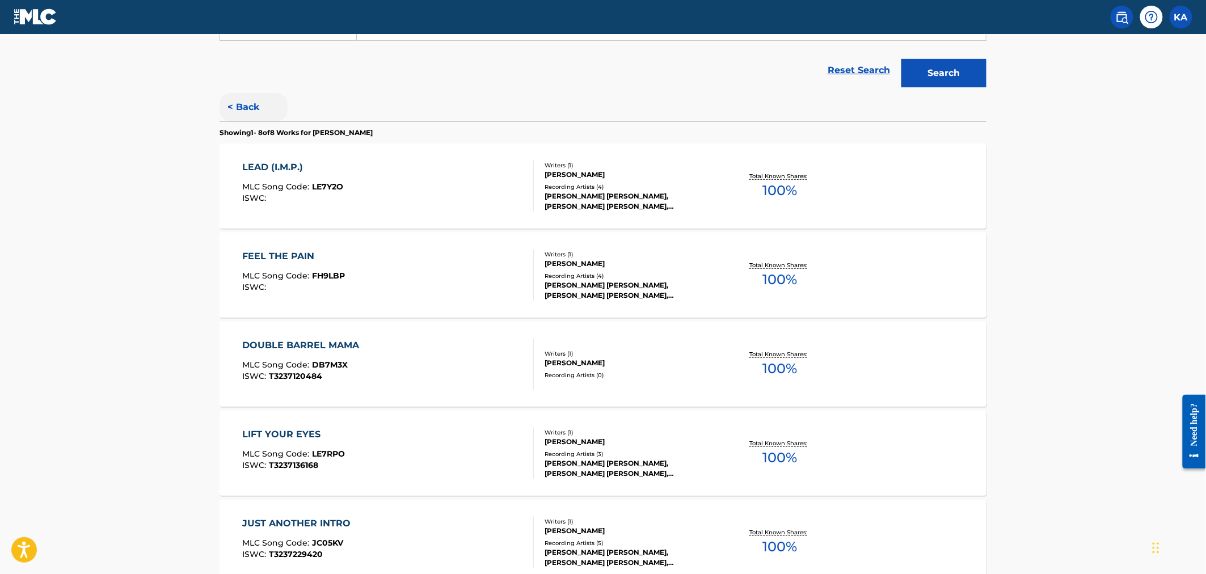
click at [247, 110] on button "< Back" at bounding box center [254, 107] width 68 height 28
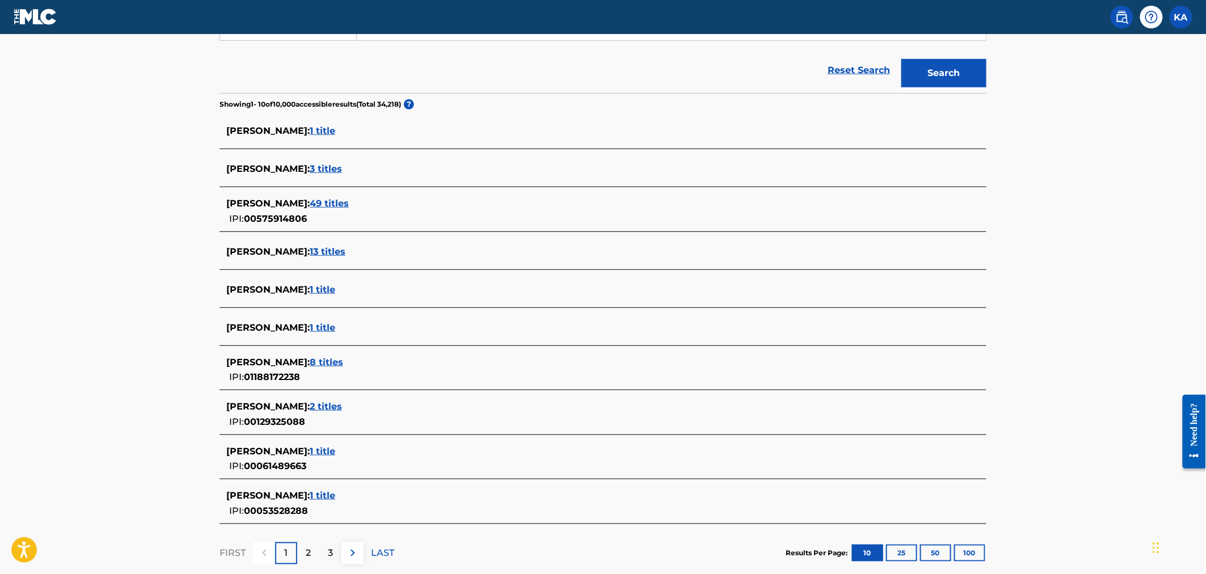
click at [321, 246] on span "13 titles" at bounding box center [328, 251] width 36 height 11
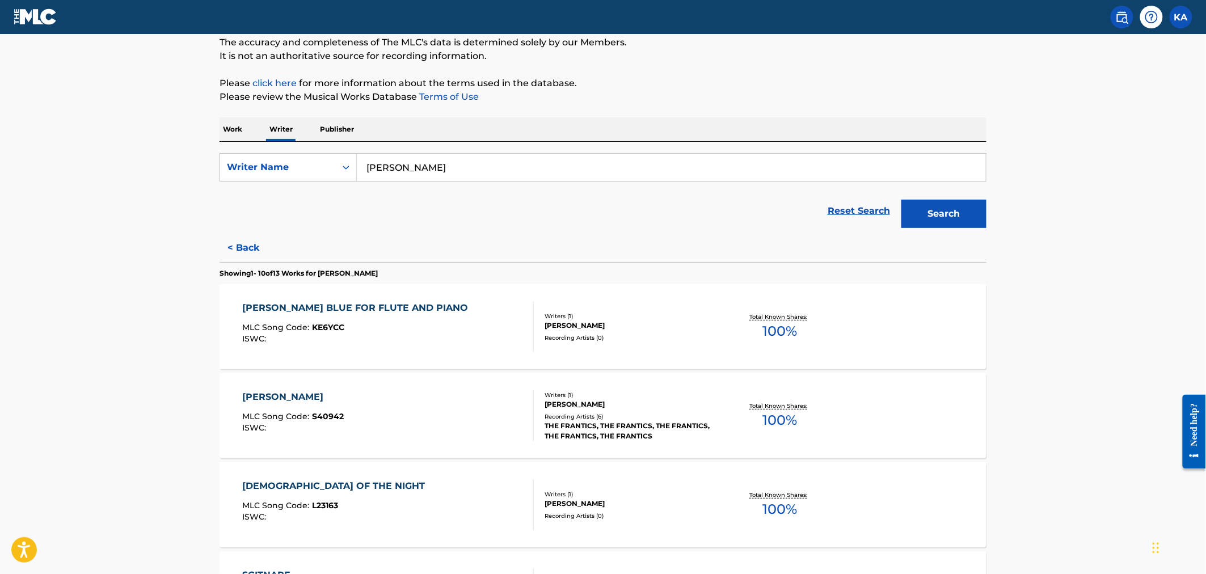
scroll to position [73, 0]
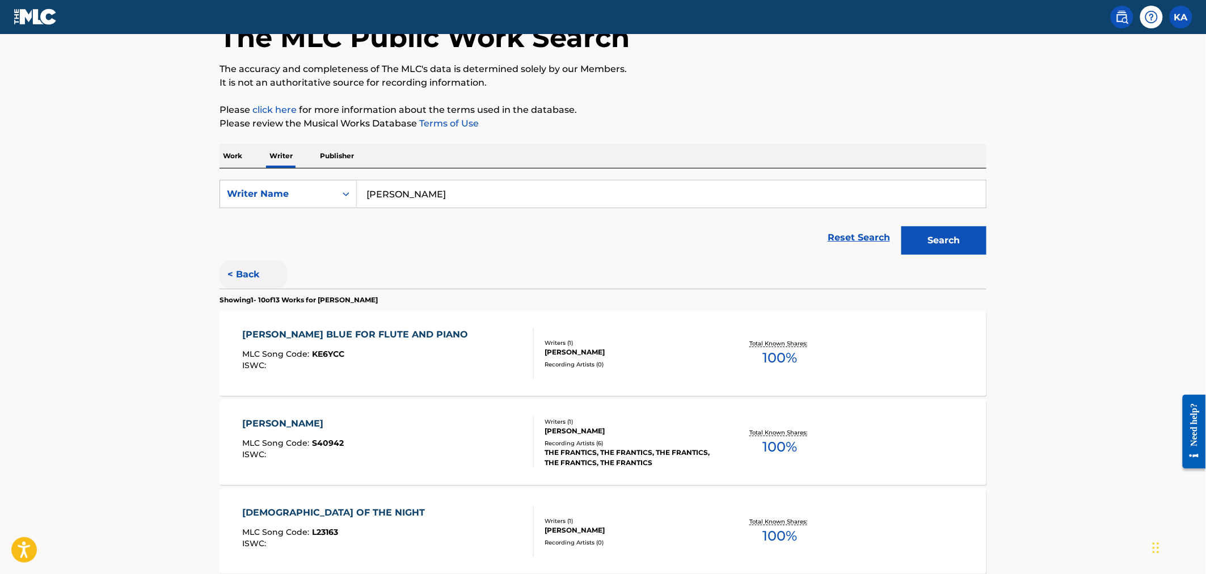
click at [250, 270] on button "< Back" at bounding box center [254, 274] width 68 height 28
